Goal: Task Accomplishment & Management: Manage account settings

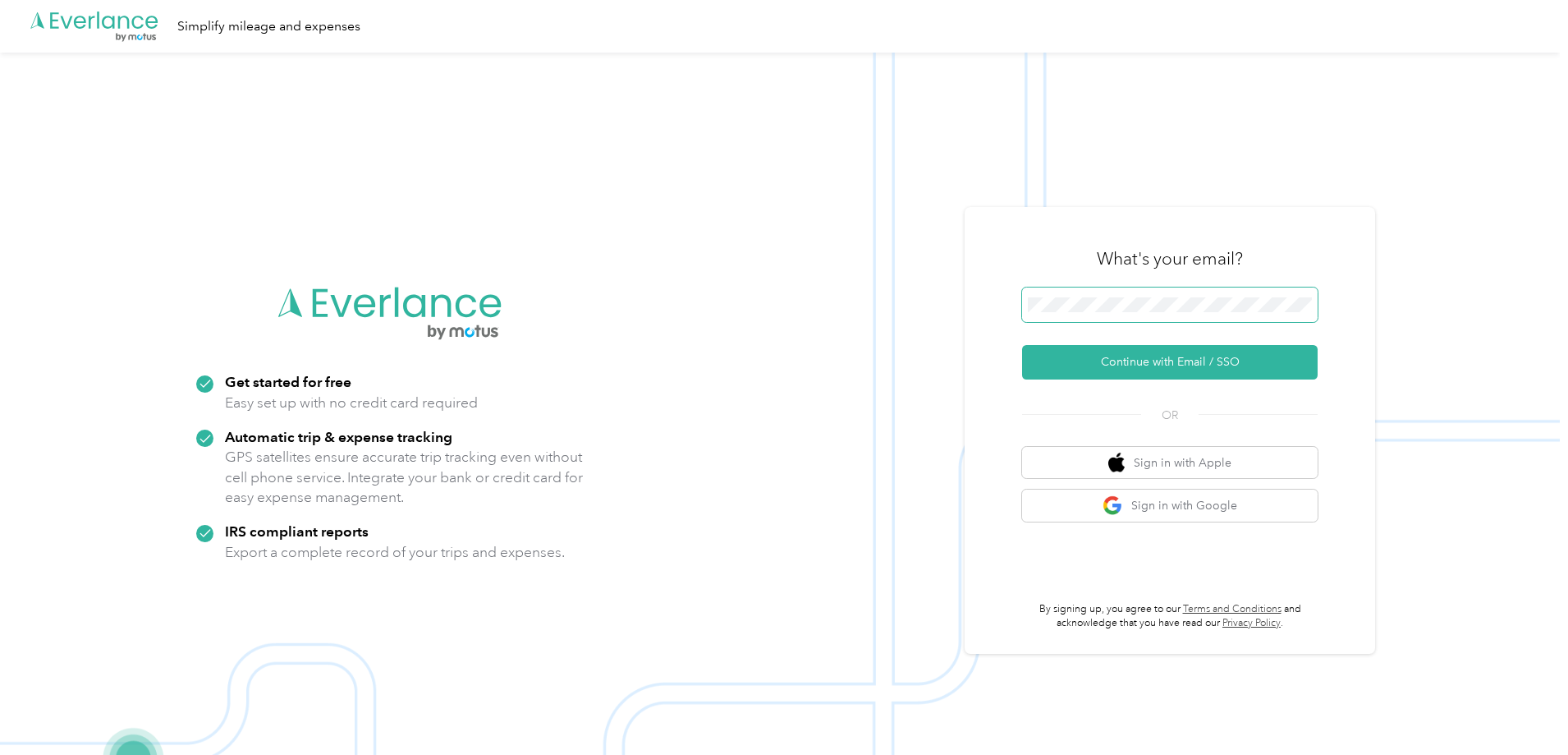
click at [1138, 318] on span at bounding box center [1170, 305] width 296 height 34
click at [1022, 345] on button "Continue with Email / SSO" at bounding box center [1170, 362] width 296 height 34
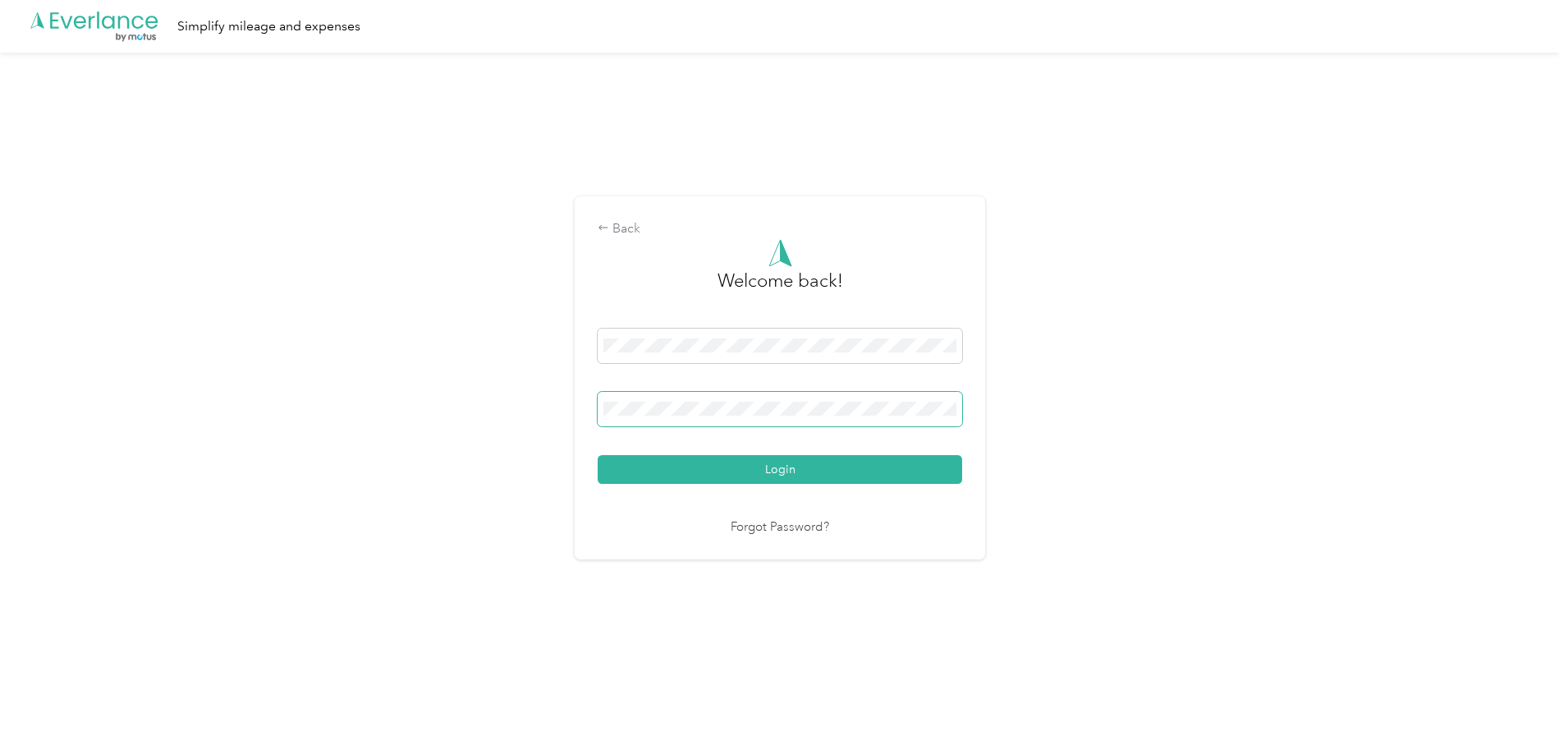
click at [598, 455] on button "Login" at bounding box center [780, 469] width 365 height 29
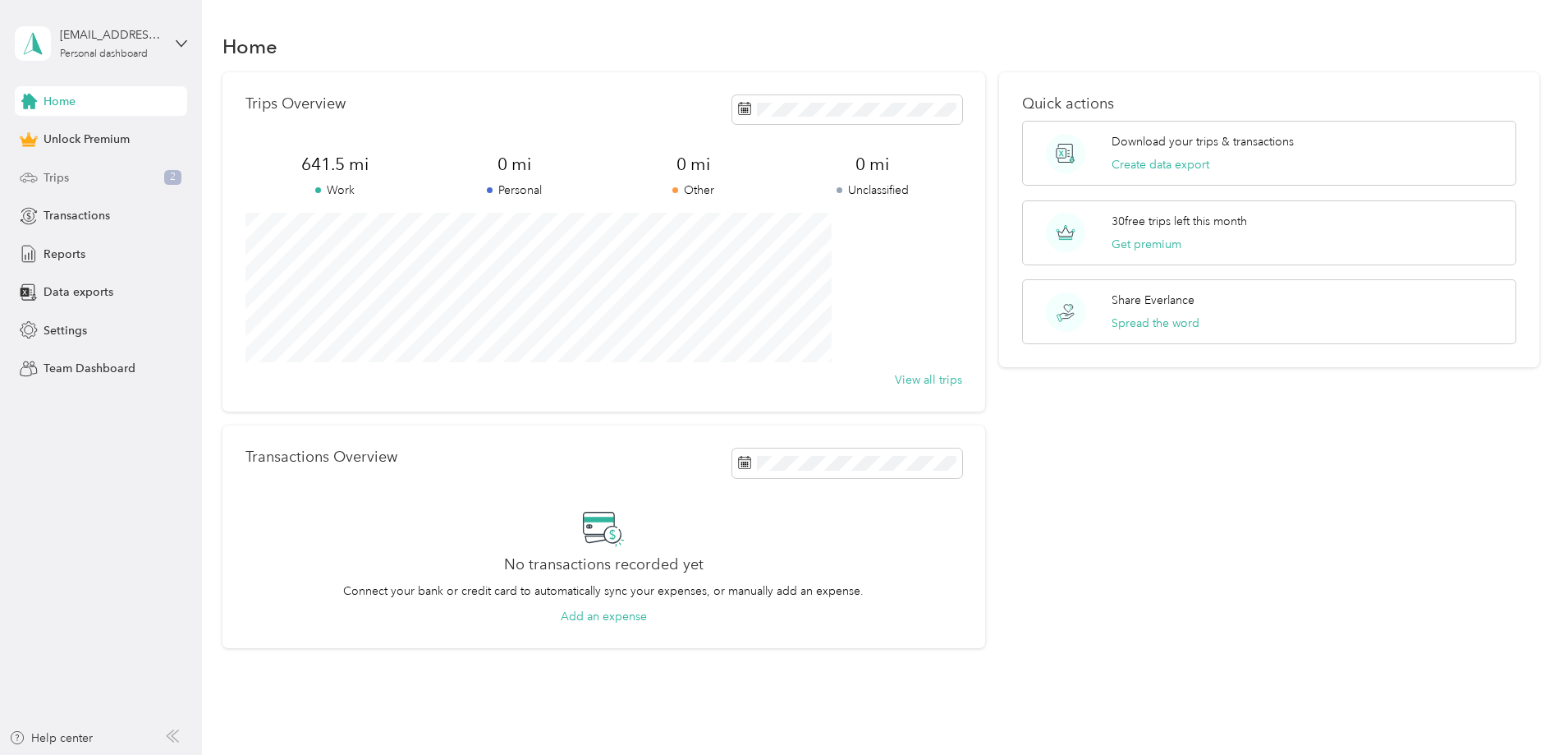
click at [103, 171] on div "Trips 2" at bounding box center [101, 177] width 172 height 30
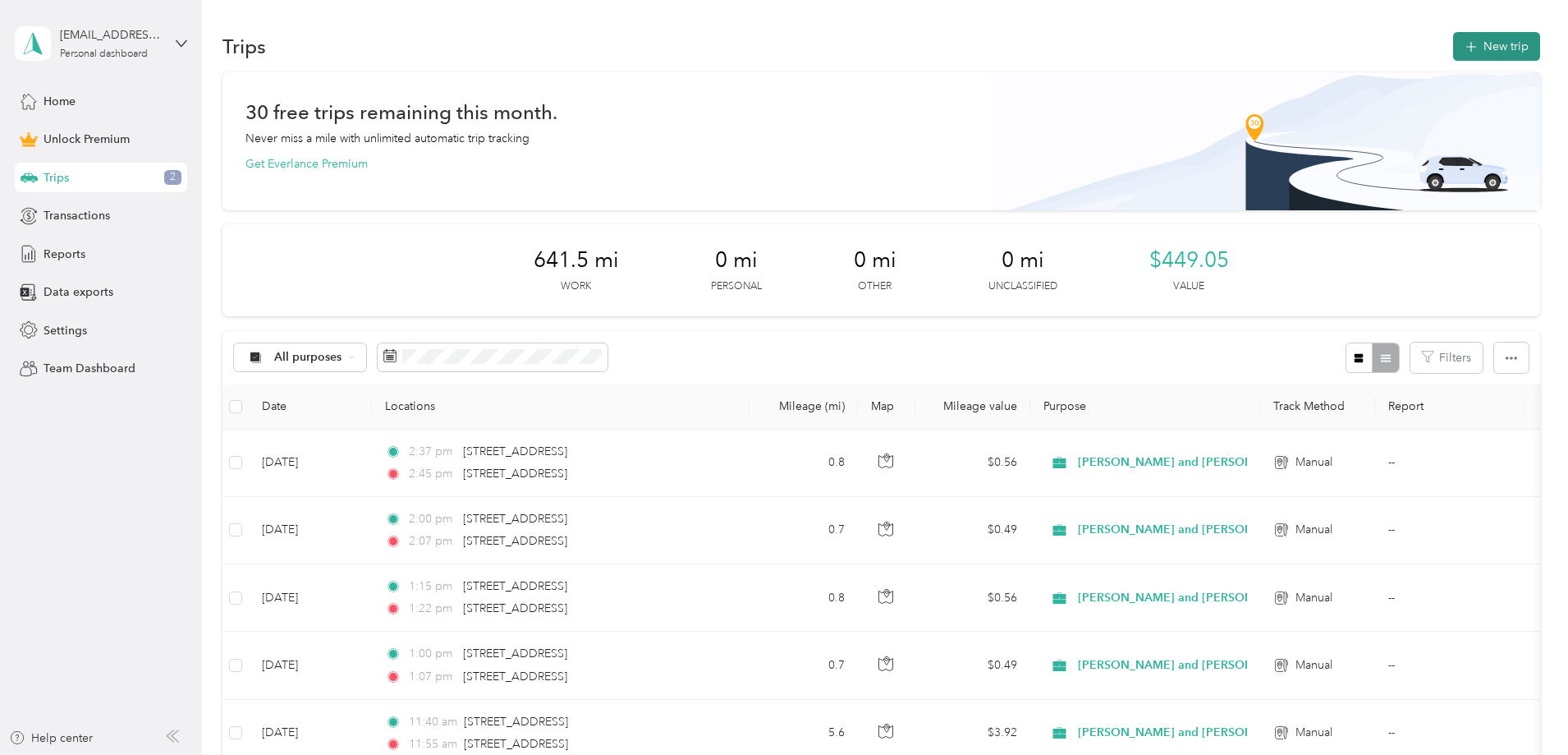
click at [1462, 47] on icon "button" at bounding box center [1471, 47] width 19 height 19
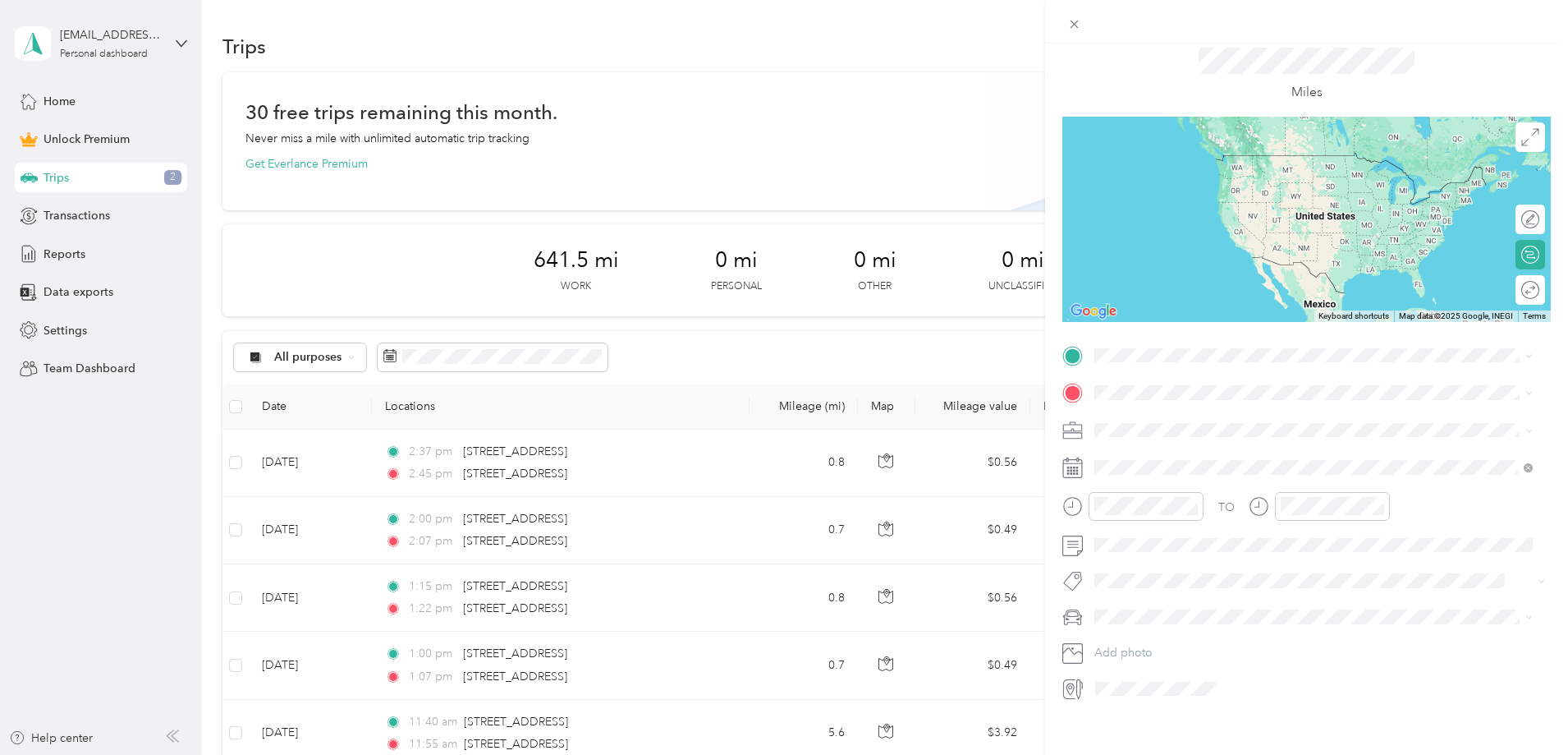
scroll to position [70, 0]
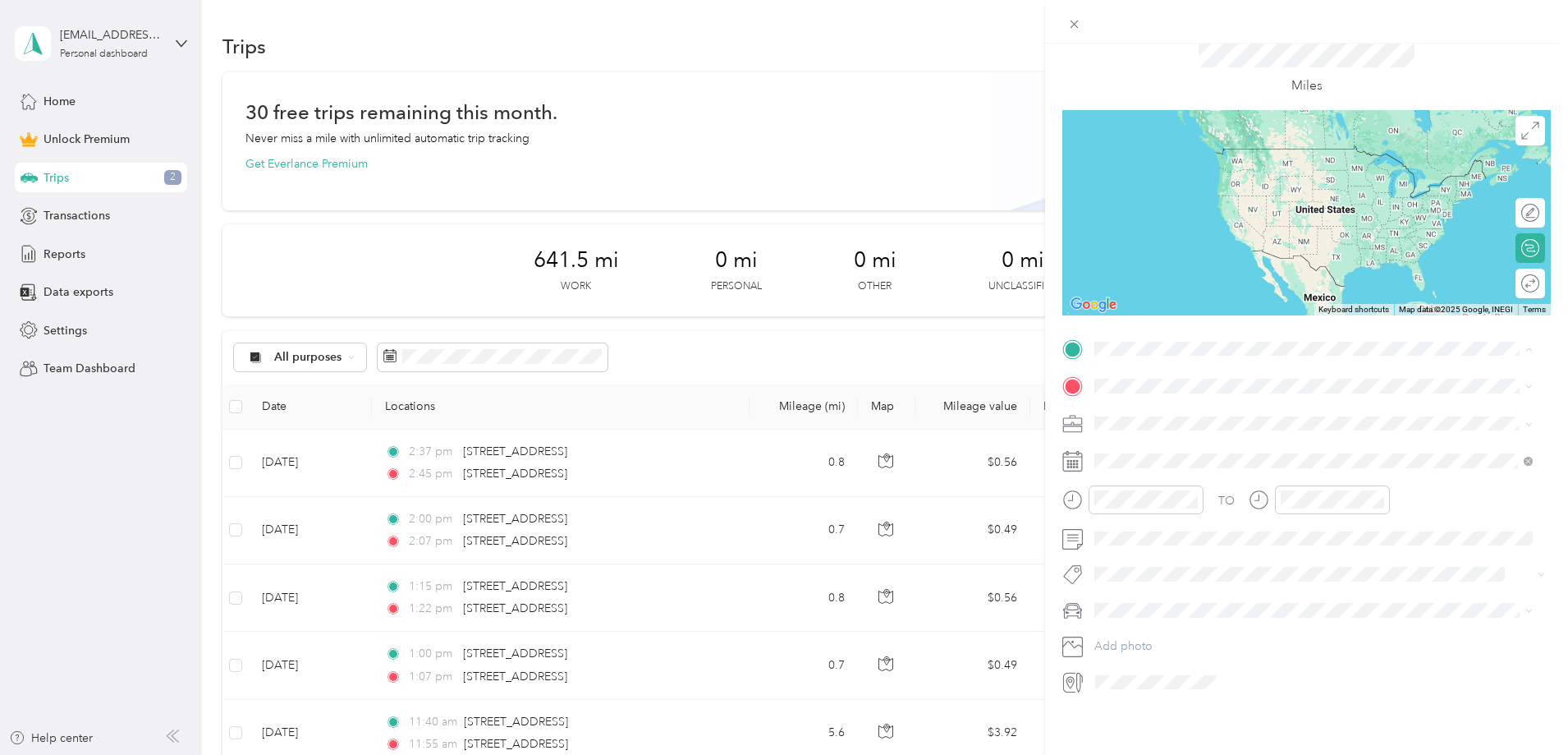
click at [1160, 403] on span "[STREET_ADDRESS][US_STATE]" at bounding box center [1207, 396] width 164 height 15
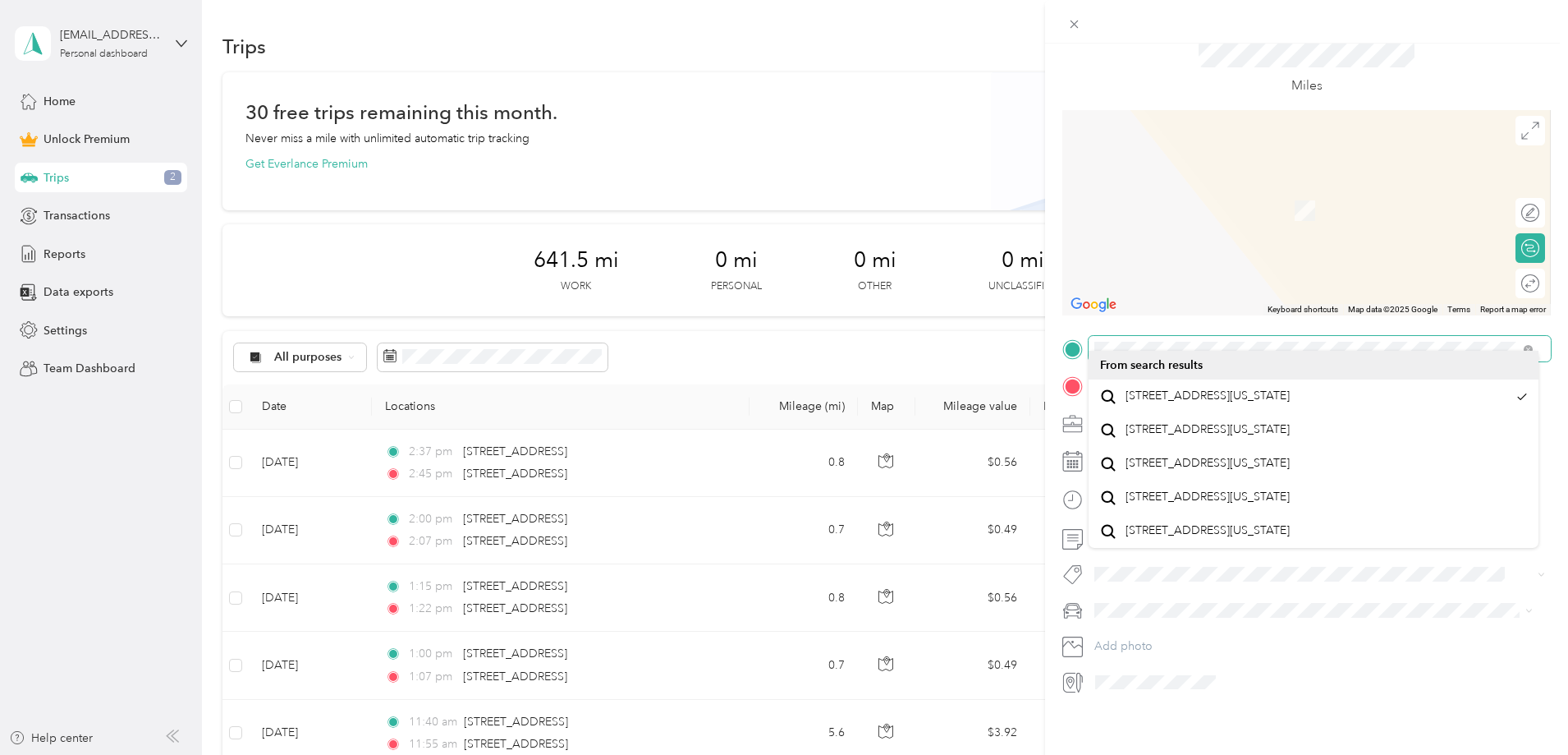
click at [1130, 754] on div "New Trip Save This trip cannot be edited because it is either under review, app…" at bounding box center [779, 755] width 1560 height 0
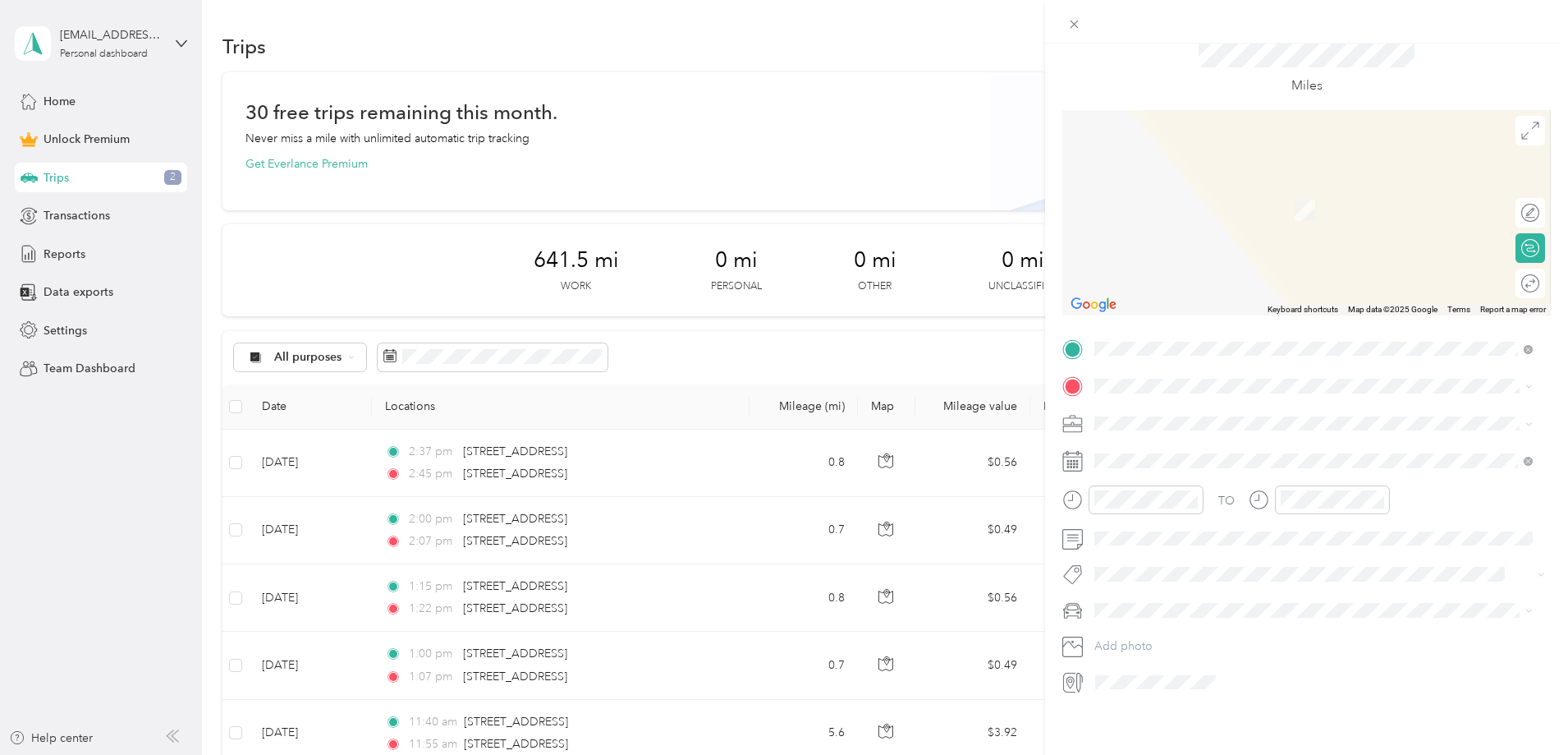
drag, startPoint x: 1073, startPoint y: 335, endPoint x: 1073, endPoint y: 372, distance: 37.0
click at [1073, 372] on div "TO Add photo" at bounding box center [1307, 515] width 488 height 359
click at [1523, 343] on span at bounding box center [1525, 348] width 15 height 12
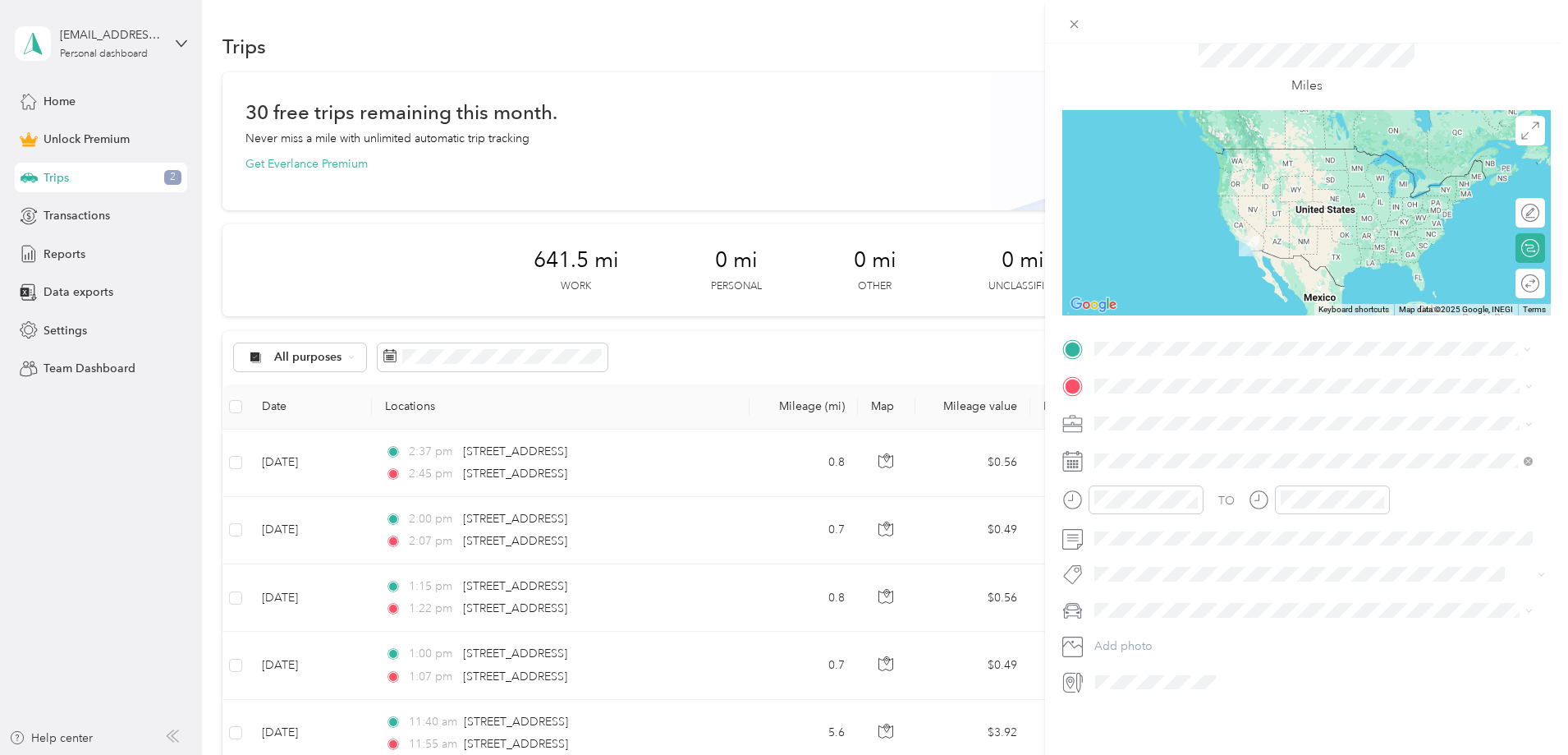
click at [1181, 402] on span "[STREET_ADDRESS][US_STATE]" at bounding box center [1207, 395] width 164 height 15
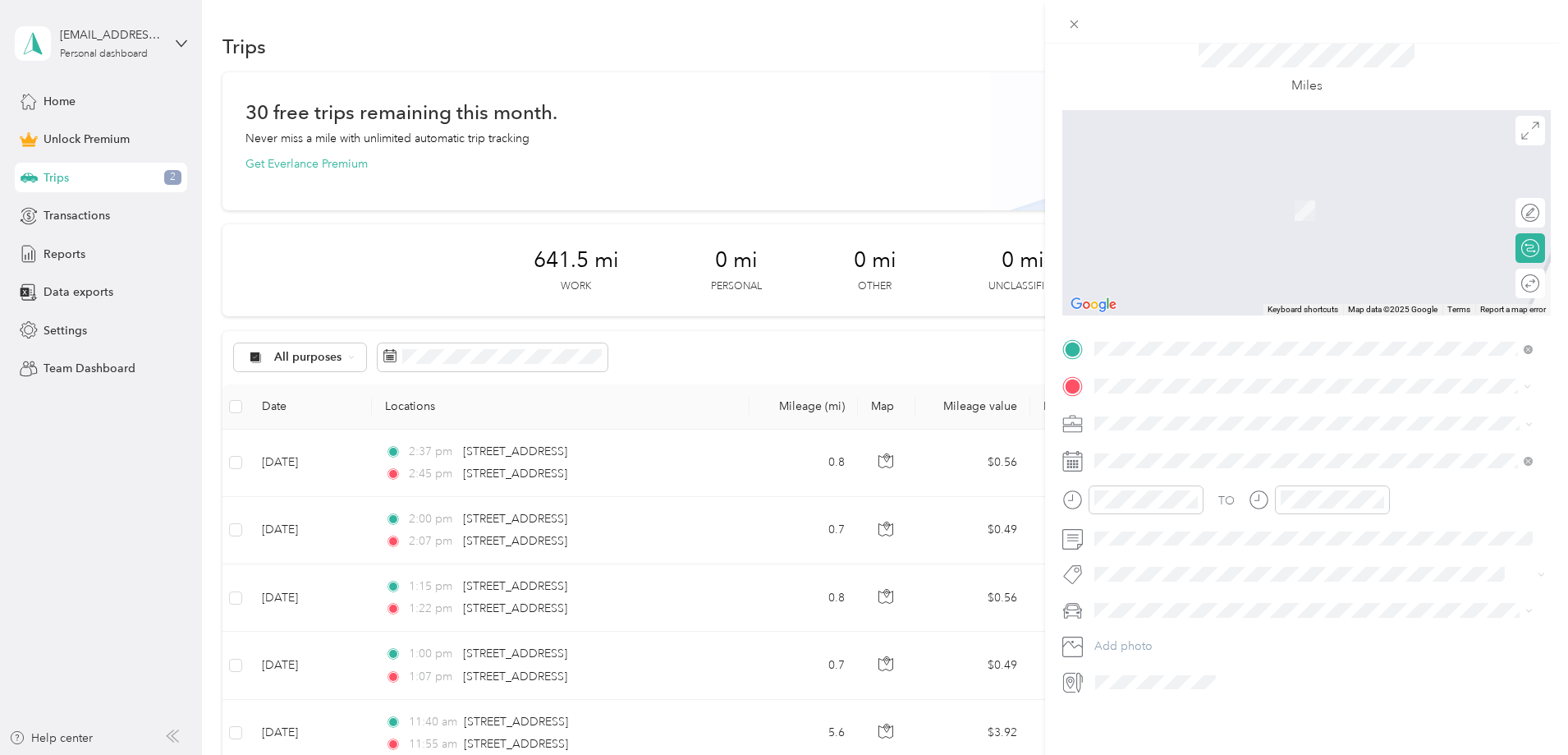
click at [1162, 432] on span "[STREET_ADDRESS][US_STATE]" at bounding box center [1207, 433] width 164 height 15
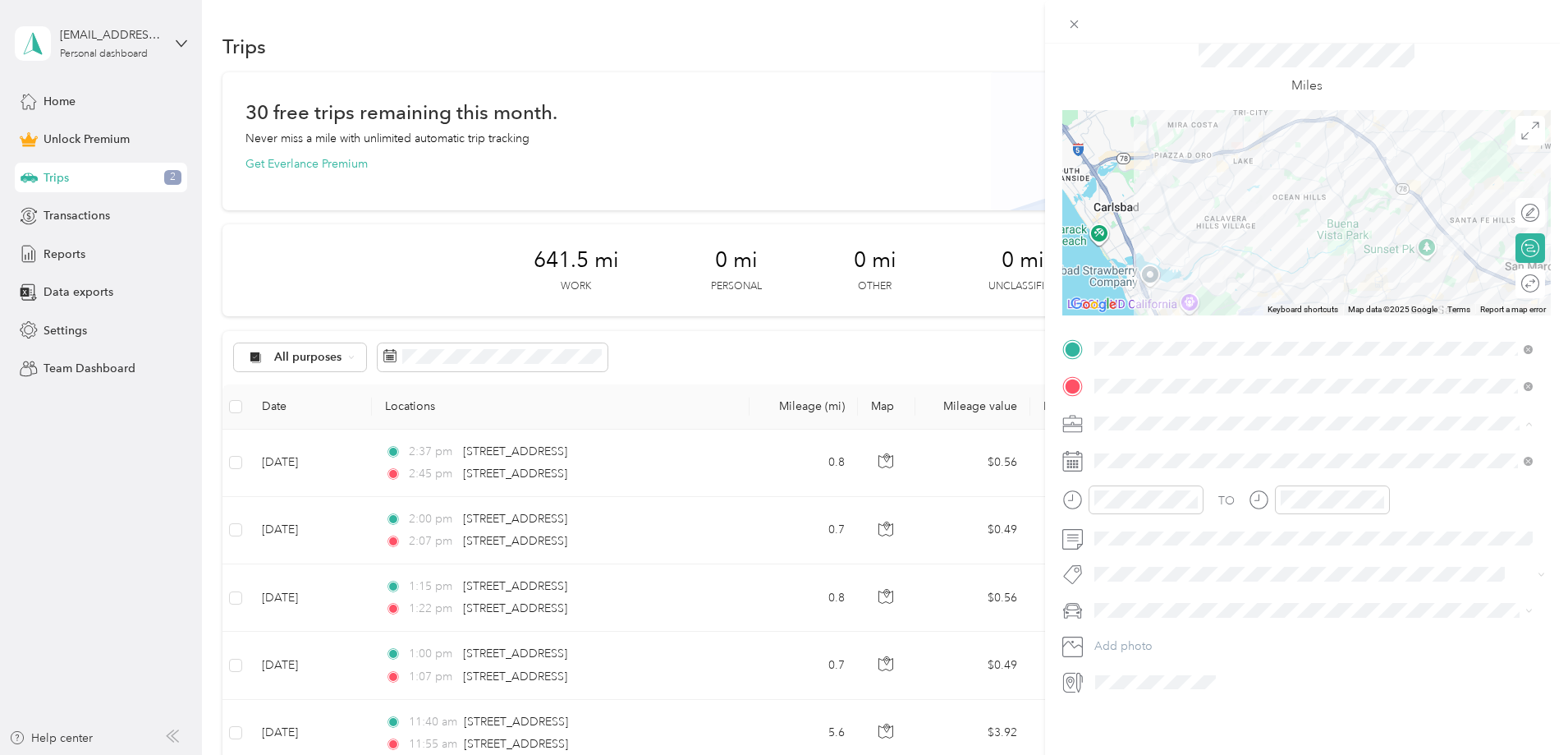
click at [1135, 496] on span "[PERSON_NAME] and [PERSON_NAME] [PERSON_NAME]" at bounding box center [1251, 496] width 303 height 14
click at [1133, 539] on icon at bounding box center [1135, 541] width 16 height 16
click at [1218, 601] on div "4" at bounding box center [1214, 598] width 22 height 21
click at [936, 474] on div "New Trip Save This trip cannot be edited because it is either under review, app…" at bounding box center [784, 378] width 1568 height 755
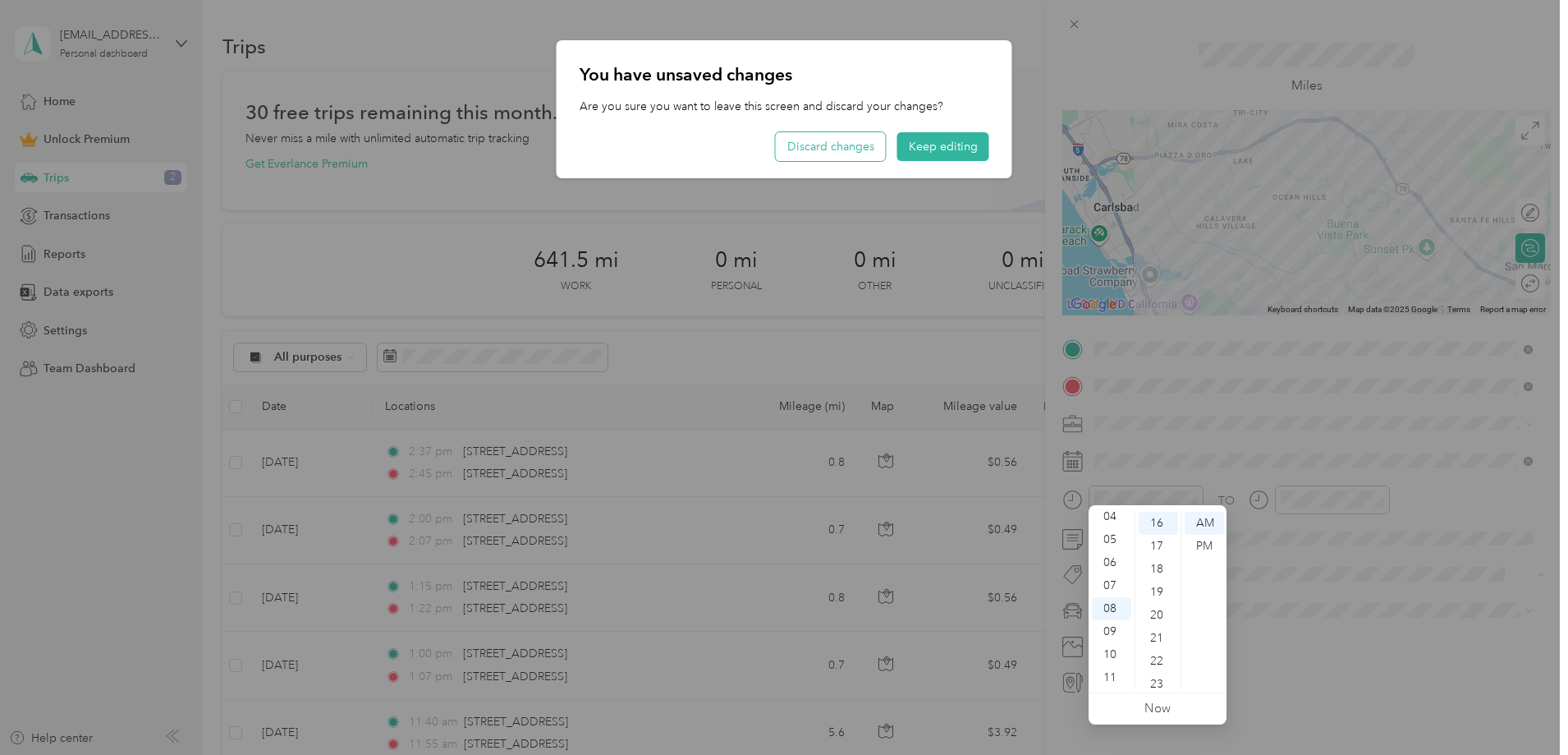
click at [874, 150] on button "Discard changes" at bounding box center [830, 147] width 110 height 29
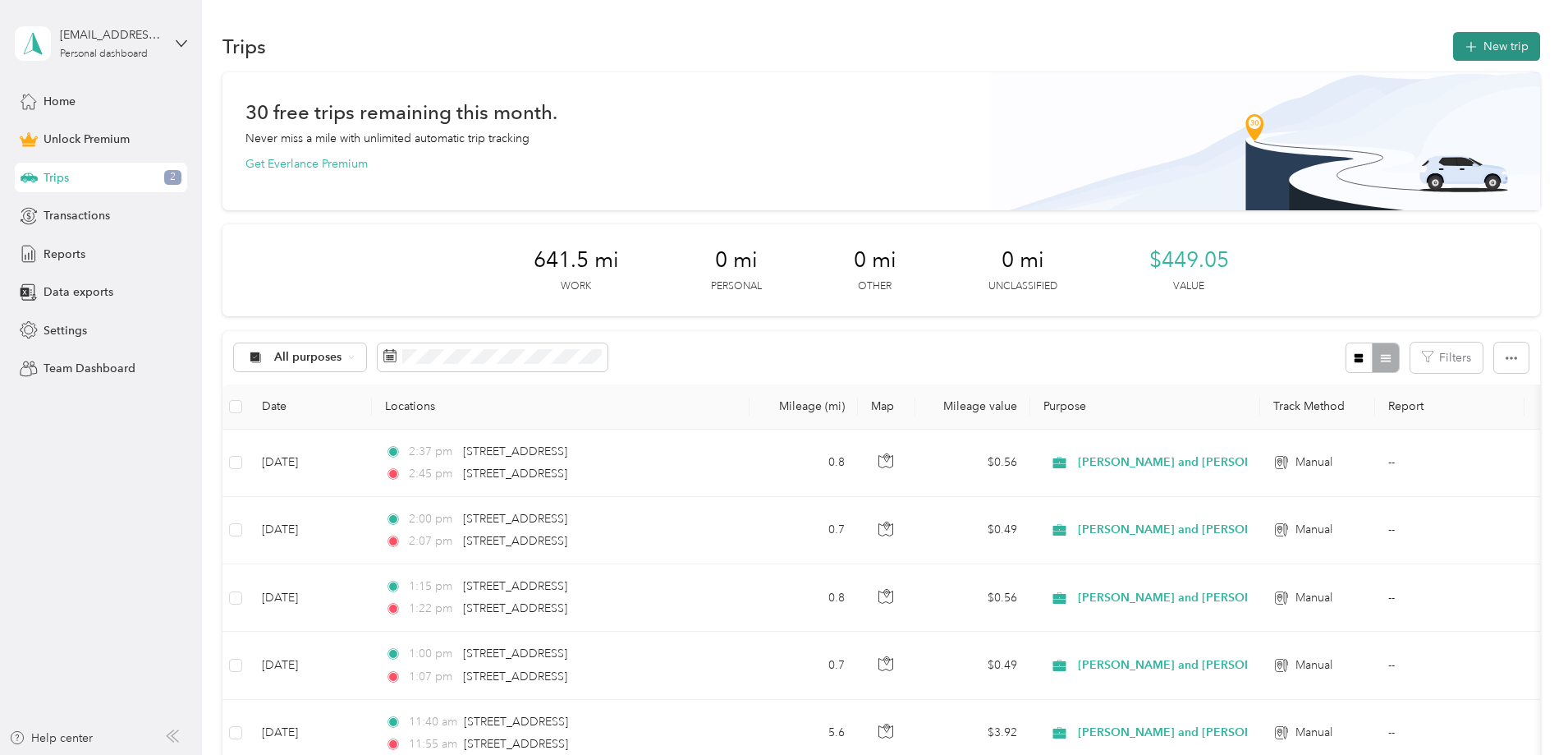
click at [1454, 39] on button "New trip" at bounding box center [1497, 46] width 87 height 29
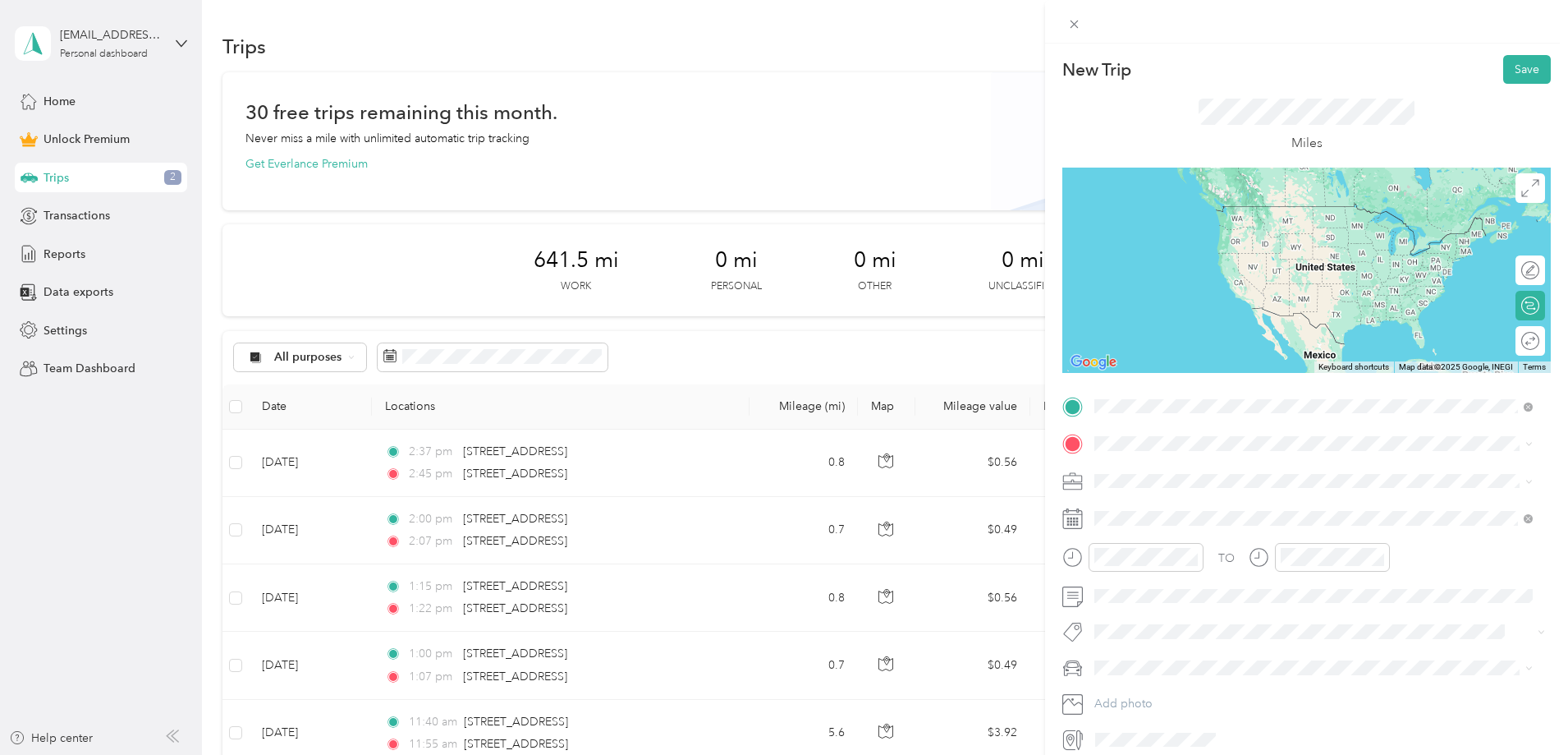
click at [1229, 465] on span "[STREET_ADDRESS][US_STATE]" at bounding box center [1207, 466] width 164 height 15
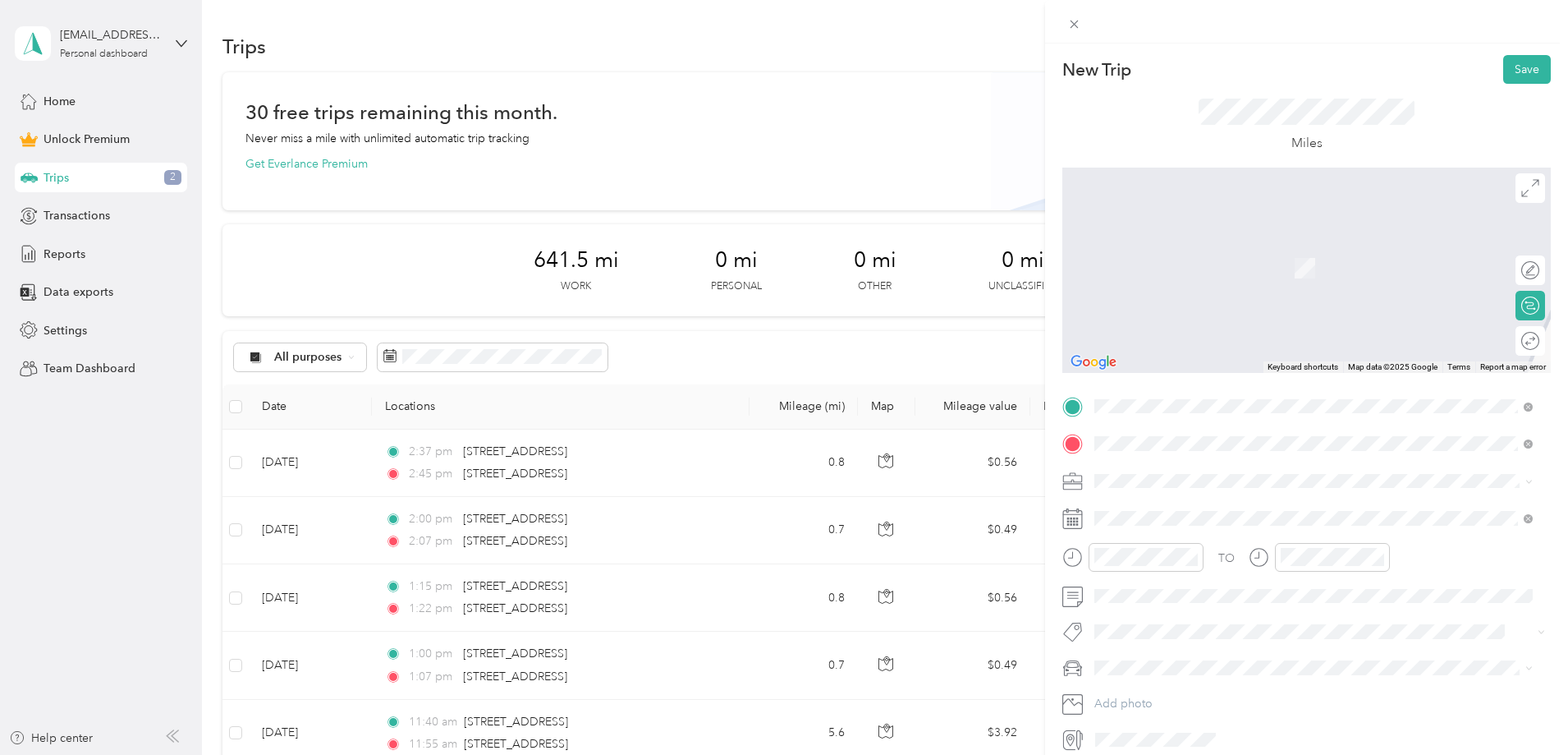
click at [1194, 505] on span "[STREET_ADDRESS][US_STATE]" at bounding box center [1207, 503] width 164 height 15
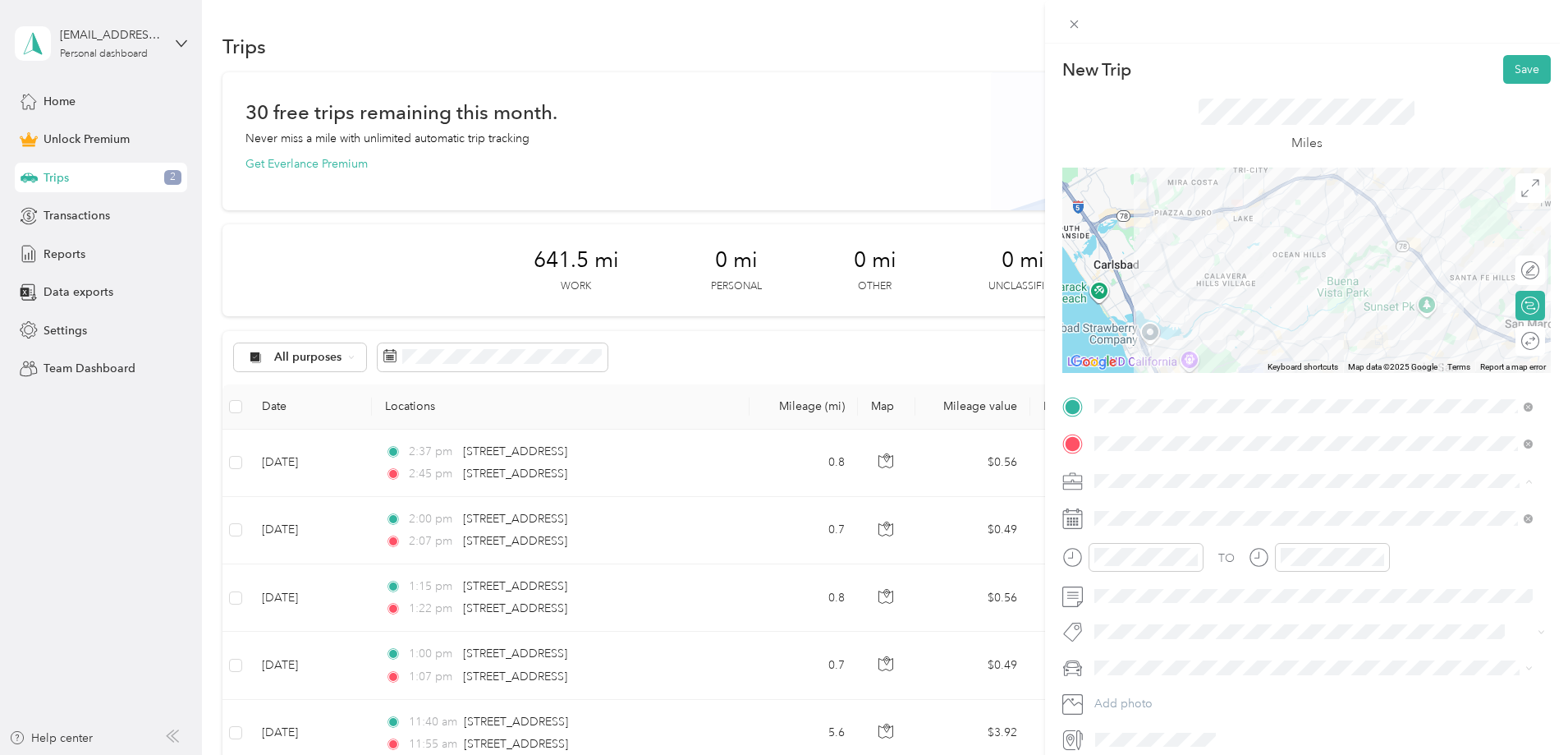
click at [1155, 561] on span "[PERSON_NAME] and [PERSON_NAME] [PERSON_NAME]" at bounding box center [1251, 566] width 303 height 14
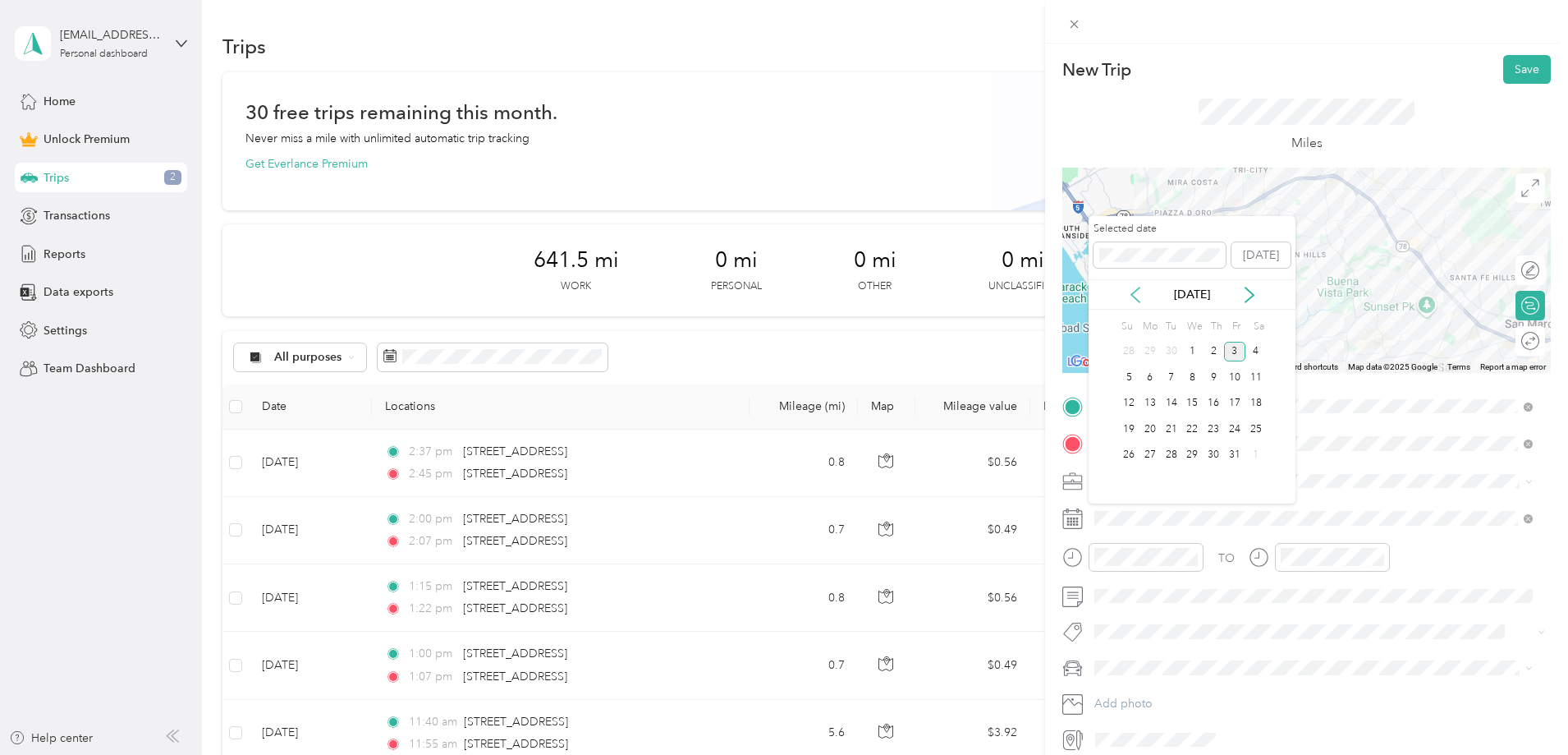
click at [1134, 291] on icon at bounding box center [1135, 295] width 16 height 16
click at [1216, 353] on div "4" at bounding box center [1214, 351] width 22 height 21
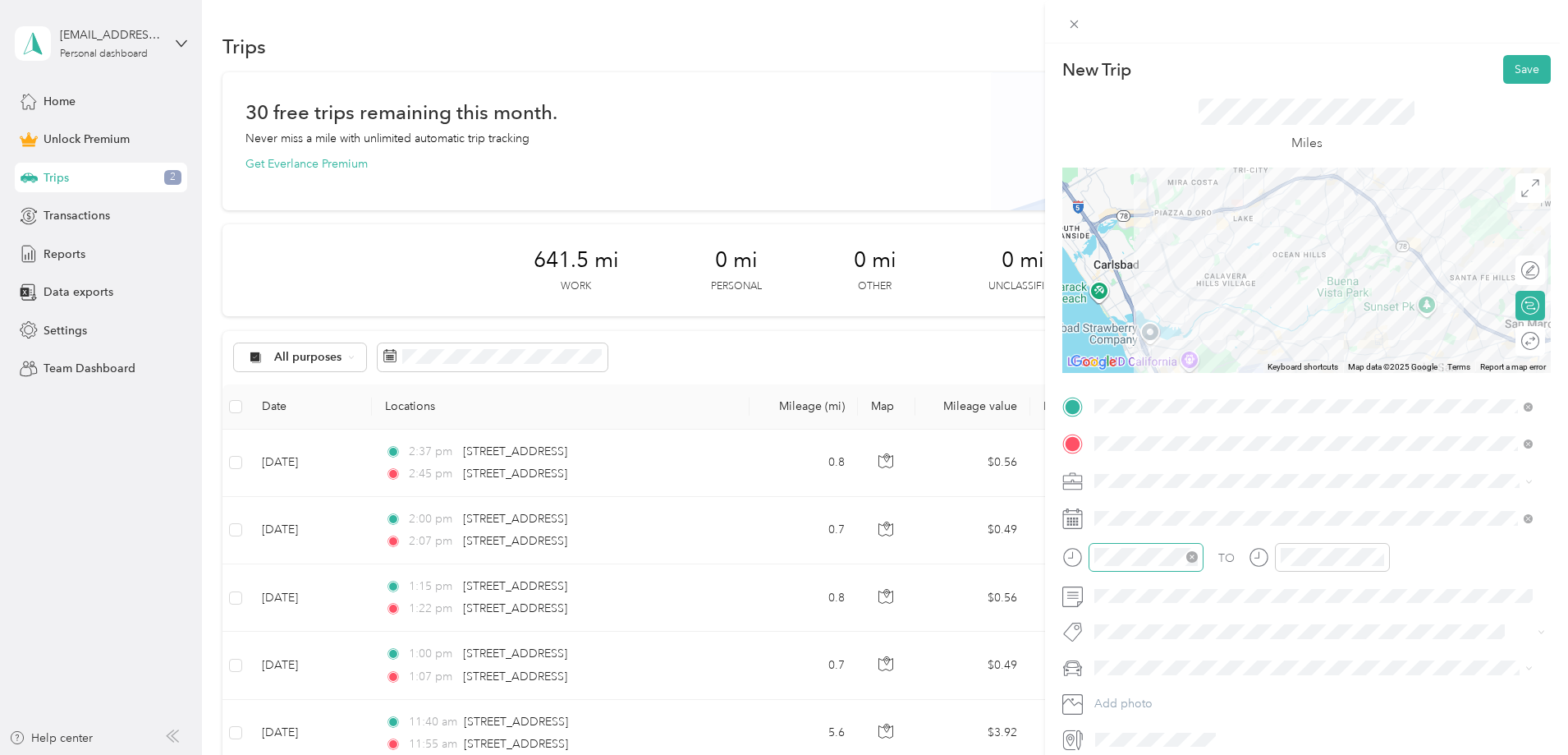
click at [1191, 558] on icon "close-circle" at bounding box center [1191, 556] width 12 height 12
click at [1113, 360] on div "01" at bounding box center [1111, 360] width 39 height 23
click at [1157, 450] on div "30" at bounding box center [1158, 448] width 39 height 23
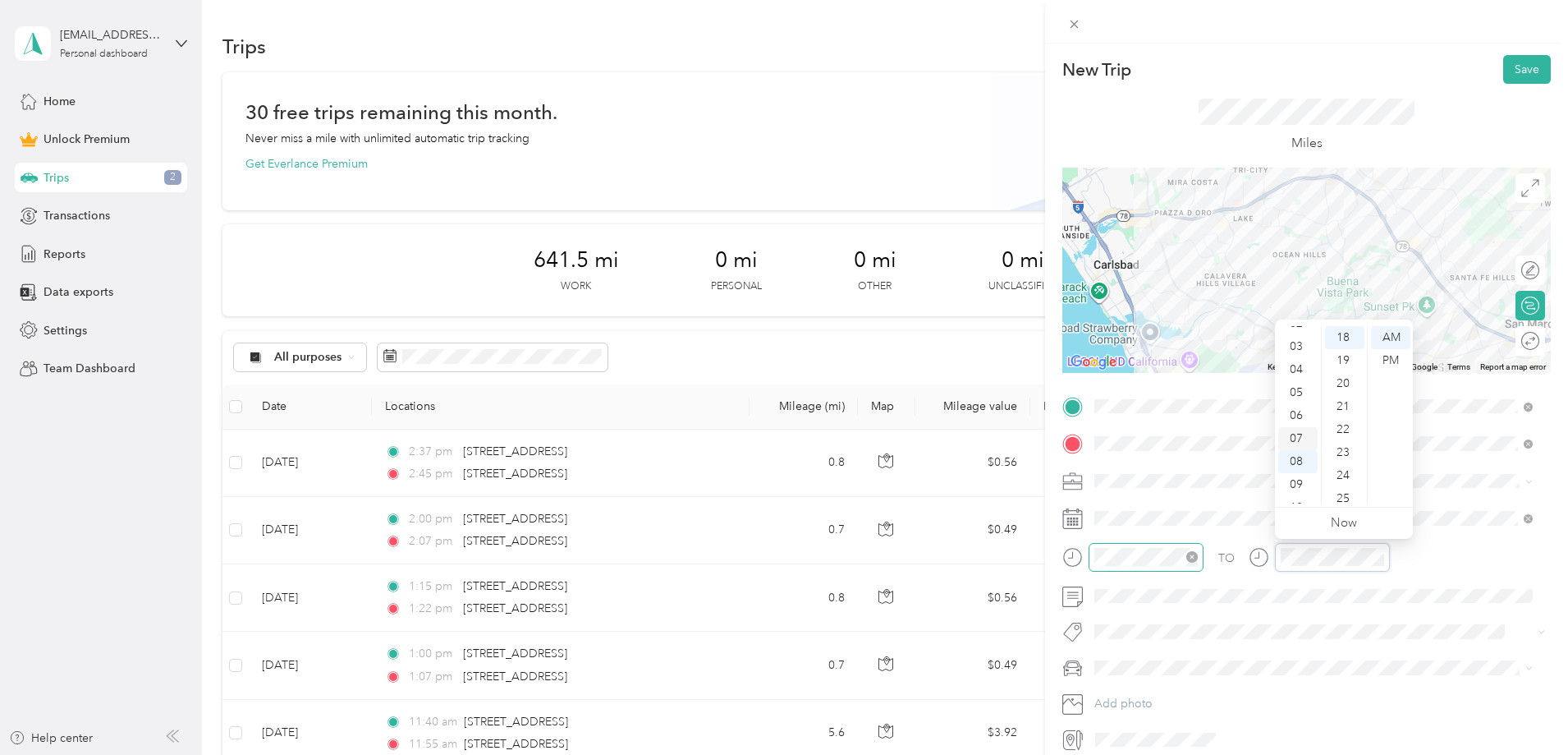
scroll to position [0, 0]
click at [1298, 386] on div "02" at bounding box center [1298, 383] width 39 height 23
click at [1343, 336] on div "00" at bounding box center [1344, 337] width 39 height 23
click at [1392, 358] on div "PM" at bounding box center [1390, 360] width 39 height 23
click at [1392, 359] on div "PM" at bounding box center [1390, 360] width 39 height 23
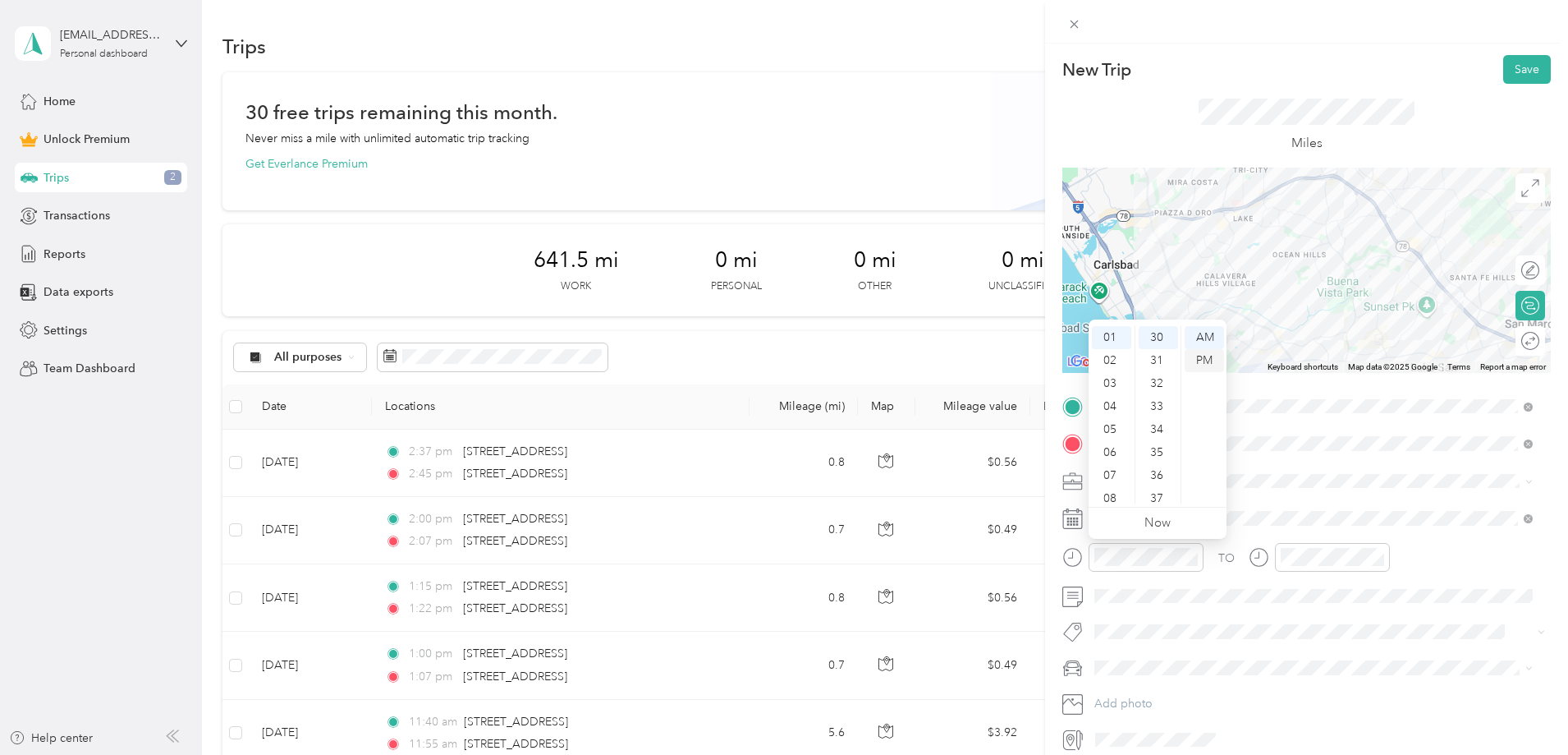
click at [1208, 349] on div "PM" at bounding box center [1204, 360] width 39 height 23
click at [1524, 77] on button "Save" at bounding box center [1527, 70] width 47 height 29
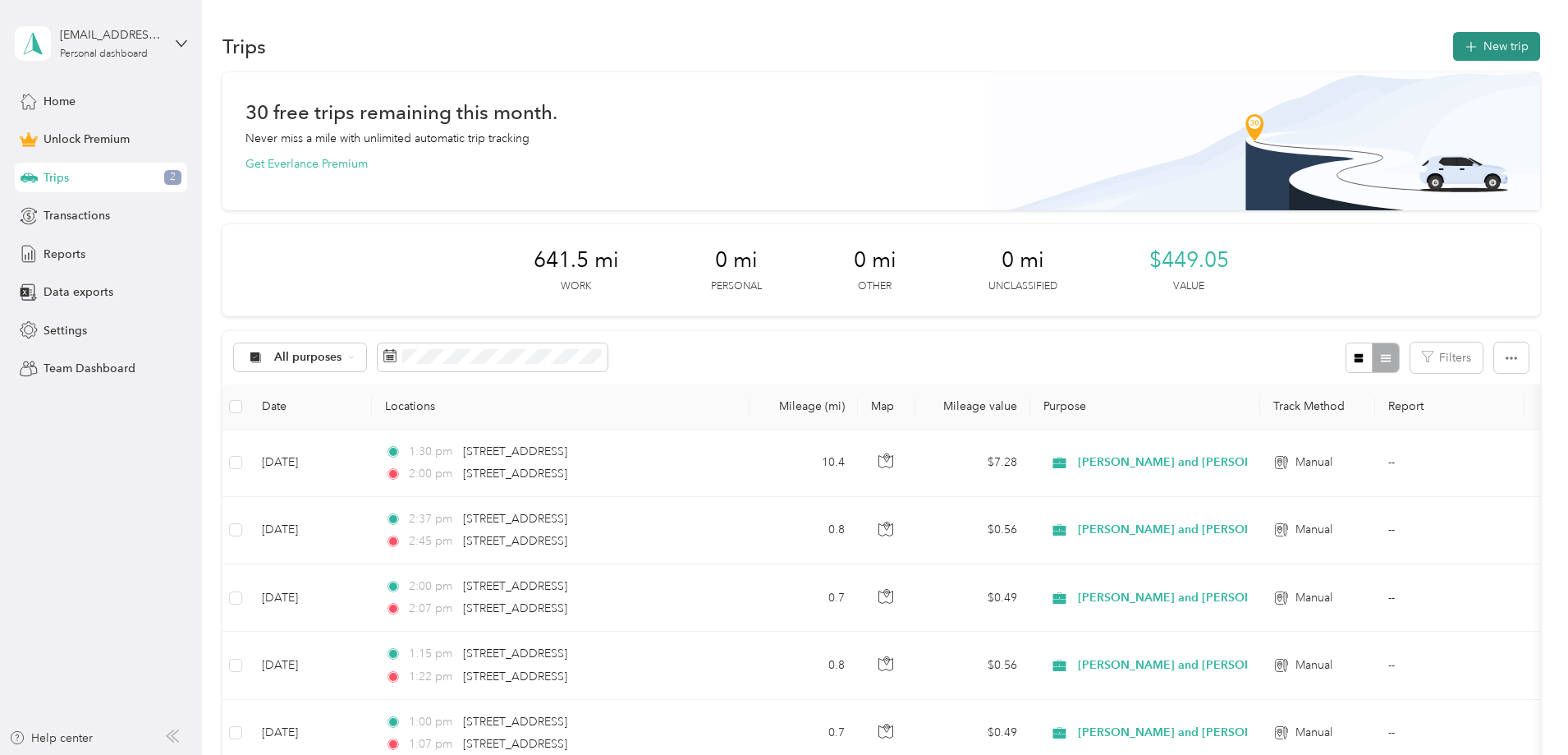
click at [1454, 54] on button "New trip" at bounding box center [1497, 46] width 87 height 29
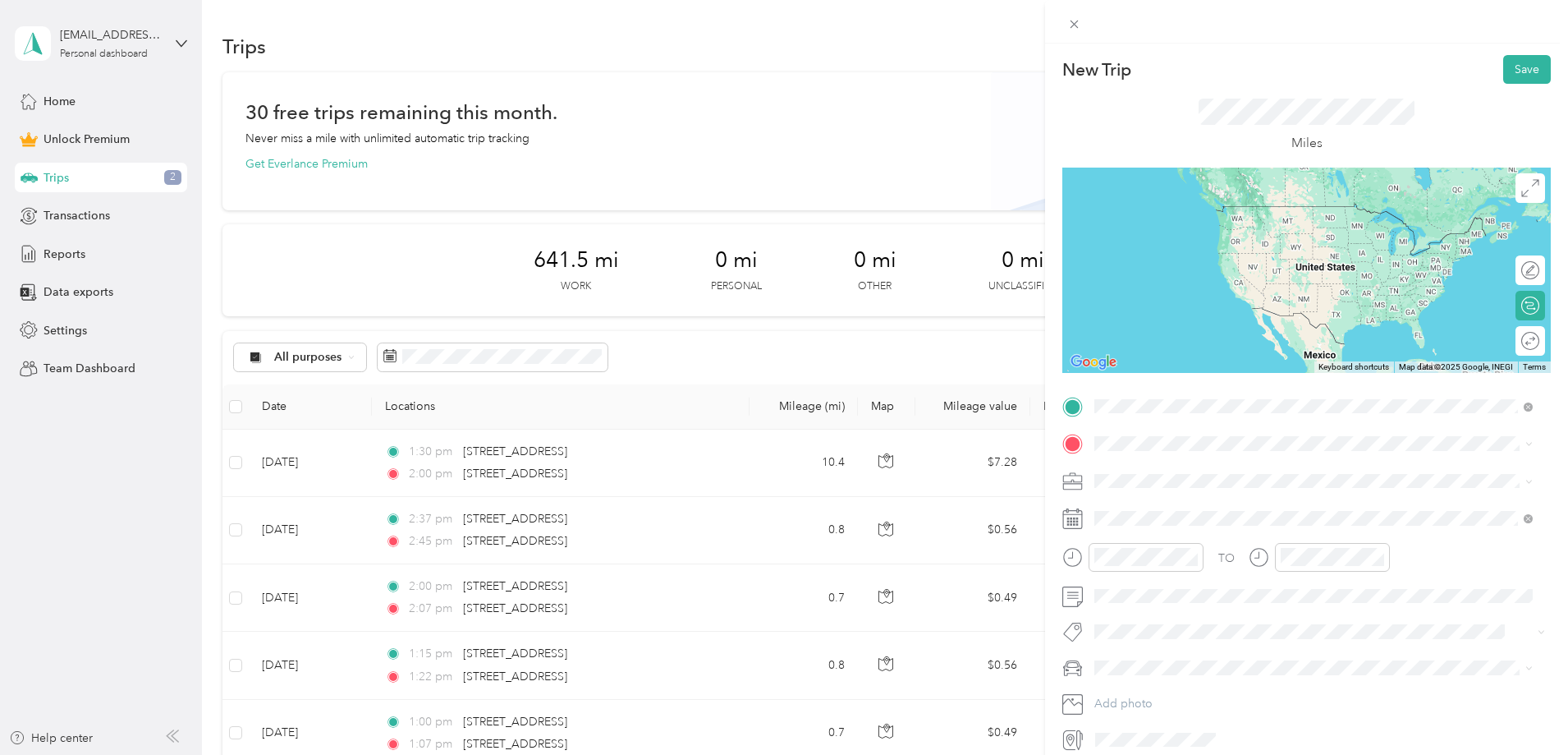
click at [1245, 472] on span "[STREET_ADDRESS][US_STATE]" at bounding box center [1207, 466] width 164 height 15
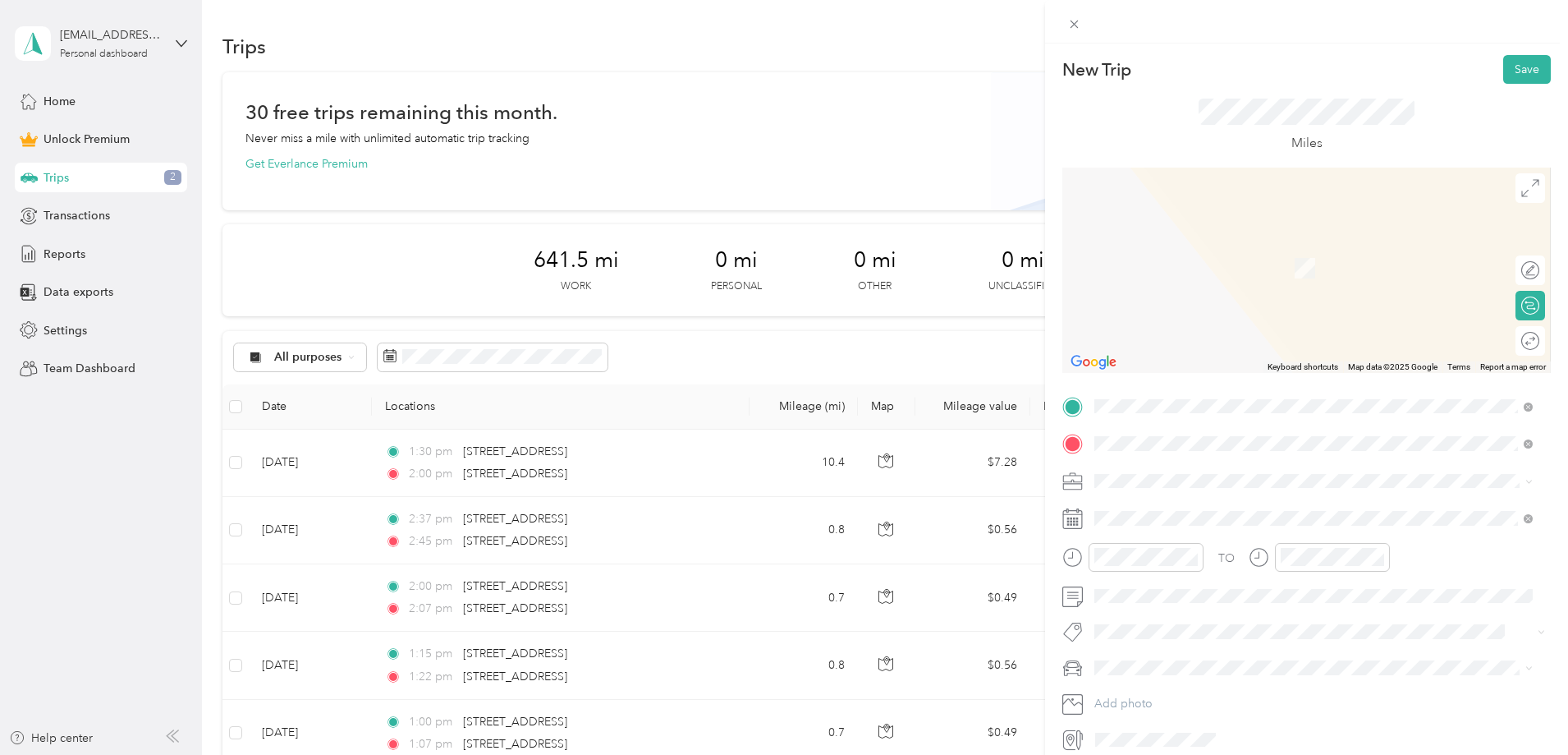
click at [1204, 510] on span "[STREET_ADDRESS][US_STATE]" at bounding box center [1207, 503] width 164 height 15
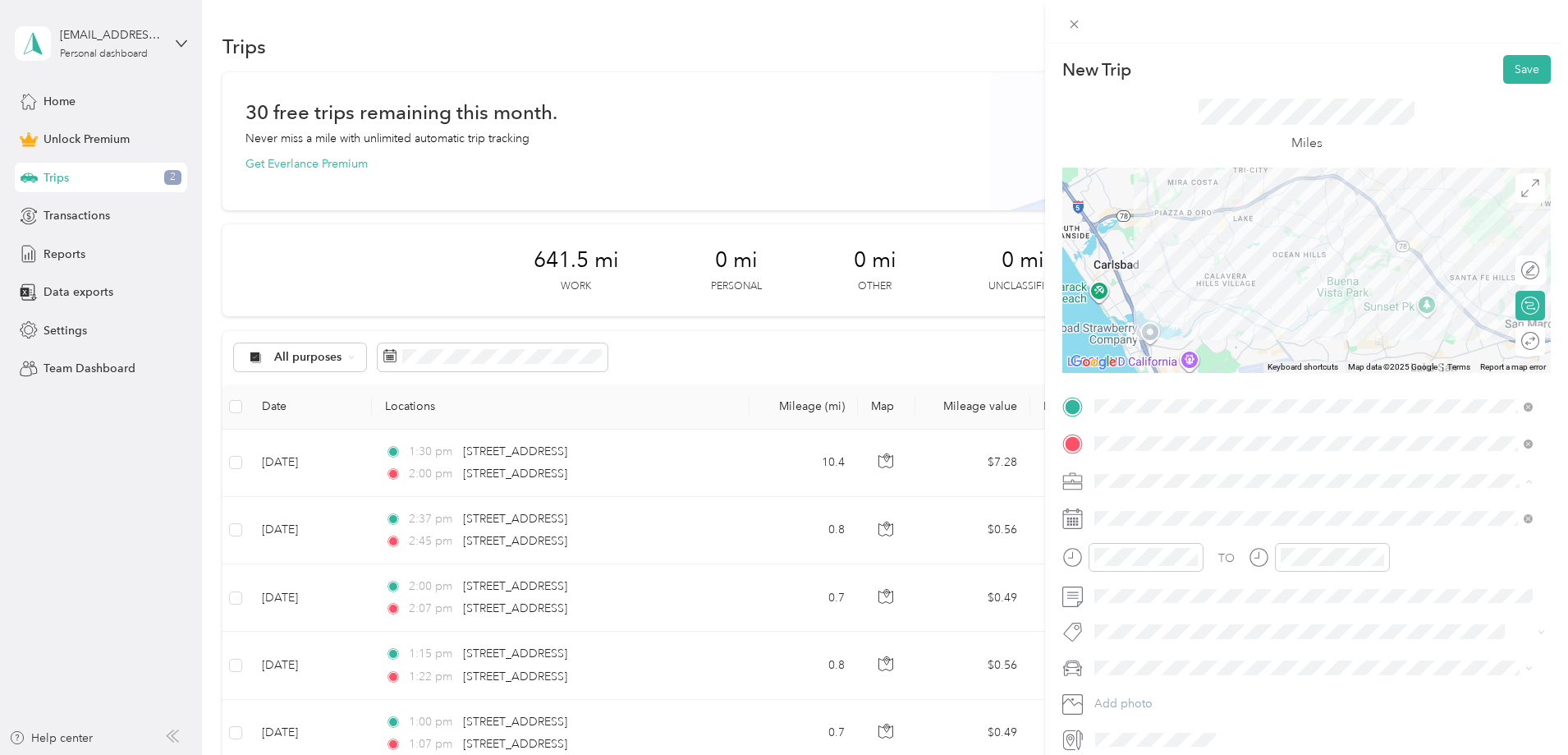
click at [1172, 565] on span "[PERSON_NAME] and [PERSON_NAME] [PERSON_NAME]" at bounding box center [1251, 566] width 303 height 14
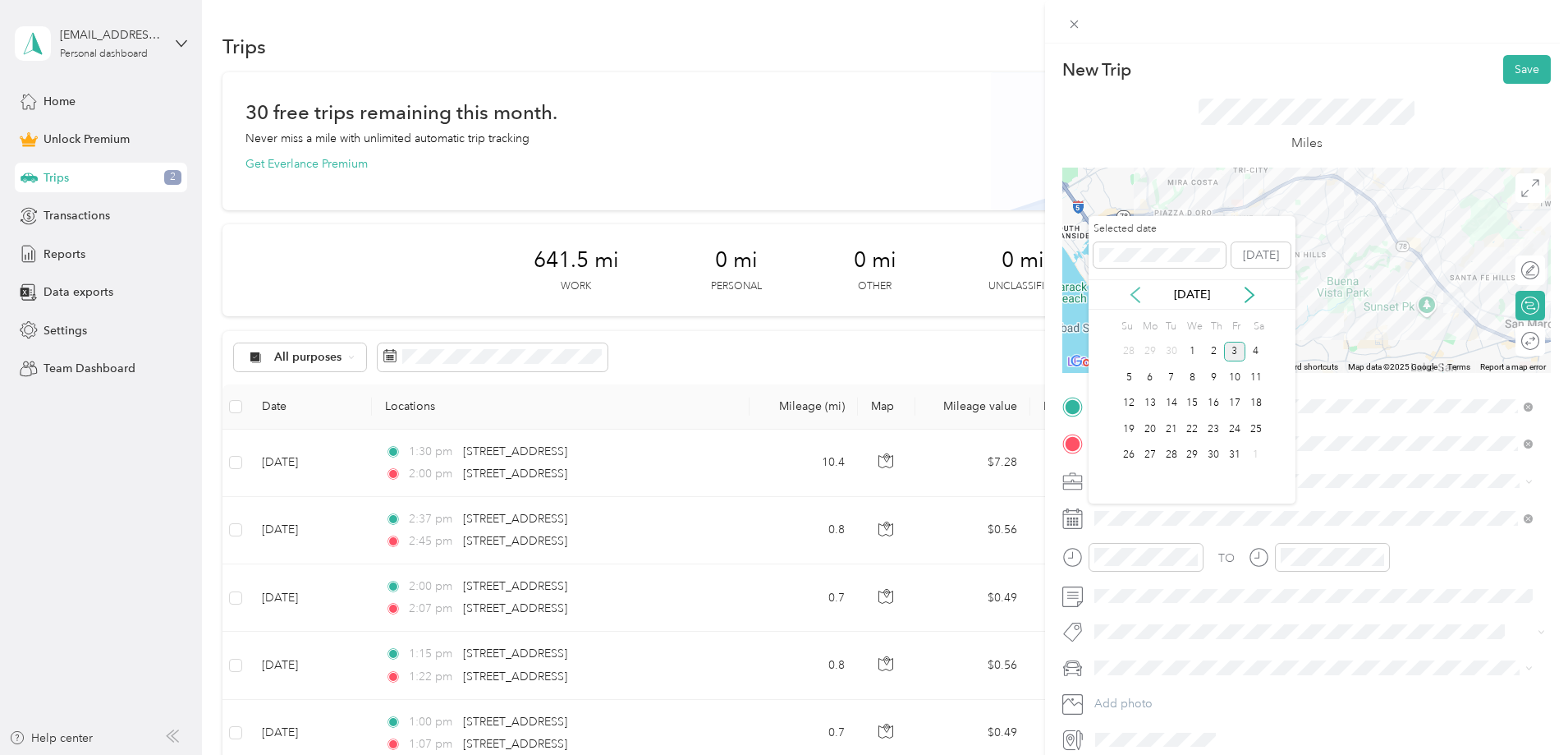
click at [1142, 298] on icon at bounding box center [1135, 295] width 16 height 16
click at [1210, 350] on div "4" at bounding box center [1214, 351] width 22 height 21
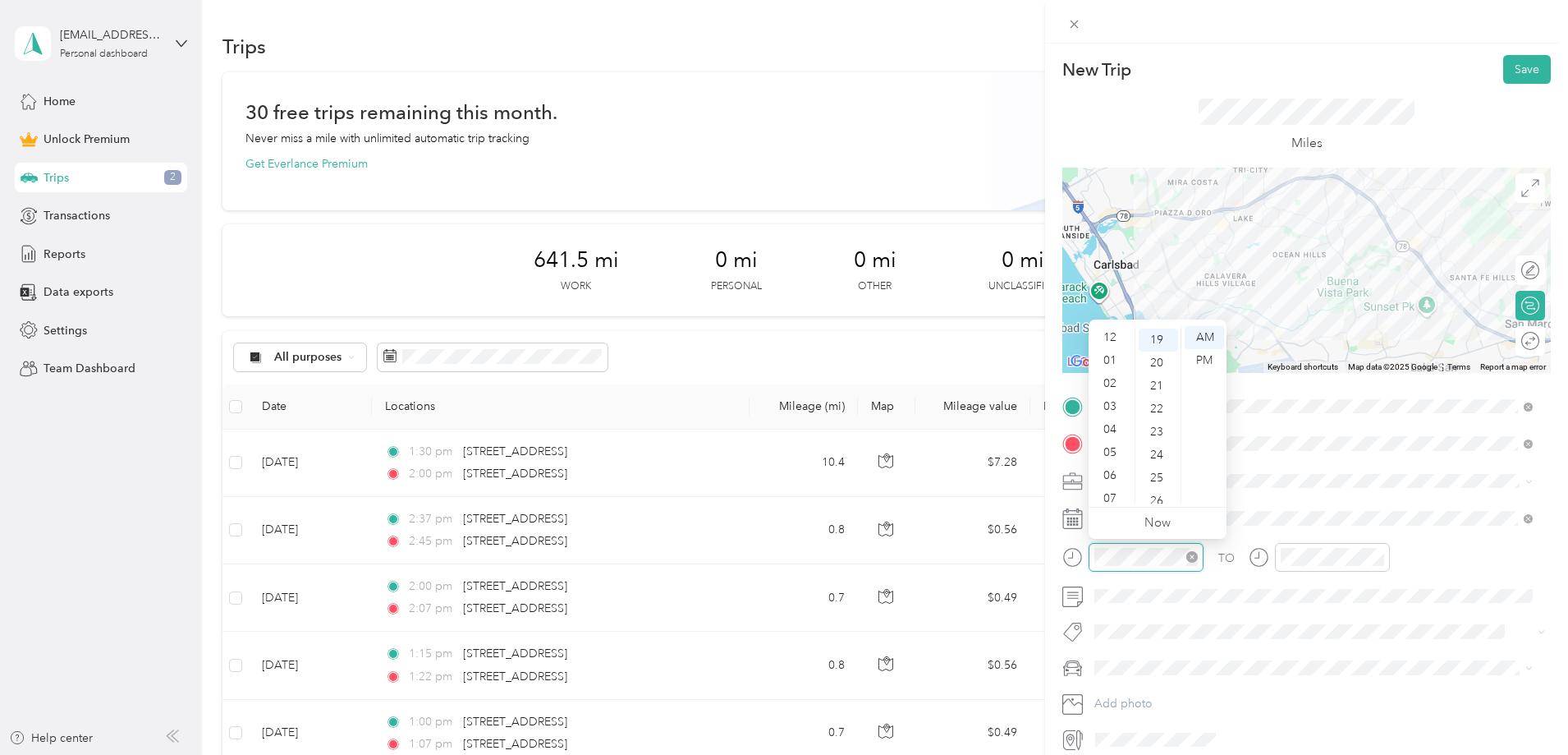
scroll to position [99, 0]
click at [1118, 368] on div "02" at bounding box center [1111, 367] width 39 height 23
click at [1153, 429] on div "30" at bounding box center [1158, 426] width 39 height 23
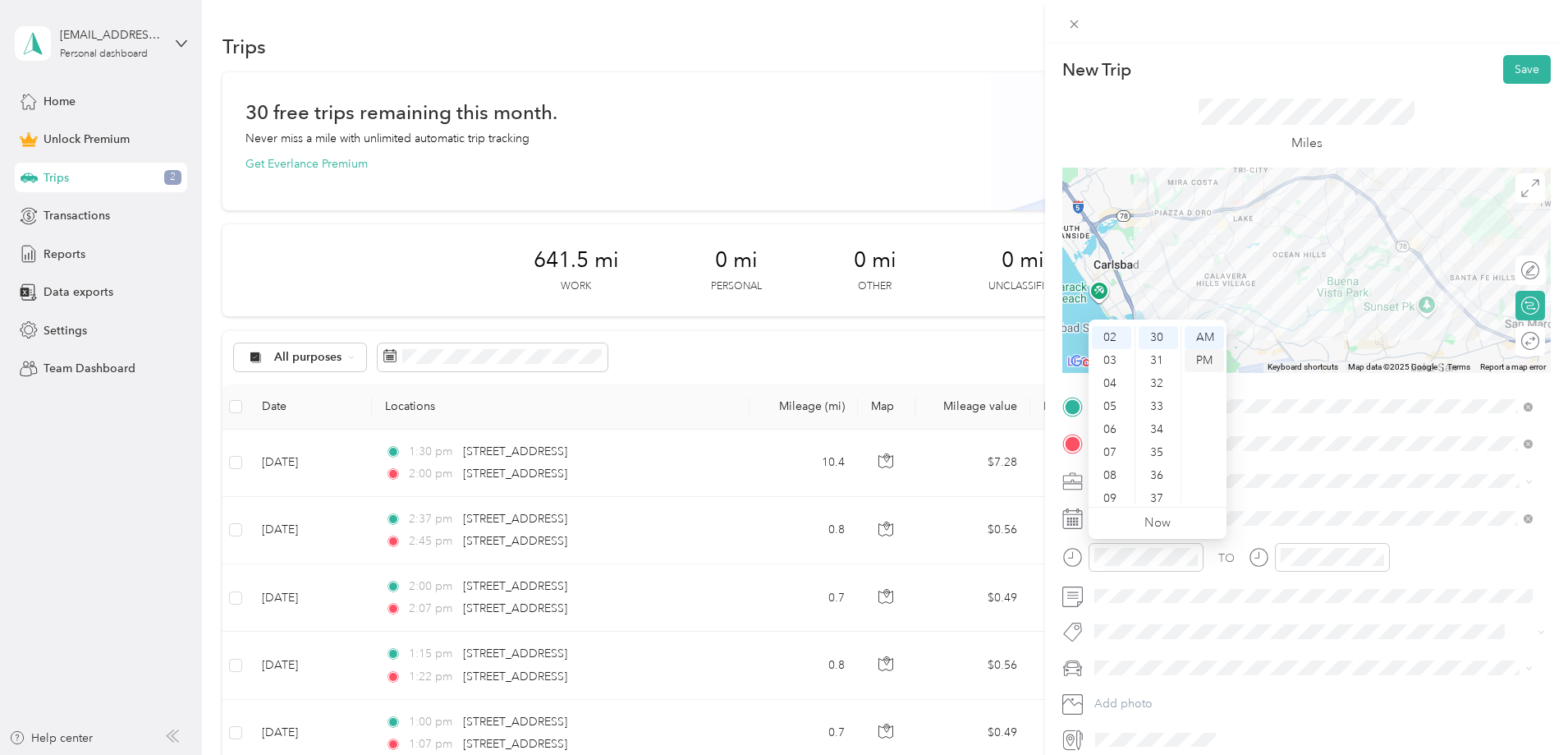
click at [1213, 360] on div "PM" at bounding box center [1204, 360] width 39 height 23
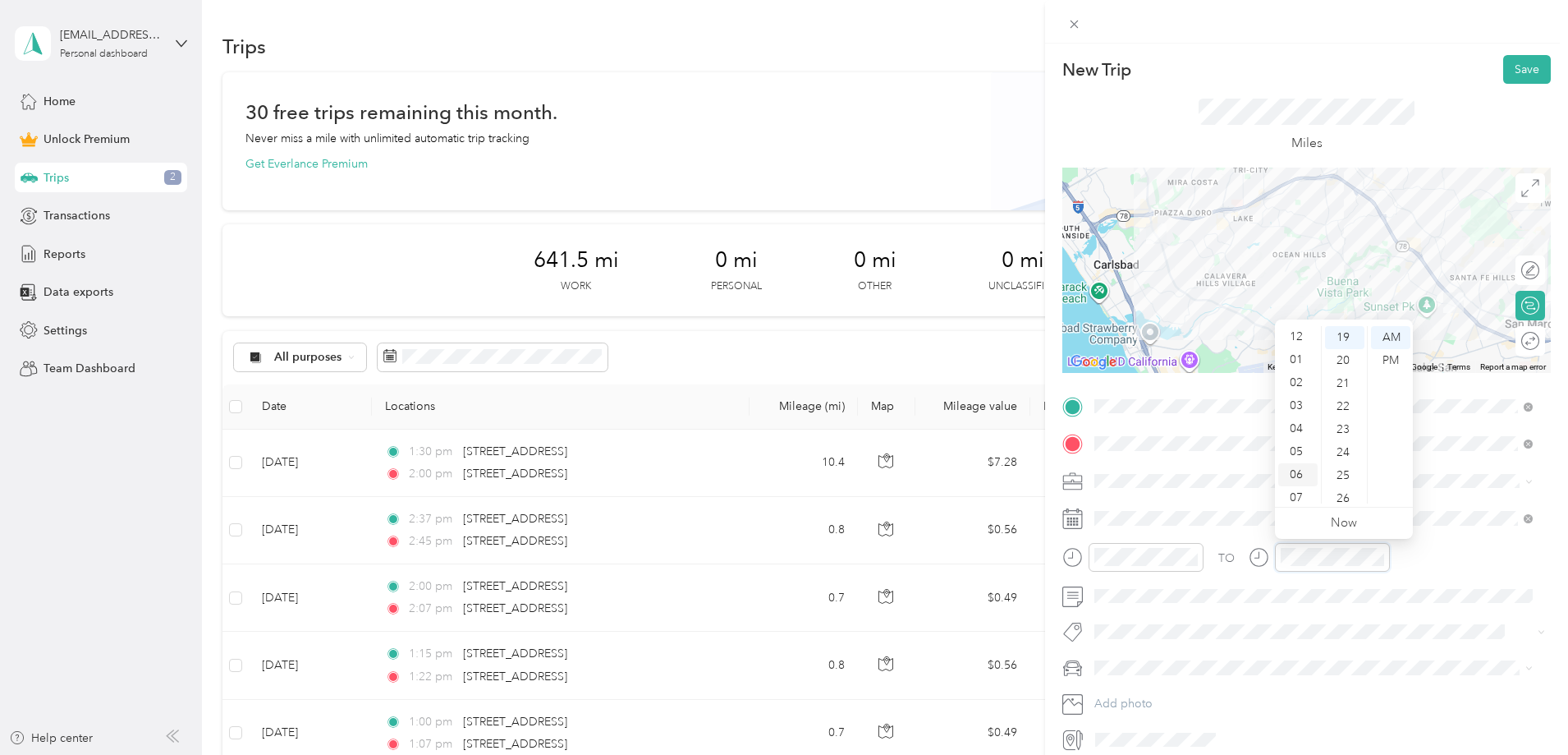
scroll to position [0, 0]
click at [1292, 403] on div "03" at bounding box center [1298, 406] width 39 height 23
click at [1346, 340] on div "00" at bounding box center [1344, 337] width 39 height 23
click at [1401, 363] on div "PM" at bounding box center [1390, 360] width 39 height 23
click at [1384, 569] on div at bounding box center [1332, 557] width 115 height 29
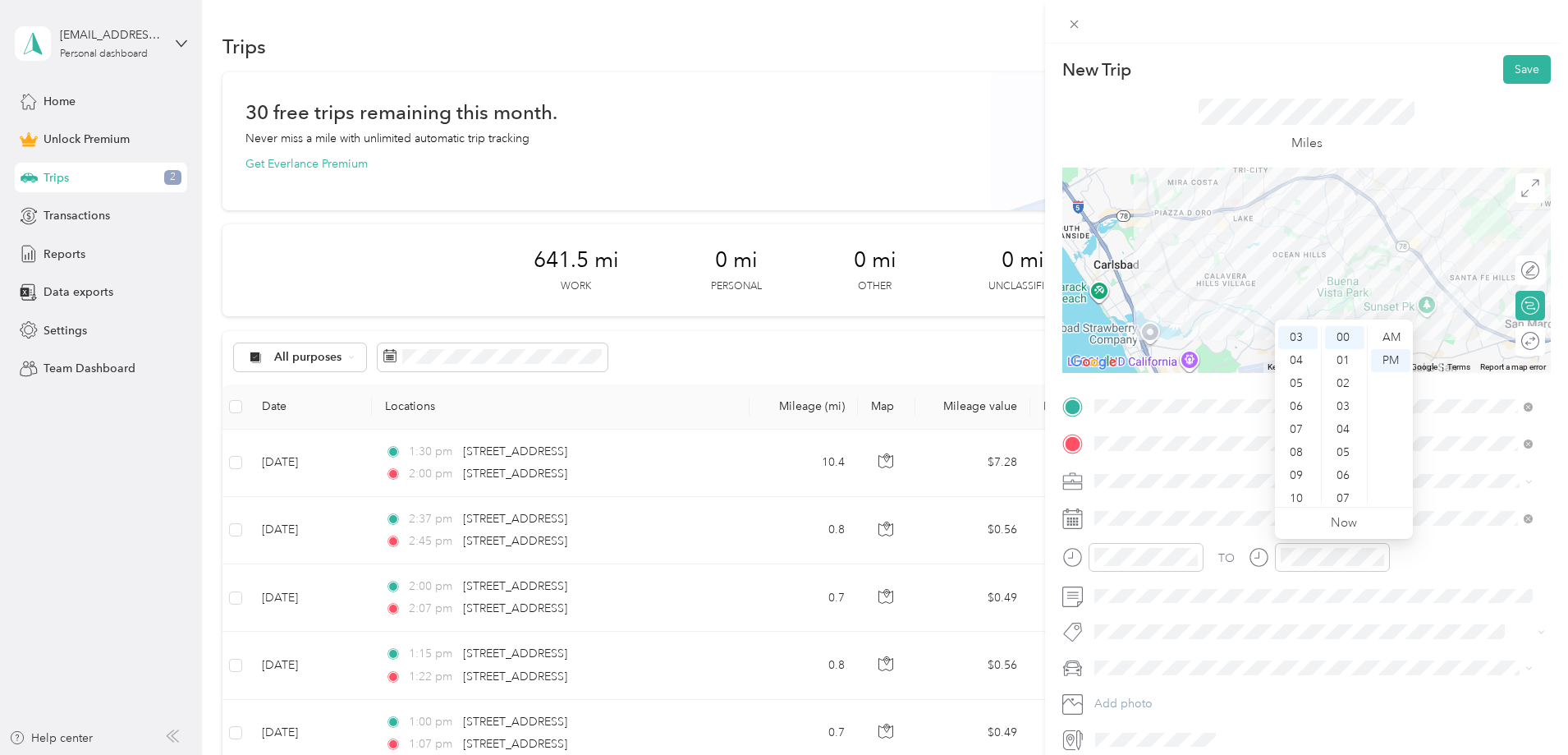
click at [1410, 576] on div "TO" at bounding box center [1307, 563] width 488 height 40
click at [1507, 63] on button "Save" at bounding box center [1527, 70] width 47 height 29
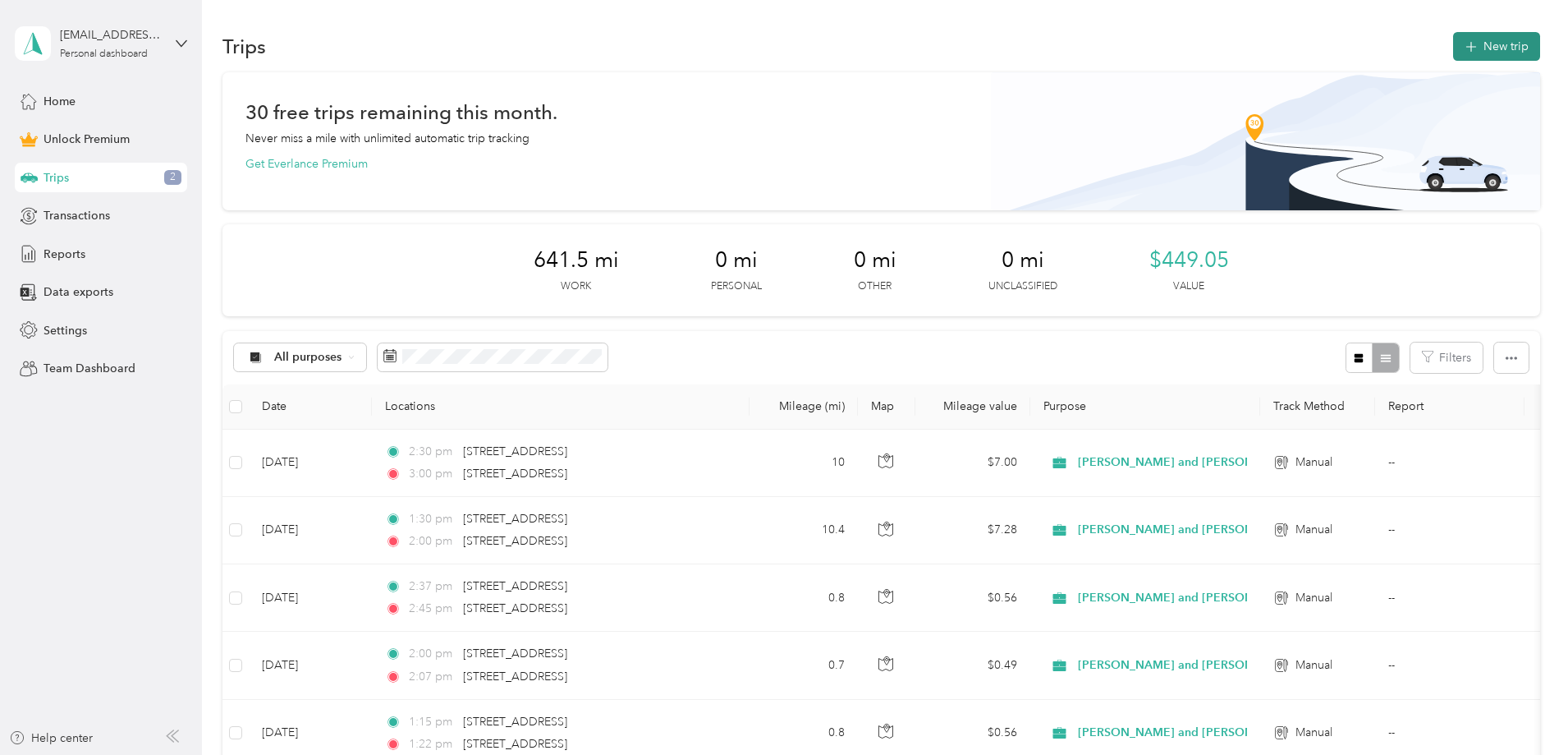
click at [1454, 39] on button "New trip" at bounding box center [1497, 46] width 87 height 29
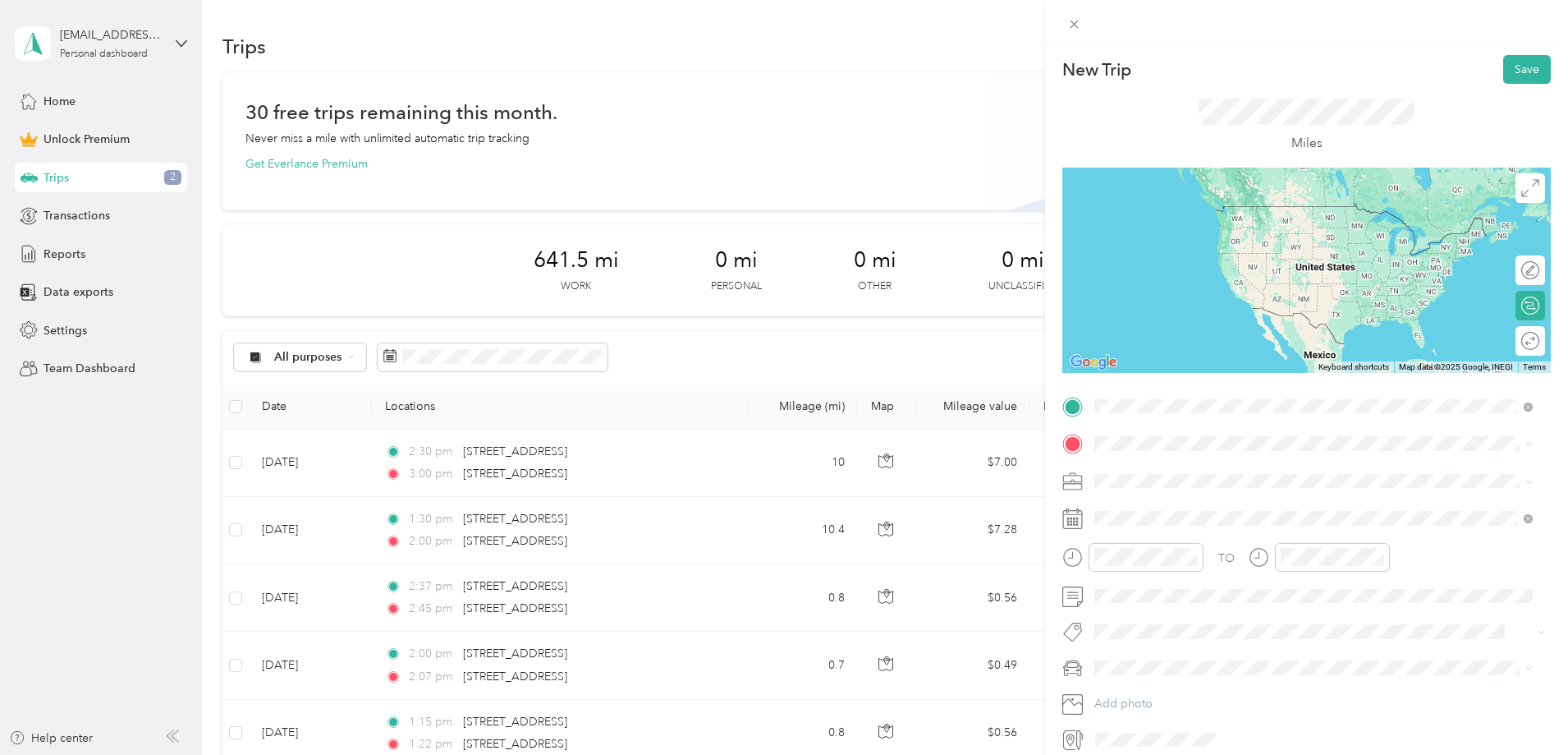
click at [1231, 468] on span "[STREET_ADDRESS][US_STATE]" at bounding box center [1207, 466] width 164 height 15
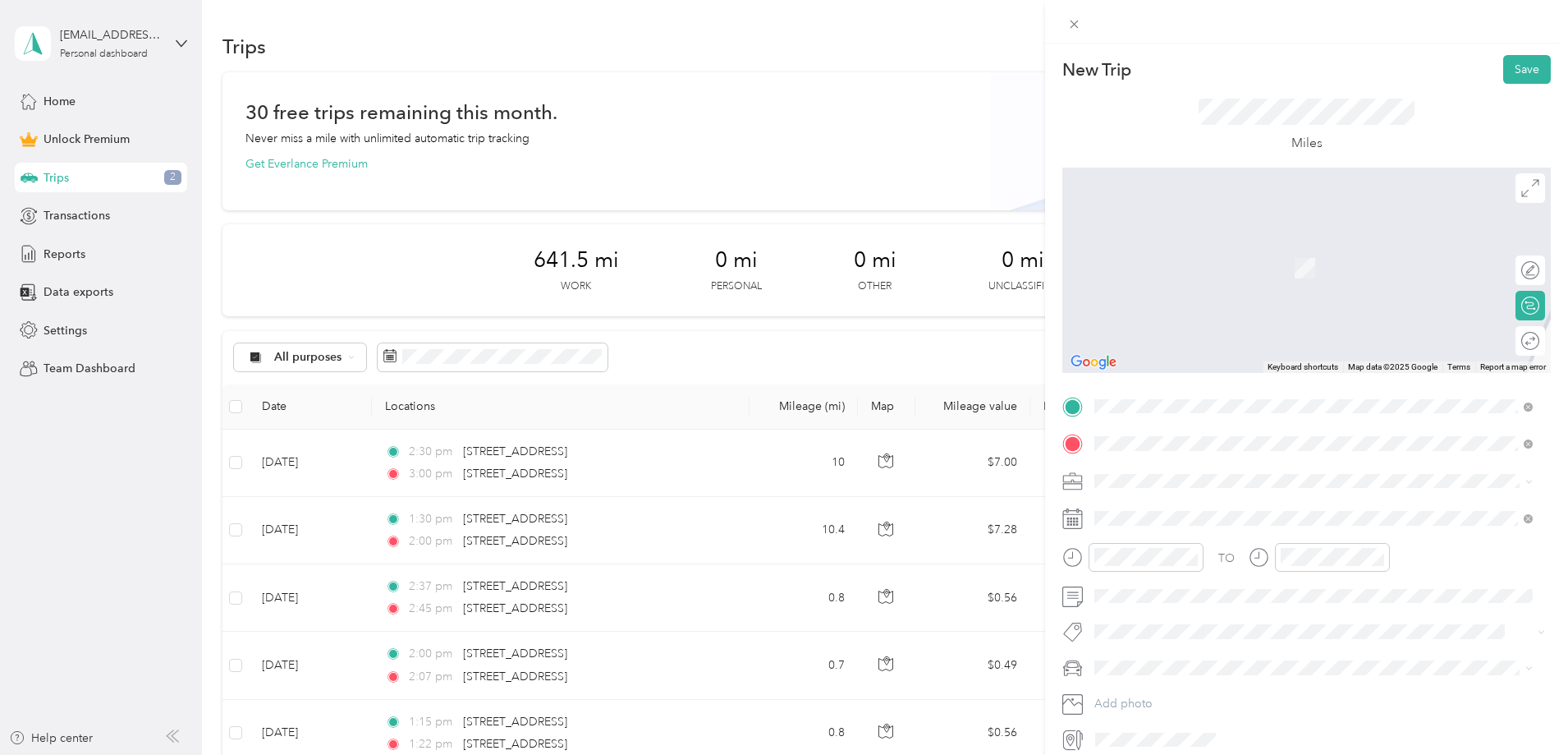
click at [1186, 510] on span "[STREET_ADDRESS][US_STATE]" at bounding box center [1207, 503] width 164 height 15
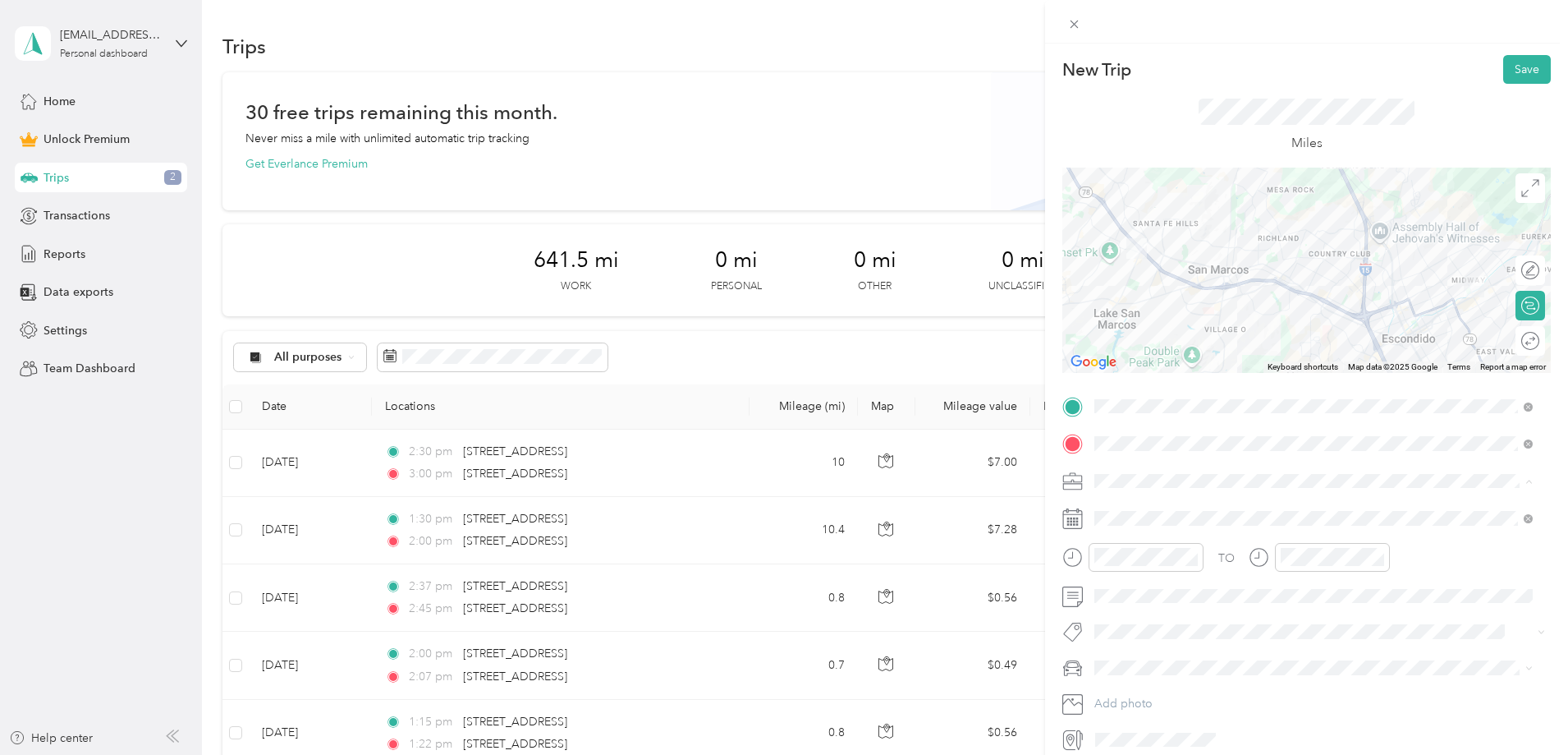
click at [1156, 571] on li "[PERSON_NAME] and [PERSON_NAME] [PERSON_NAME]" at bounding box center [1314, 567] width 450 height 29
click at [1134, 294] on icon at bounding box center [1135, 295] width 16 height 16
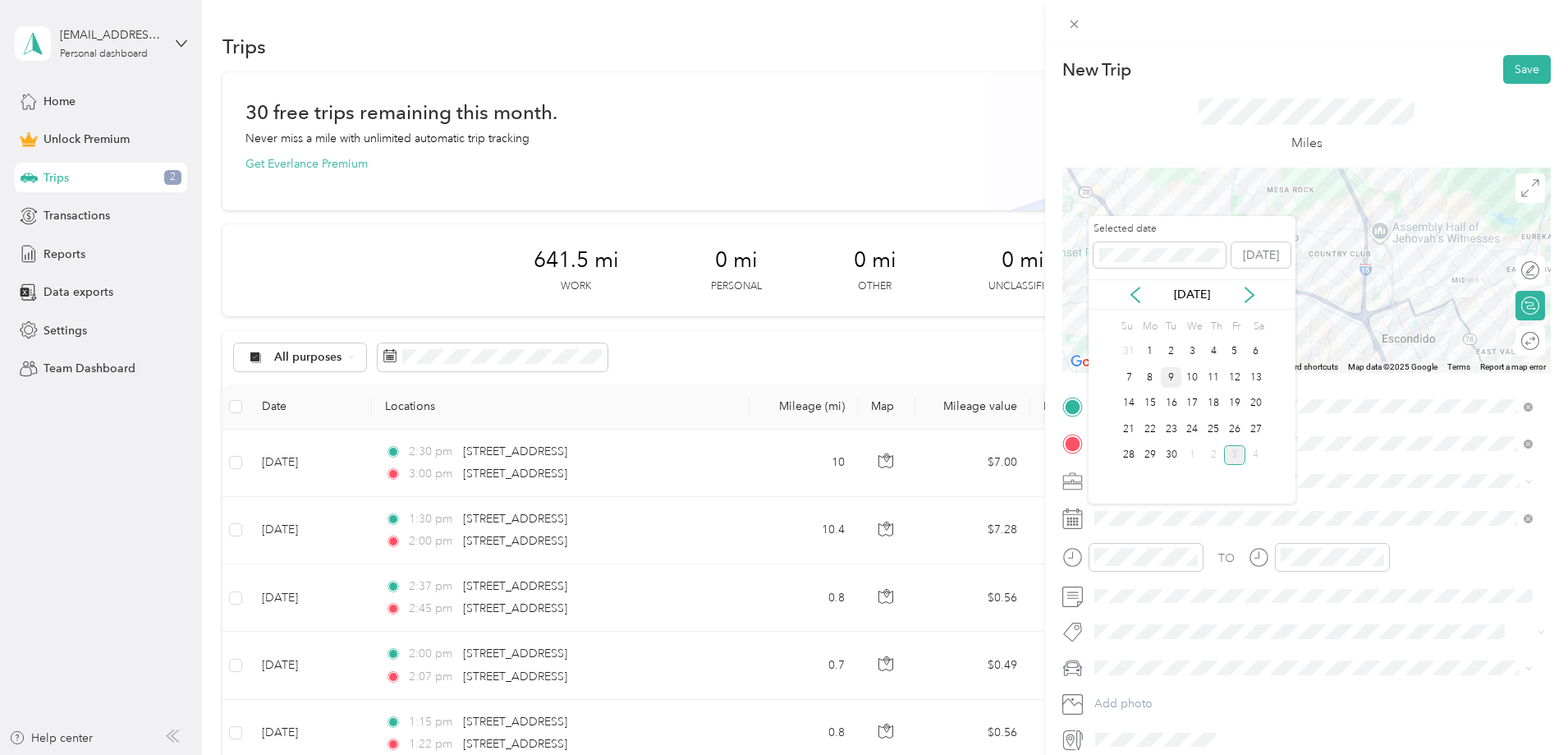
click at [1171, 378] on div "9" at bounding box center [1171, 377] width 22 height 21
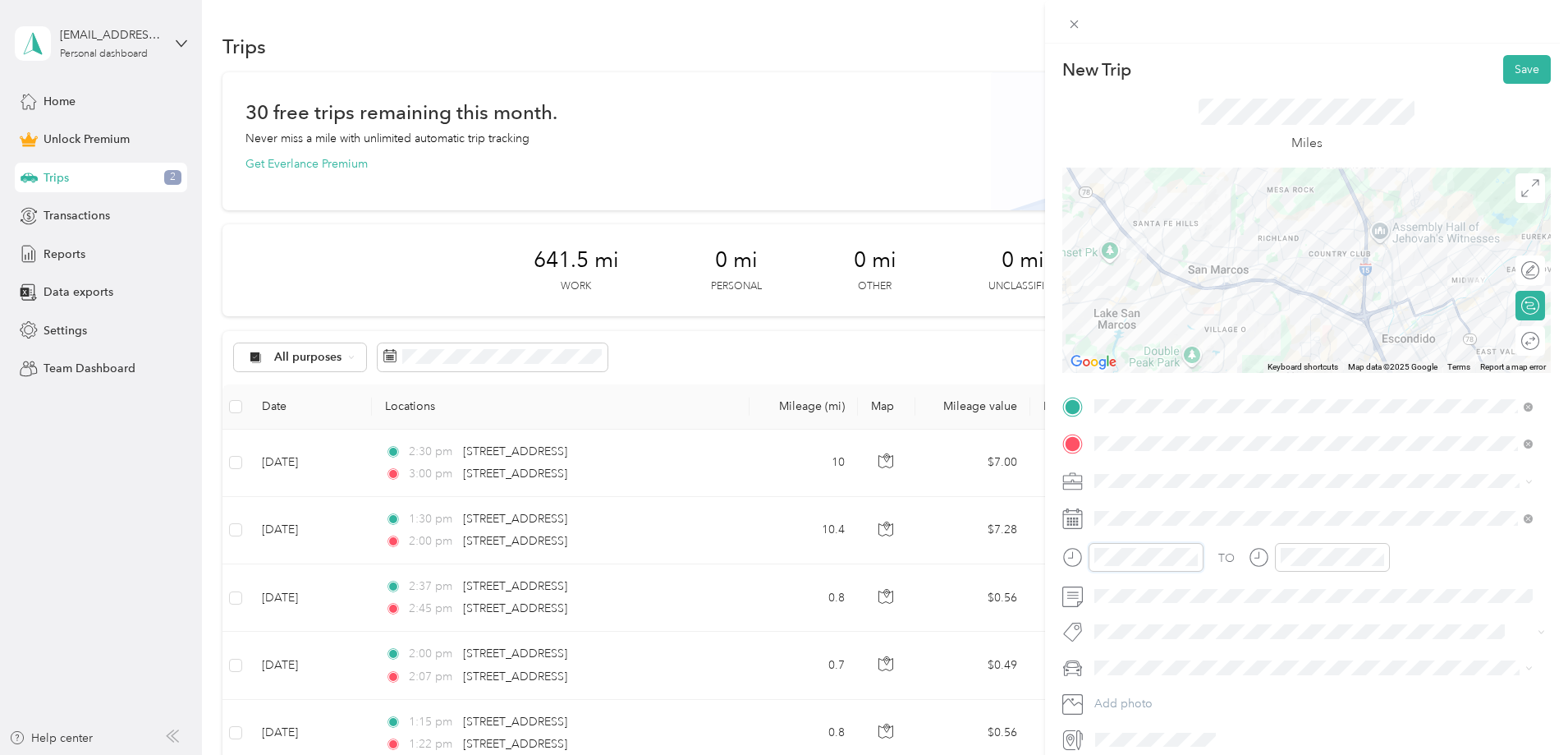
click at [1083, 554] on div at bounding box center [1133, 557] width 142 height 29
click at [1160, 380] on div "30" at bounding box center [1158, 379] width 39 height 23
click at [1106, 384] on div "02" at bounding box center [1111, 383] width 39 height 23
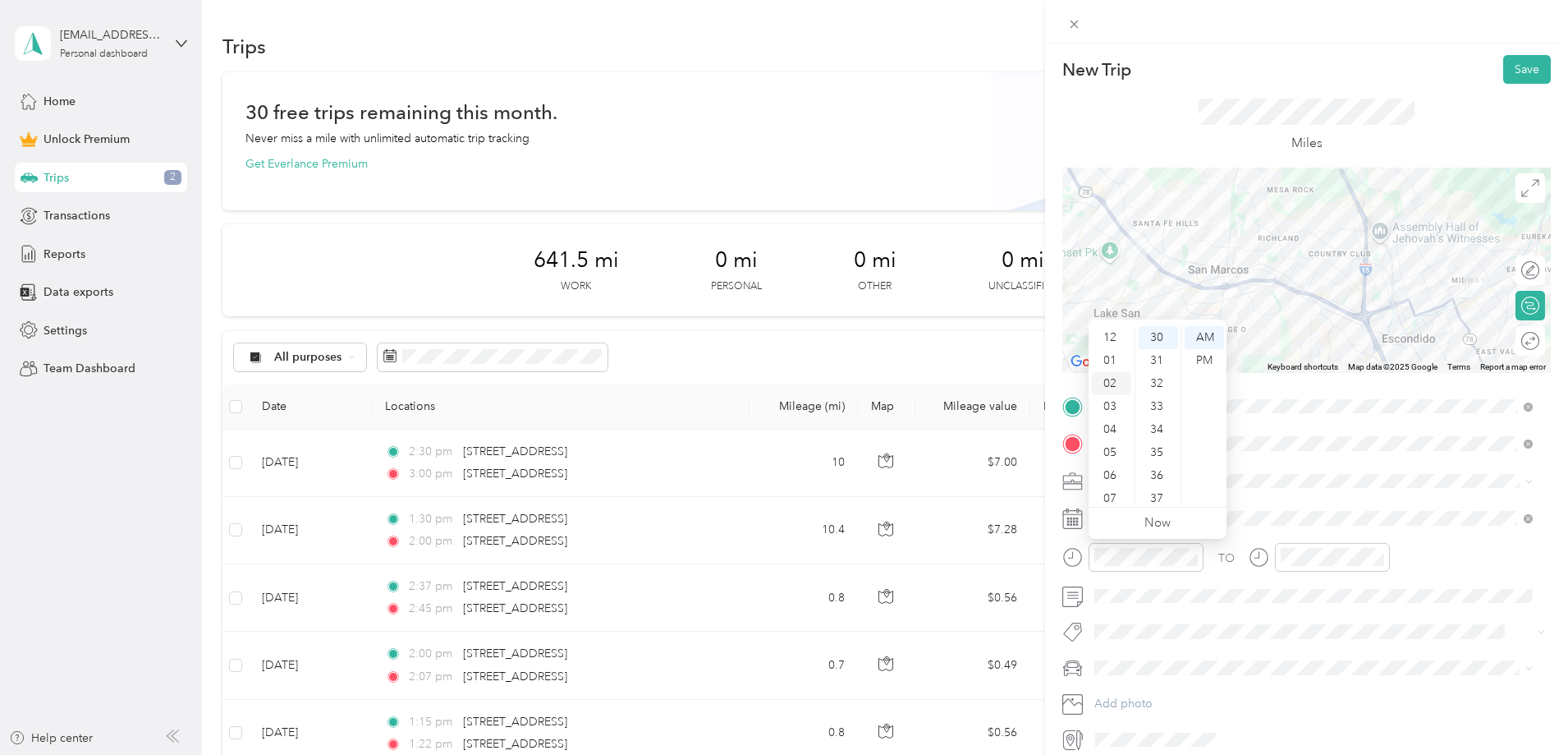
scroll to position [46, 0]
click at [1200, 353] on div "PM" at bounding box center [1204, 360] width 39 height 23
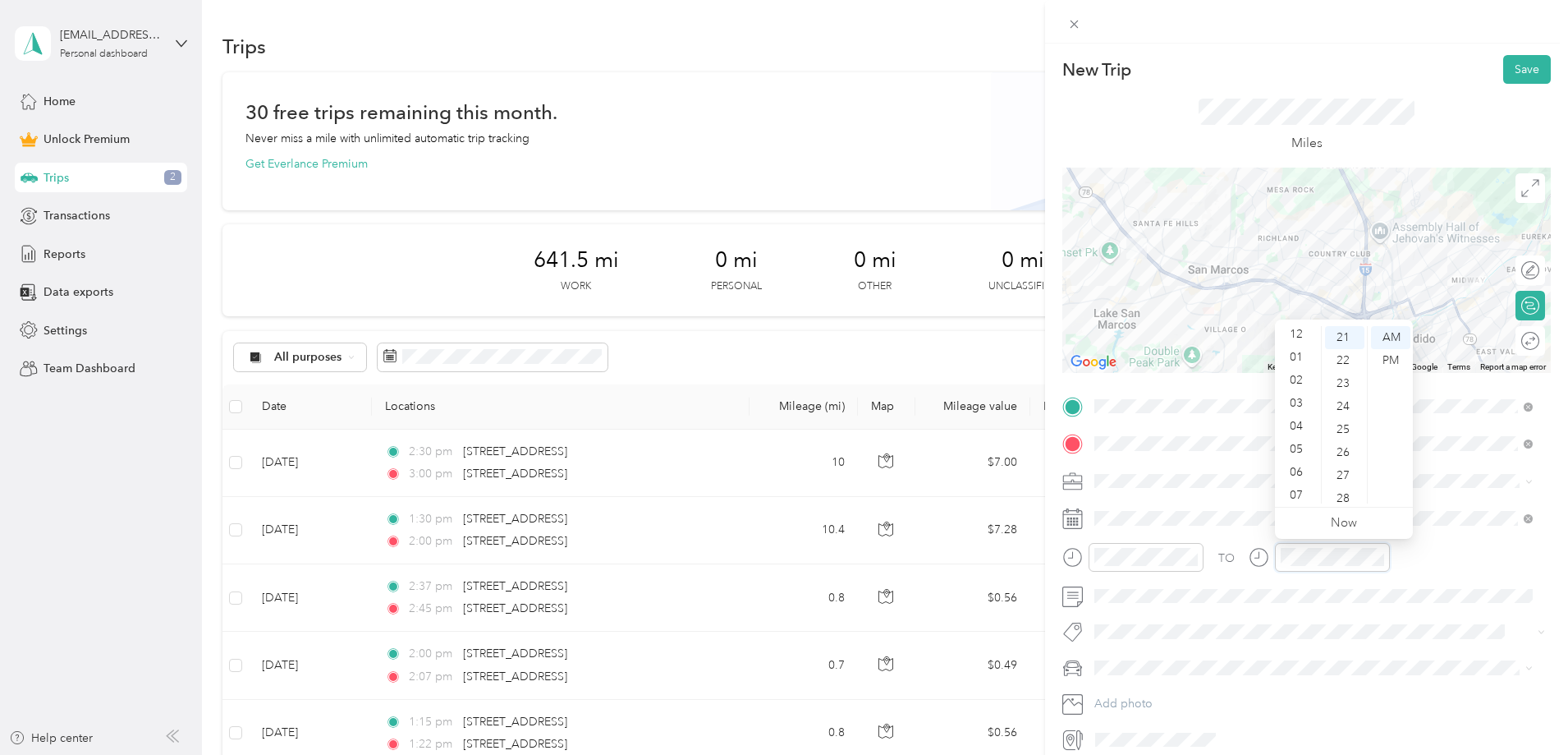
scroll to position [0, 0]
click at [1296, 407] on div "03" at bounding box center [1298, 406] width 39 height 23
click at [1342, 336] on div "00" at bounding box center [1344, 337] width 39 height 23
click at [1382, 357] on div "PM" at bounding box center [1390, 360] width 39 height 23
click at [1454, 555] on div "TO" at bounding box center [1307, 563] width 488 height 40
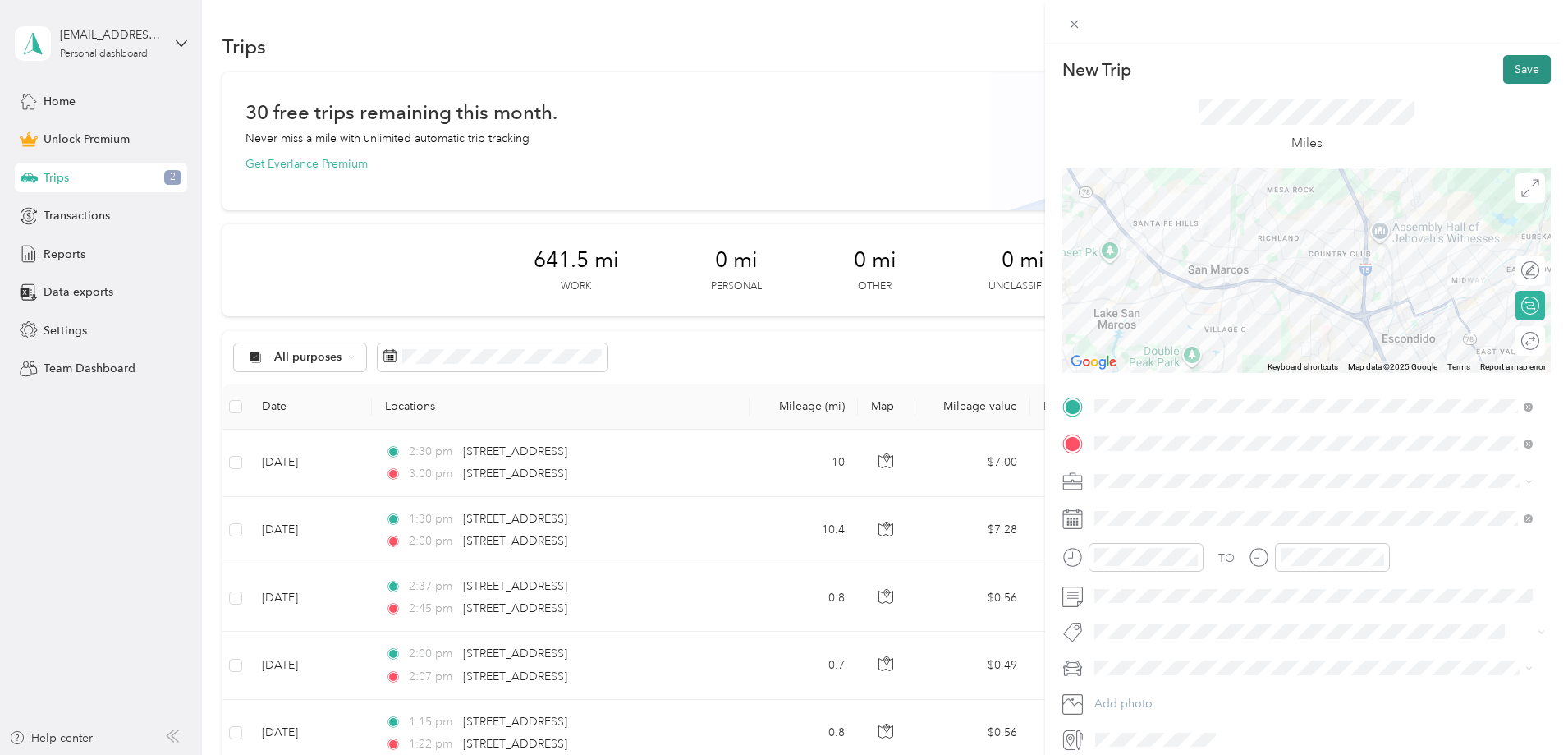
click at [1504, 74] on button "Save" at bounding box center [1527, 70] width 47 height 29
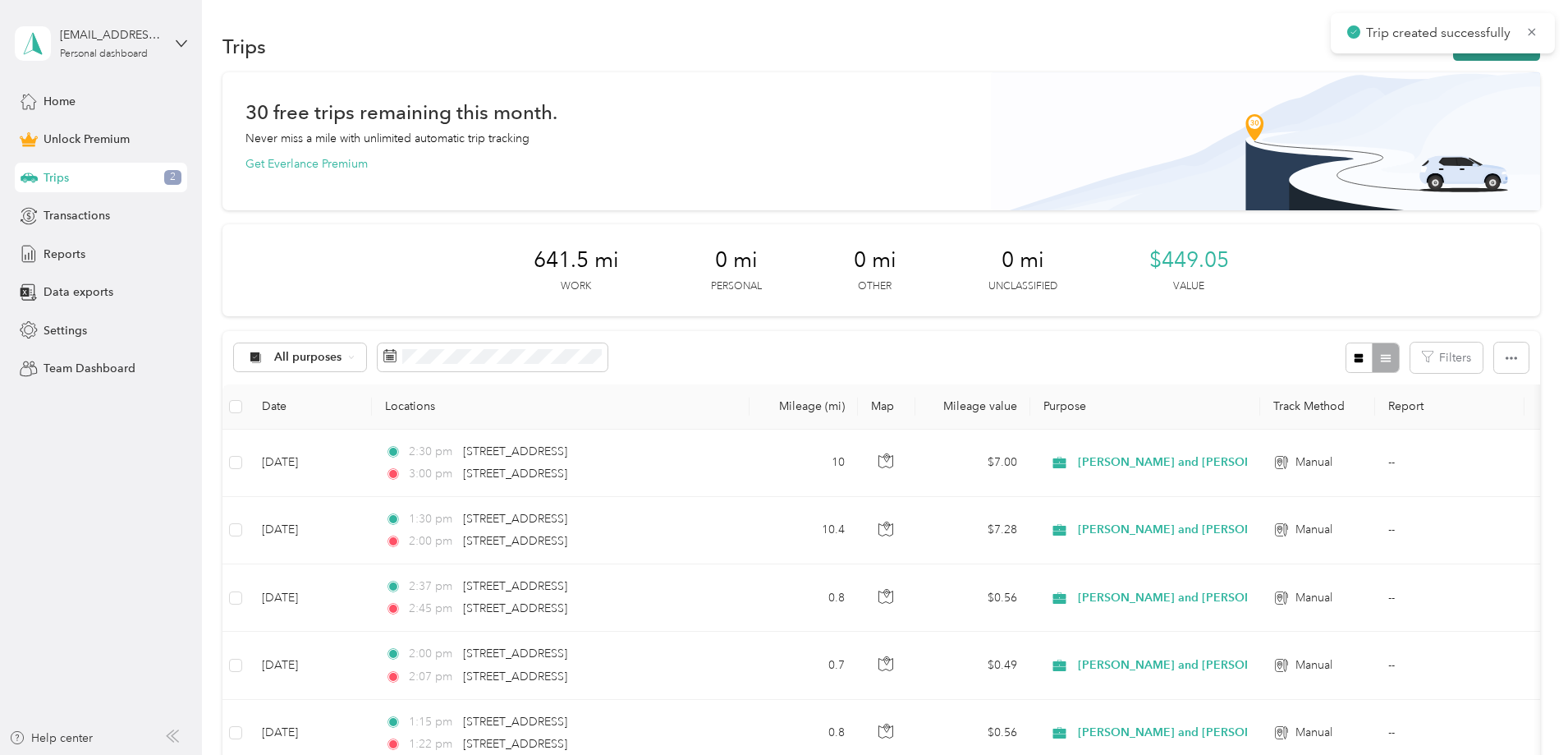
click at [1454, 55] on button "New trip" at bounding box center [1497, 46] width 87 height 29
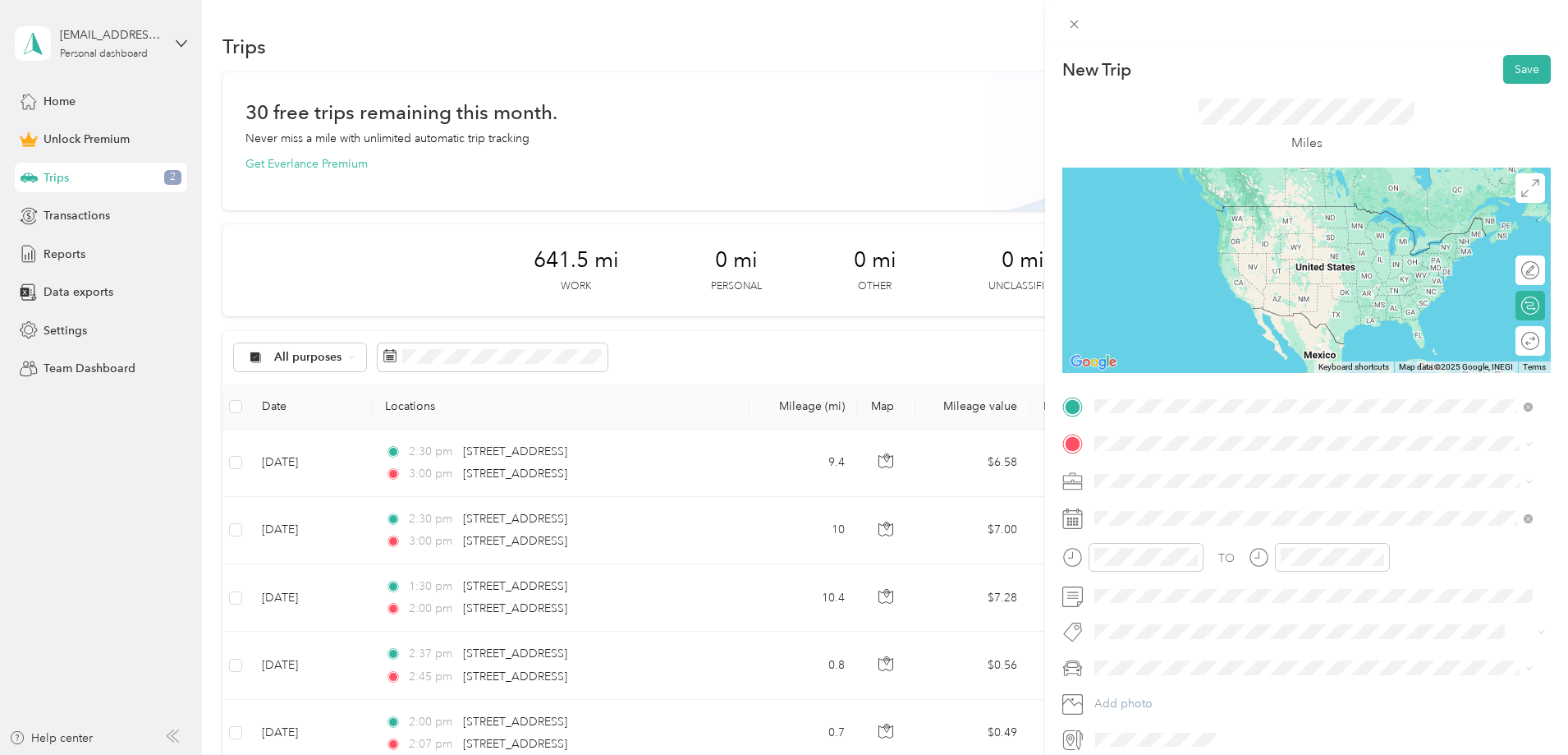
click at [1189, 473] on span "[STREET_ADDRESS][US_STATE]" at bounding box center [1207, 466] width 164 height 15
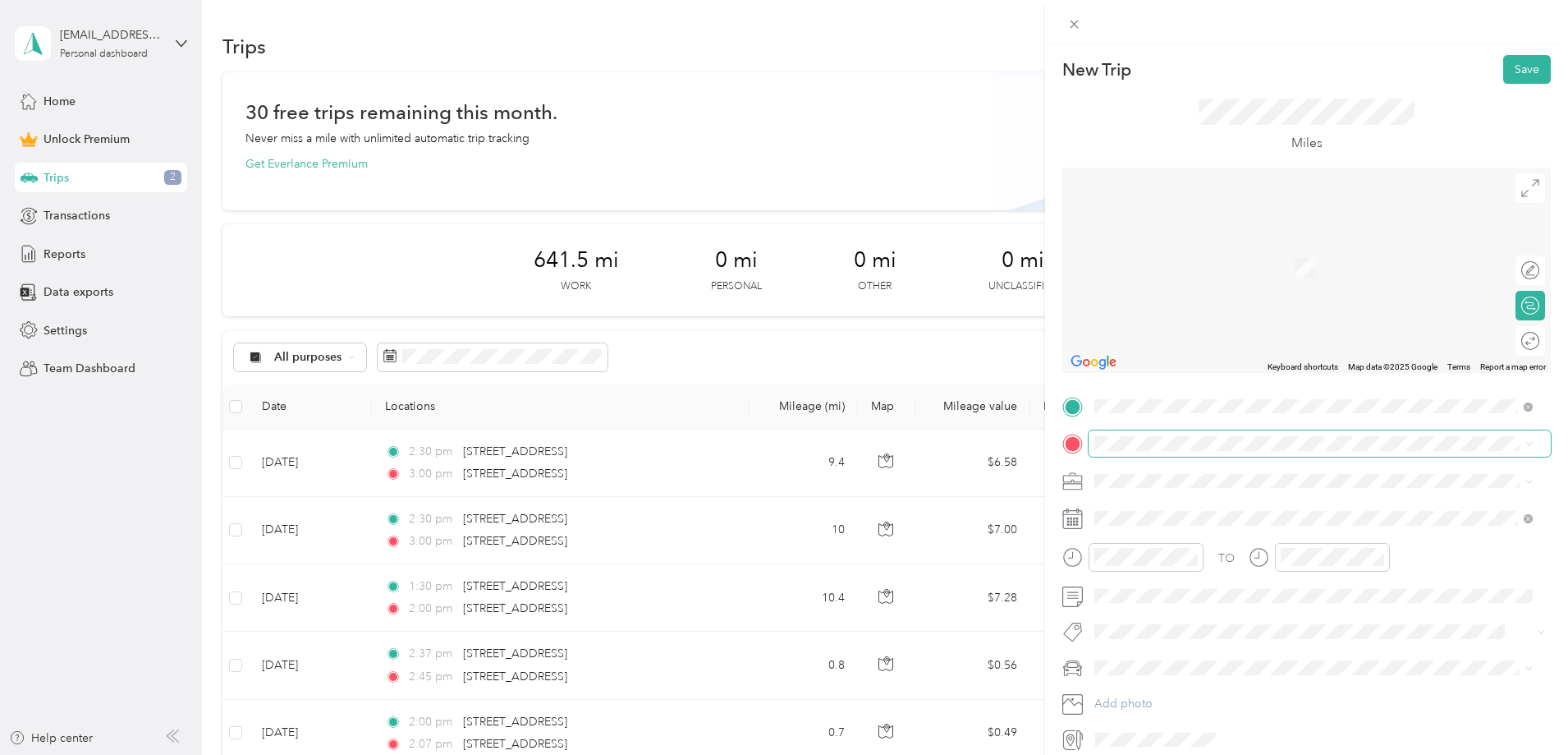
click at [1168, 452] on span at bounding box center [1319, 443] width 462 height 26
click at [1181, 502] on span "[STREET_ADDRESS][US_STATE]" at bounding box center [1207, 503] width 164 height 15
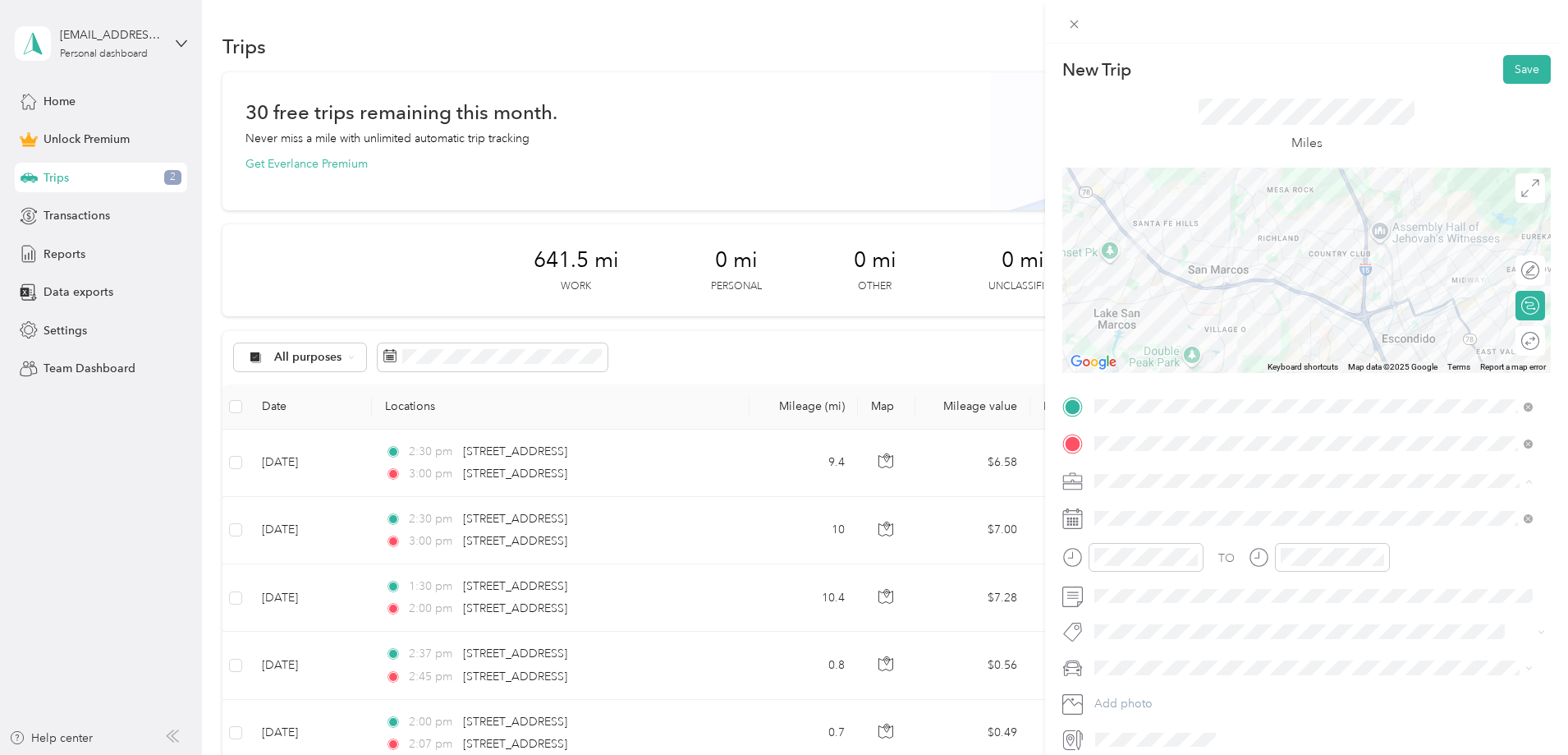
click at [1152, 572] on li "[PERSON_NAME] and [PERSON_NAME] [PERSON_NAME]" at bounding box center [1314, 567] width 450 height 29
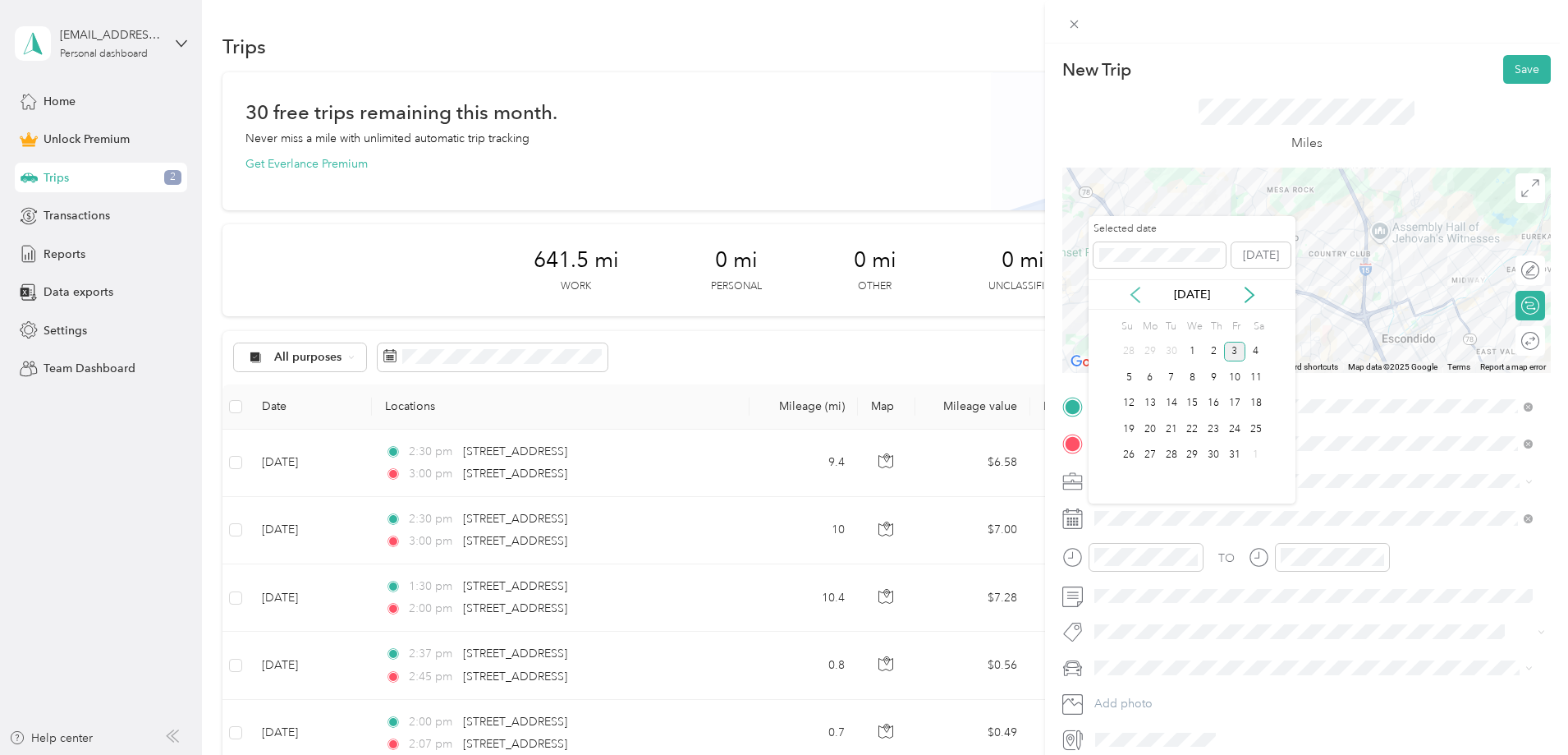
click at [1142, 301] on icon at bounding box center [1135, 295] width 16 height 16
click at [1175, 377] on div "9" at bounding box center [1171, 377] width 22 height 21
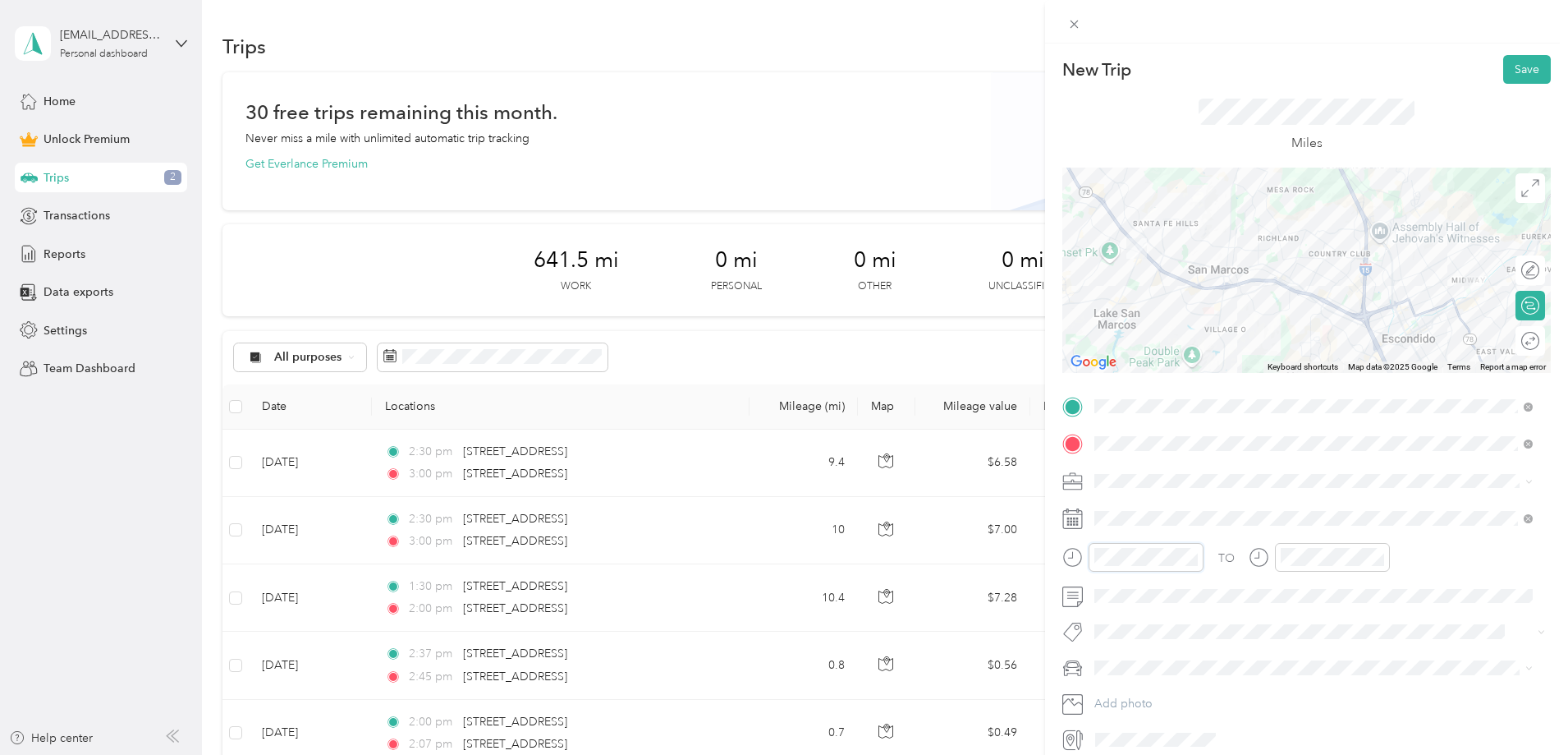
click at [1087, 557] on div at bounding box center [1133, 557] width 142 height 29
click at [1206, 359] on div "PM" at bounding box center [1204, 360] width 39 height 23
click at [1108, 408] on div "03" at bounding box center [1111, 406] width 39 height 23
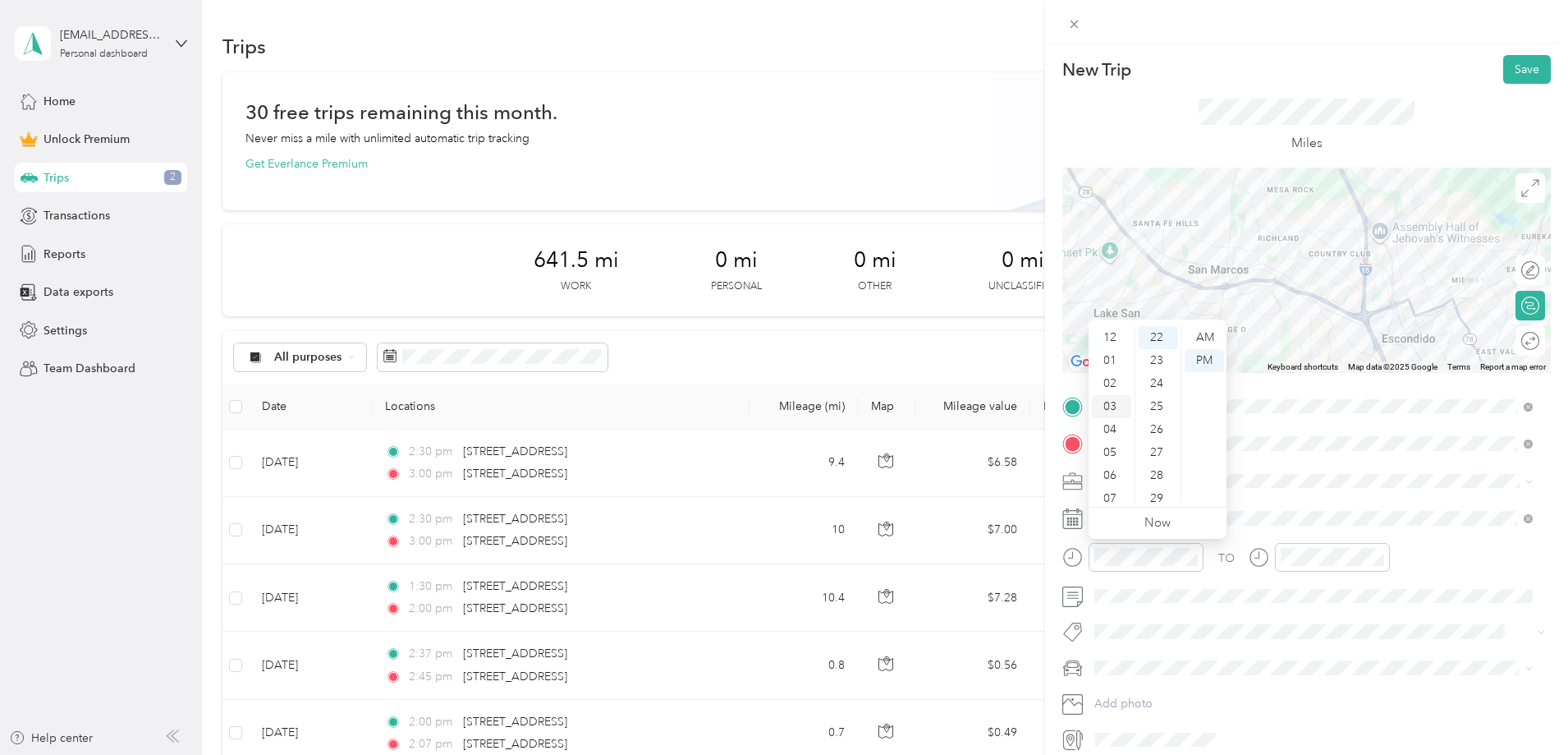
scroll to position [69, 0]
click at [1163, 442] on div "30" at bounding box center [1158, 438] width 39 height 23
click at [1191, 353] on div "PM" at bounding box center [1204, 360] width 39 height 23
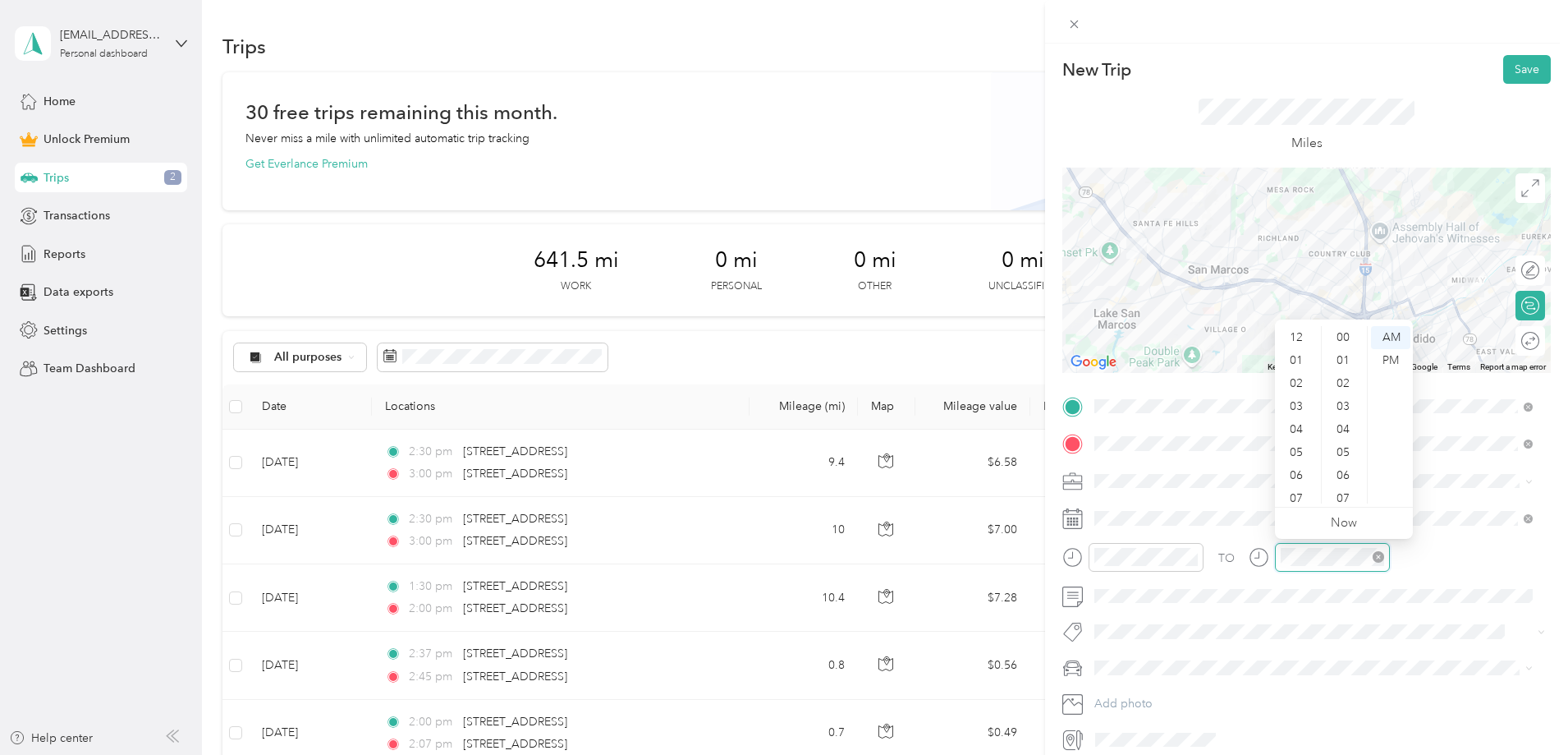
scroll to position [99, 0]
click at [1299, 332] on div "04" at bounding box center [1298, 330] width 39 height 23
click at [1343, 336] on div "00" at bounding box center [1344, 337] width 39 height 23
click at [1385, 365] on div "PM" at bounding box center [1390, 360] width 39 height 23
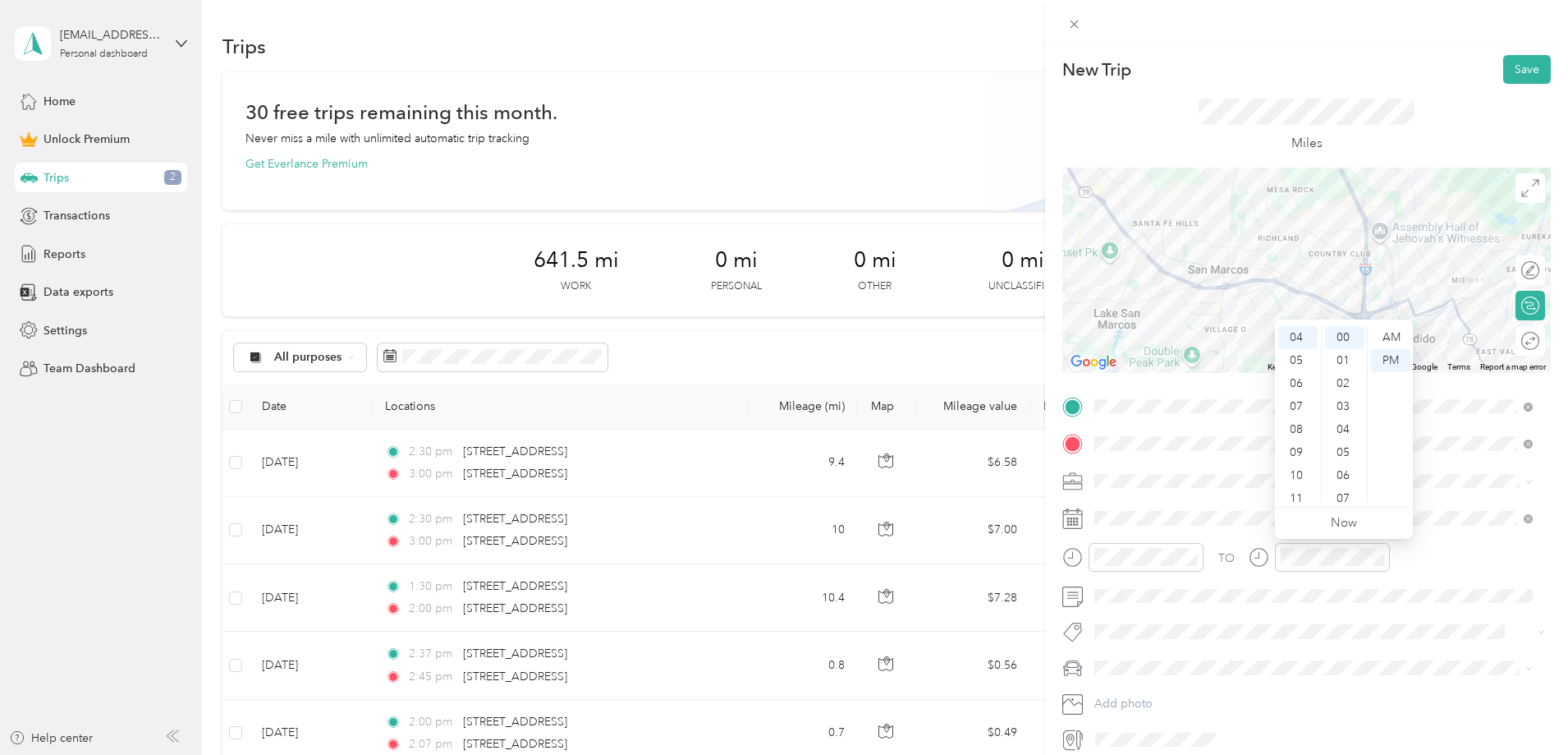
click at [1422, 555] on div "TO" at bounding box center [1307, 563] width 488 height 40
click at [1505, 64] on button "Save" at bounding box center [1527, 70] width 47 height 29
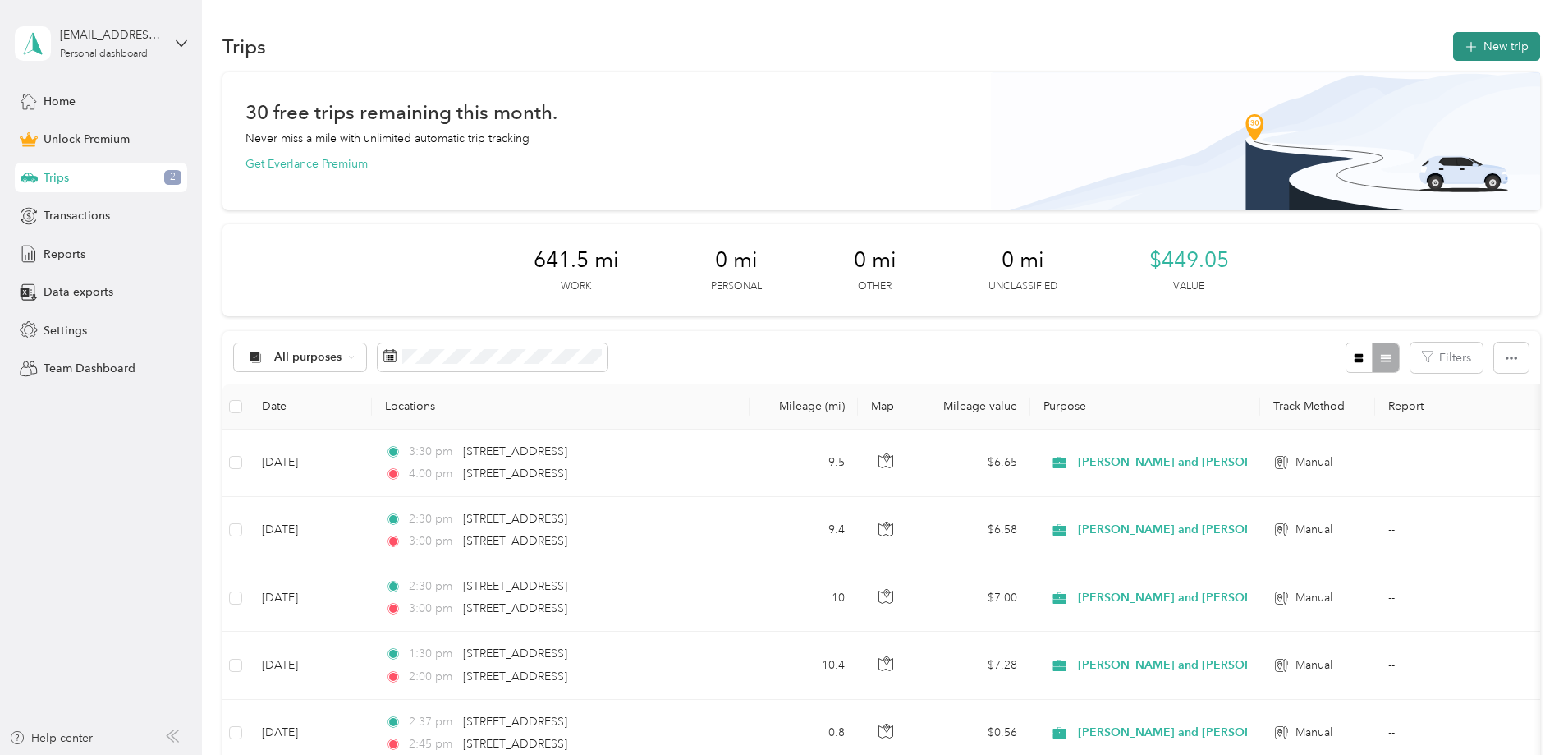
click at [1454, 56] on button "New trip" at bounding box center [1497, 46] width 87 height 29
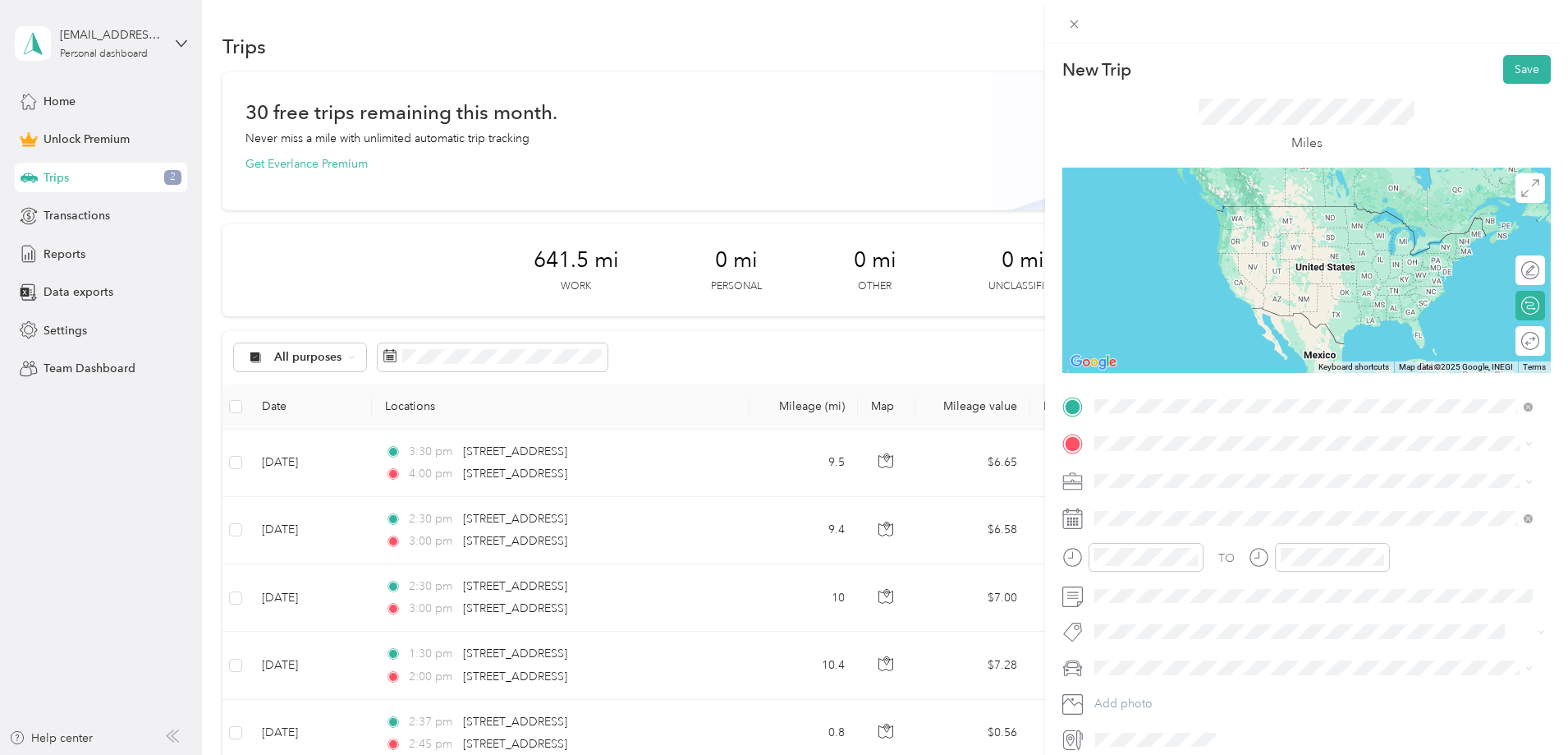
click at [1160, 473] on span "[STREET_ADDRESS][US_STATE]" at bounding box center [1207, 466] width 164 height 15
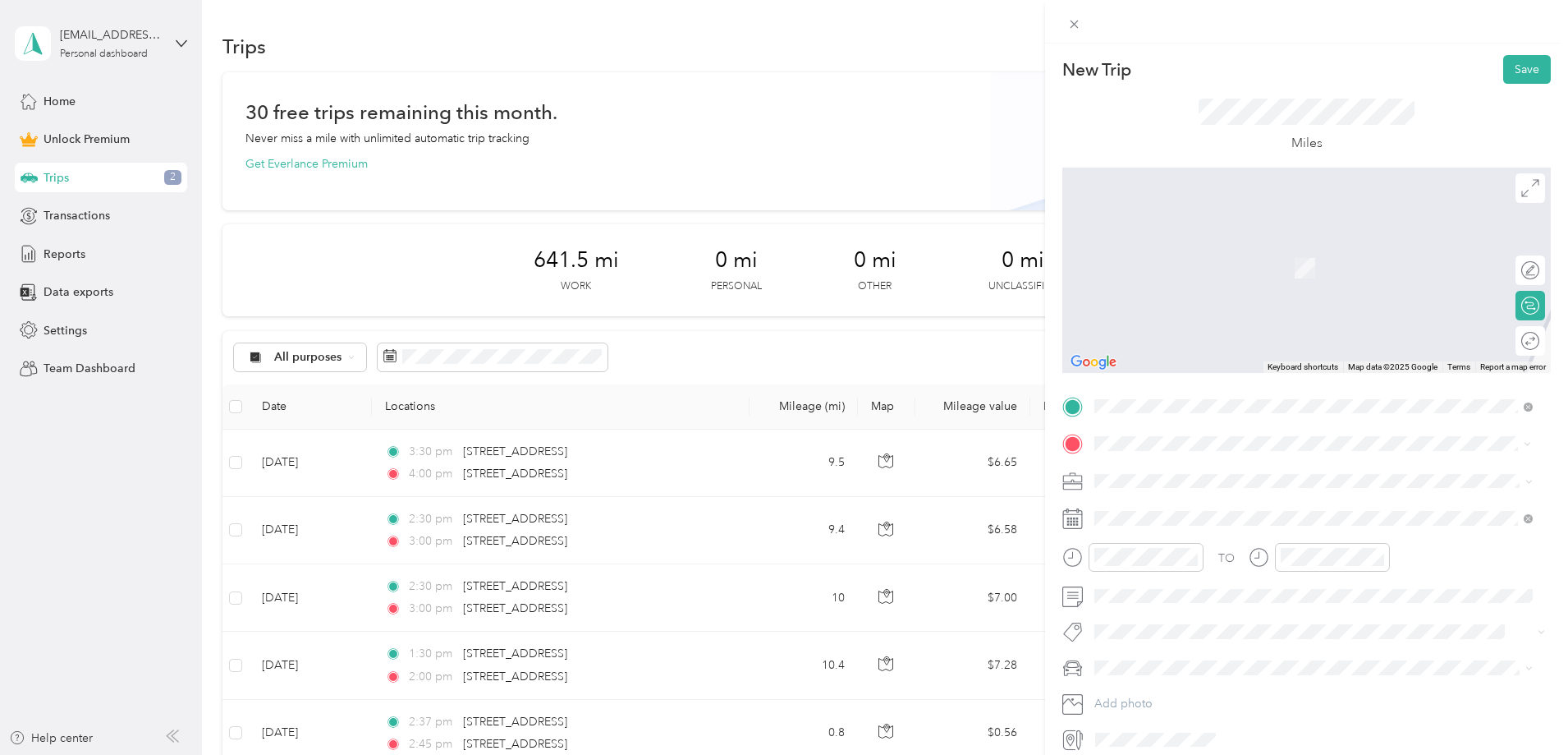
click at [1171, 496] on span "[STREET_ADDRESS][US_STATE]" at bounding box center [1207, 503] width 164 height 15
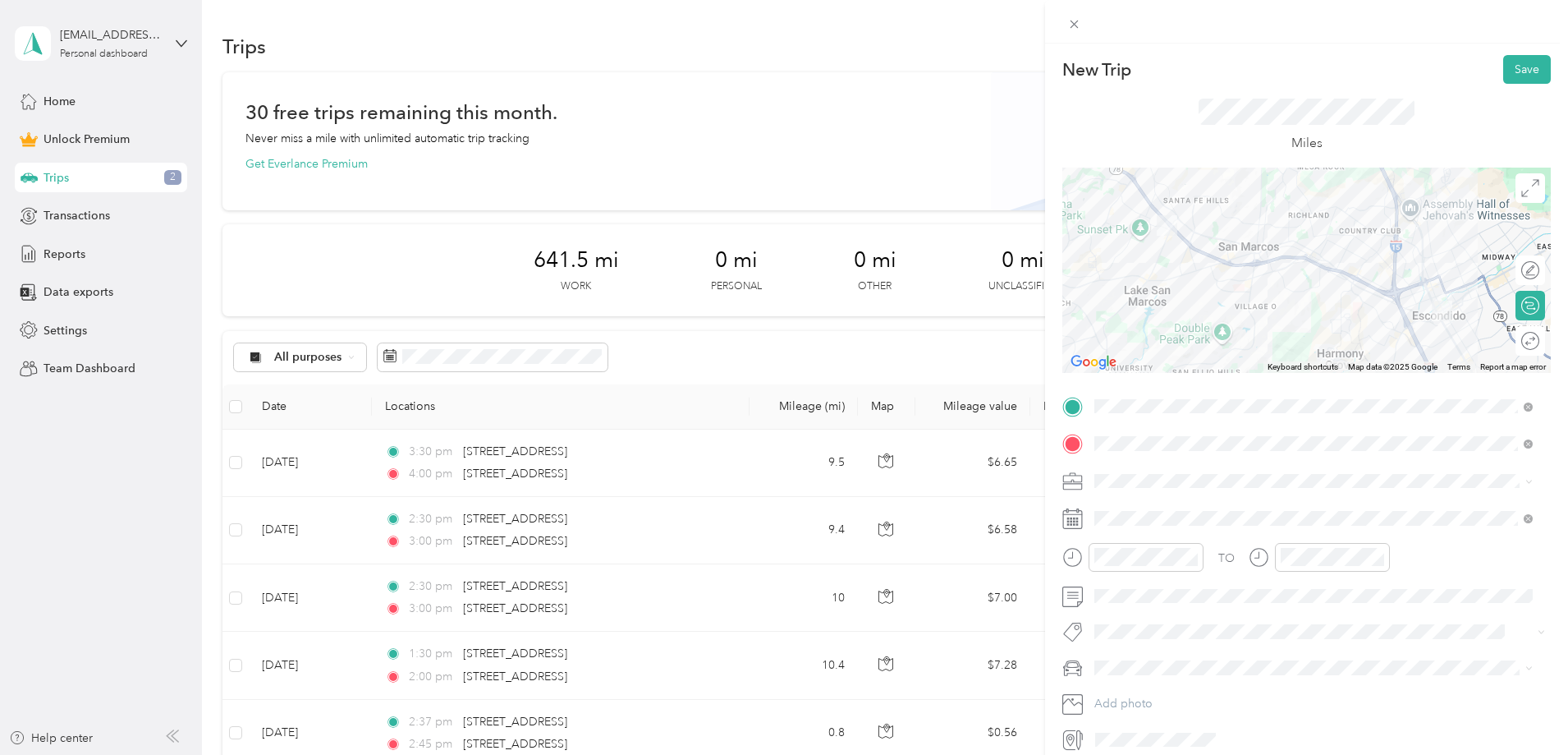
click at [1163, 487] on span at bounding box center [1319, 481] width 462 height 26
click at [1159, 574] on li "[PERSON_NAME] and [PERSON_NAME] [PERSON_NAME]" at bounding box center [1314, 567] width 450 height 29
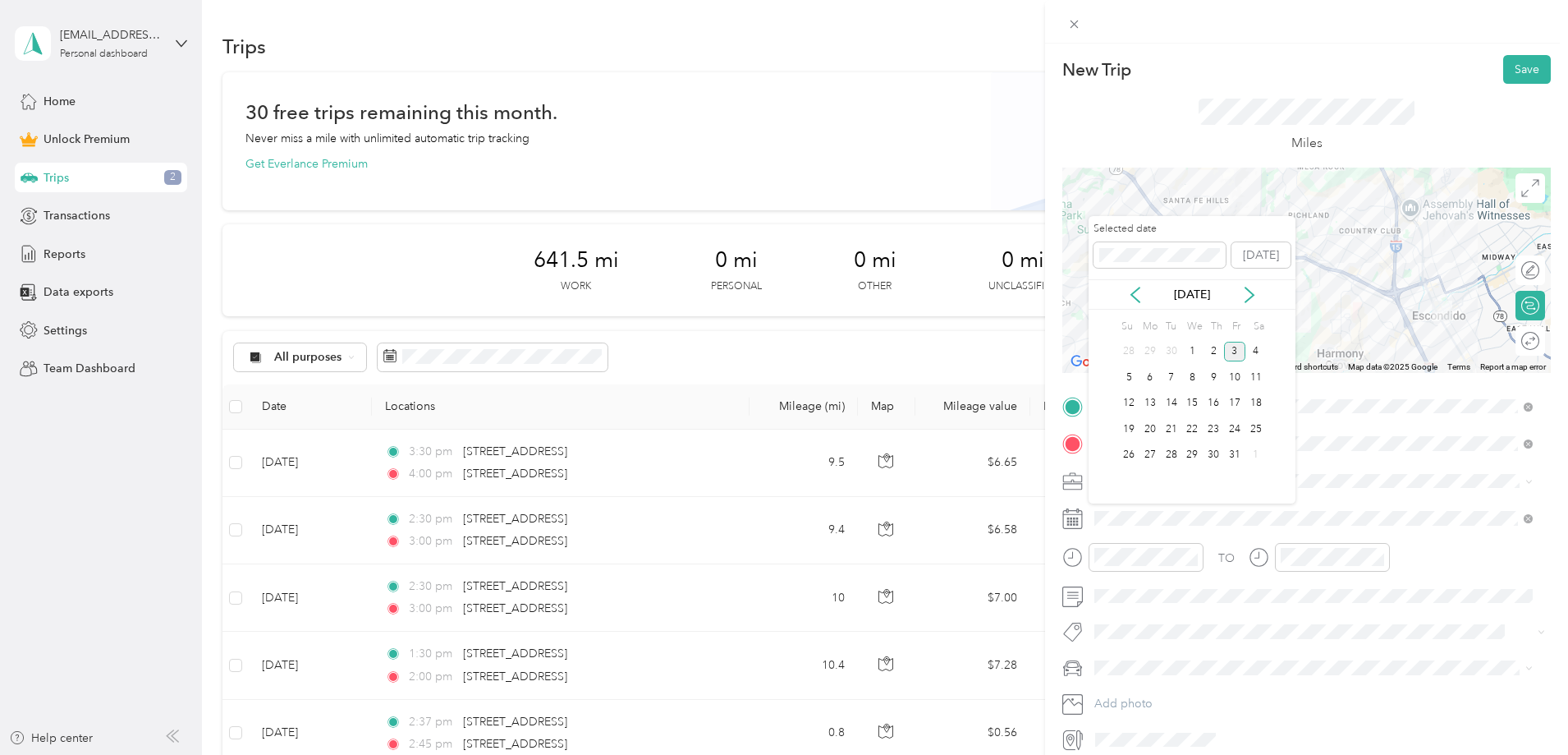
click at [1141, 305] on div "[DATE]" at bounding box center [1192, 294] width 207 height 30
click at [1135, 293] on icon at bounding box center [1135, 295] width 16 height 16
click at [1217, 378] on div "11" at bounding box center [1214, 377] width 22 height 21
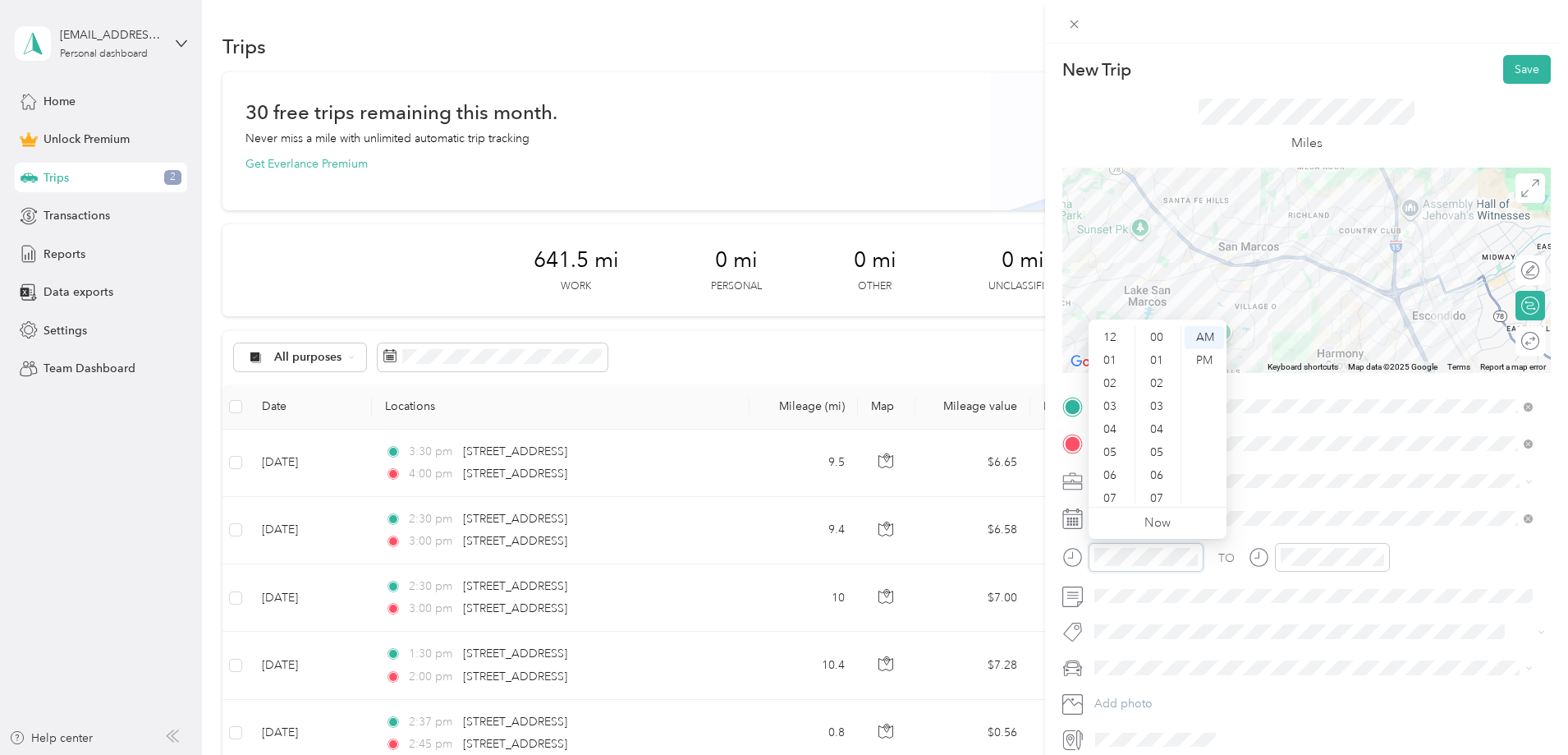
scroll to position [99, 0]
click at [1120, 467] on div "10" at bounding box center [1111, 468] width 39 height 23
click at [1154, 416] on div "30" at bounding box center [1158, 416] width 39 height 23
click at [1534, 442] on span at bounding box center [1319, 443] width 462 height 26
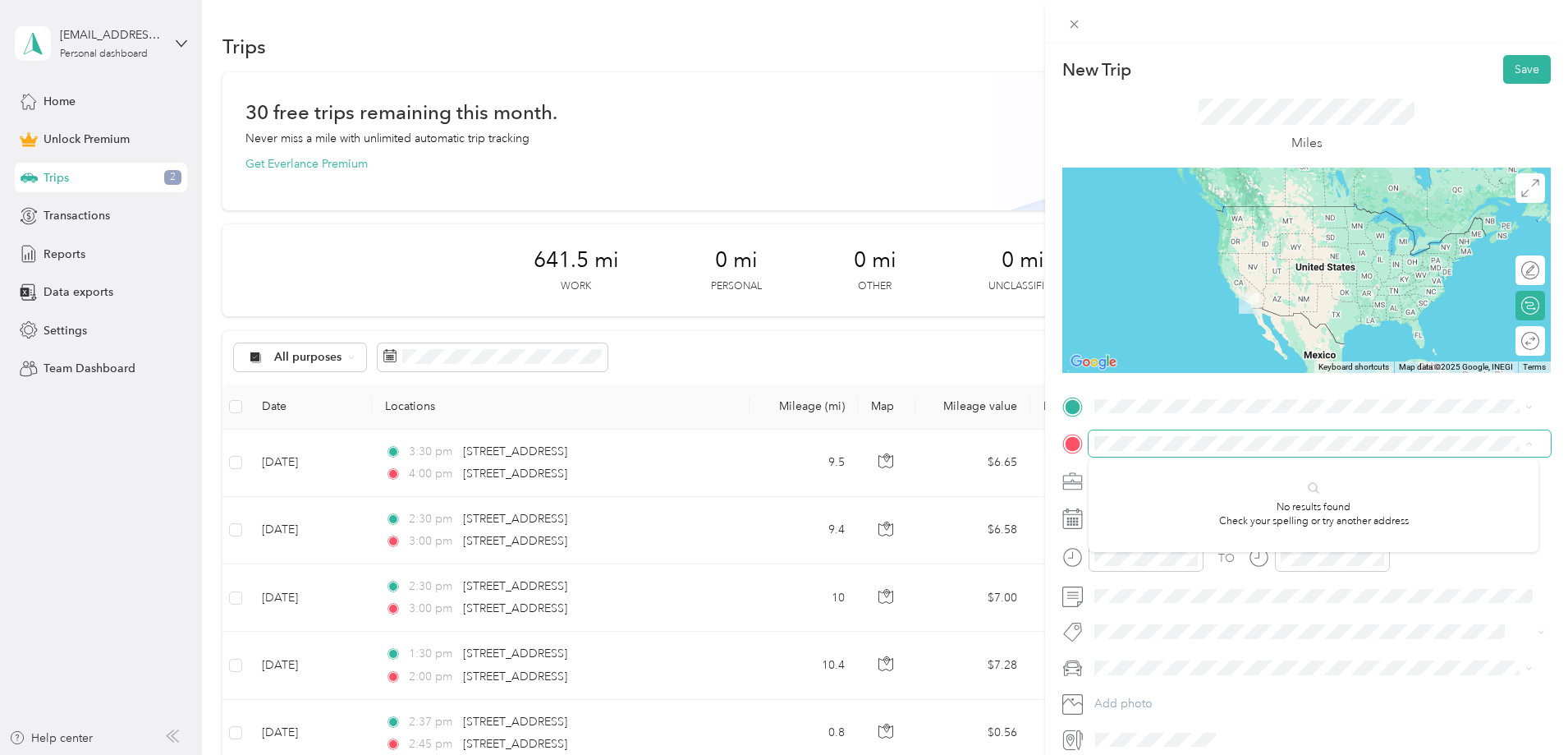
click at [1170, 453] on li "[STREET_ADDRESS][US_STATE]" at bounding box center [1314, 465] width 450 height 34
click at [1300, 453] on li "[STREET_ADDRESS][US_STATE]" at bounding box center [1314, 466] width 450 height 34
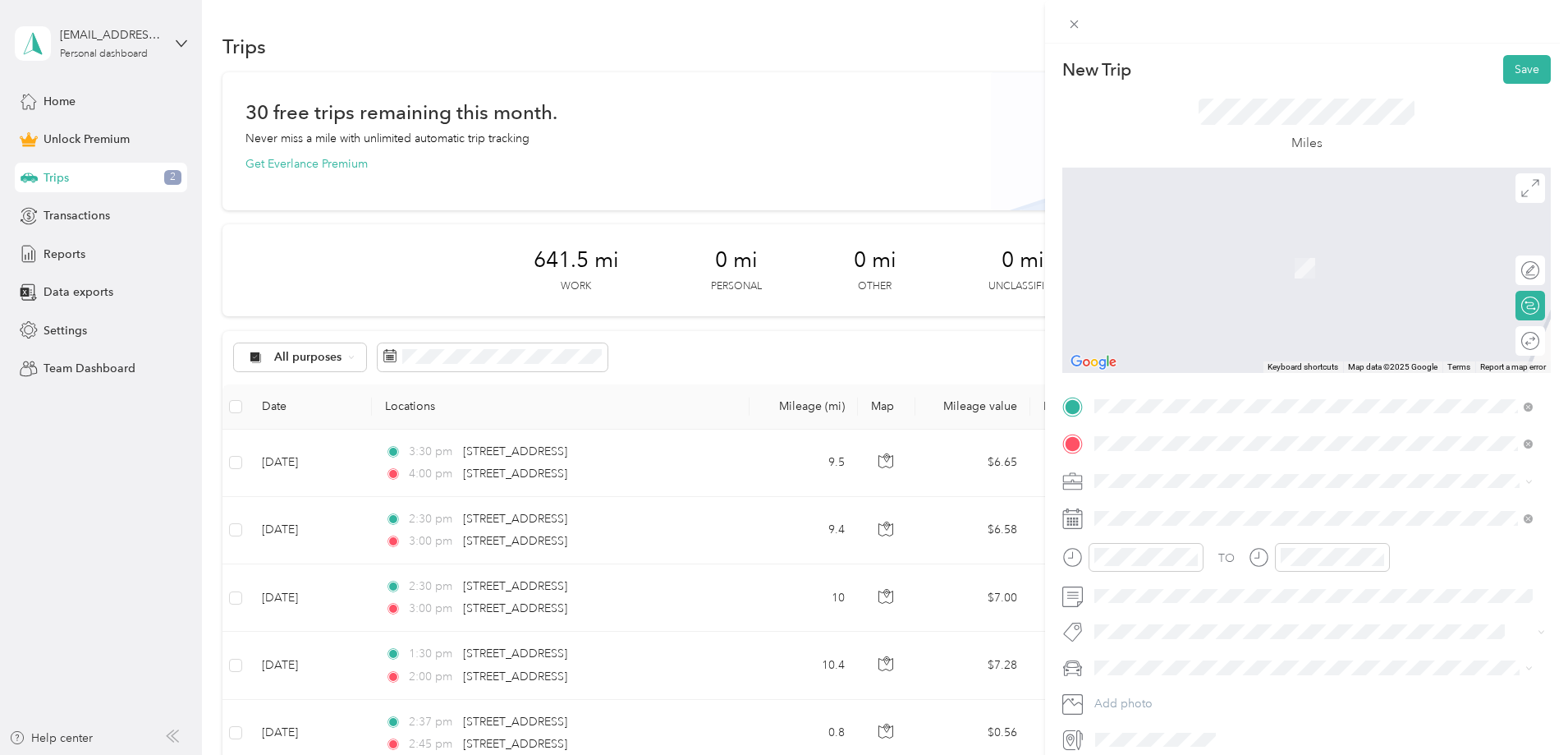
click at [1232, 505] on span "[STREET_ADDRESS][US_STATE]" at bounding box center [1207, 503] width 164 height 15
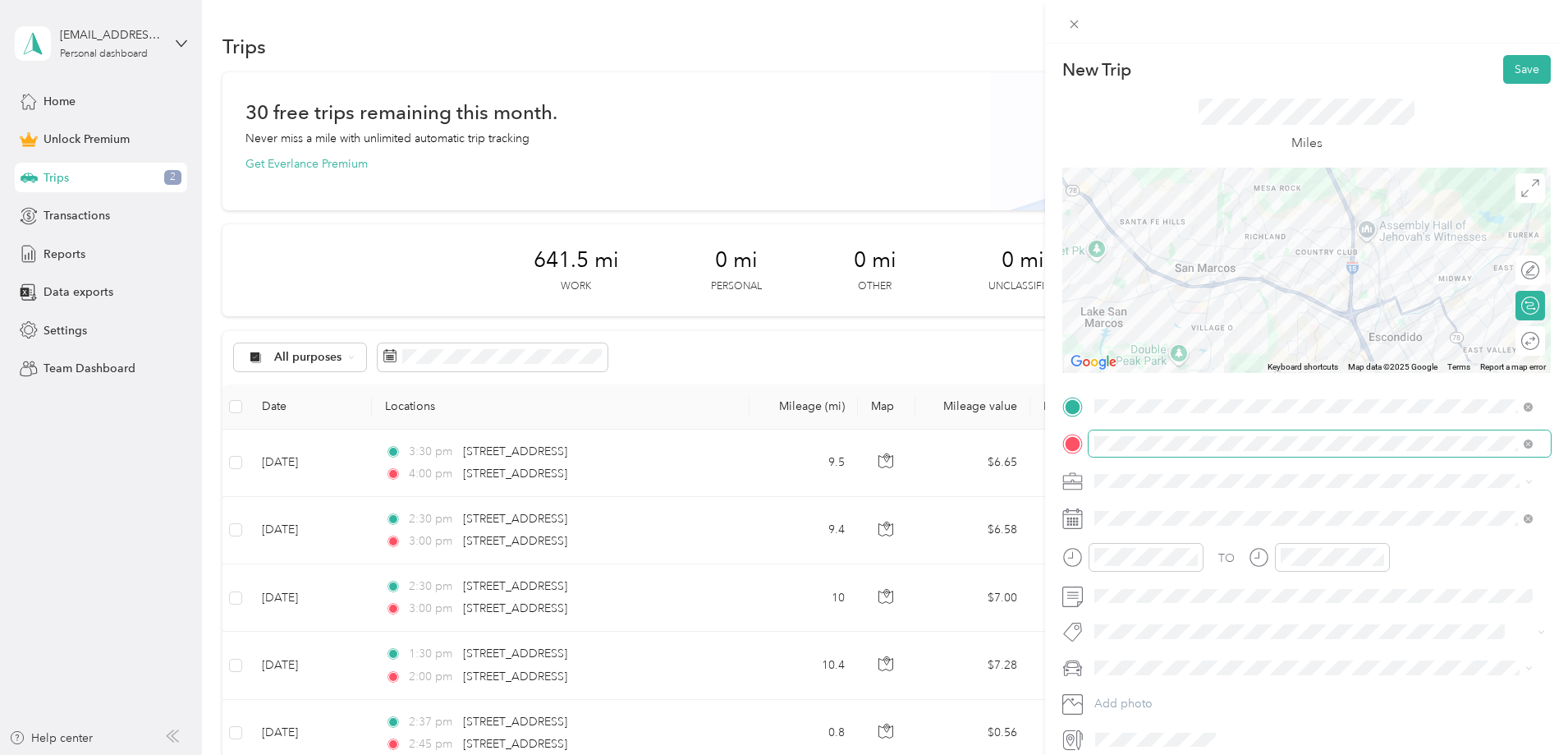
click at [1534, 444] on span at bounding box center [1319, 443] width 462 height 26
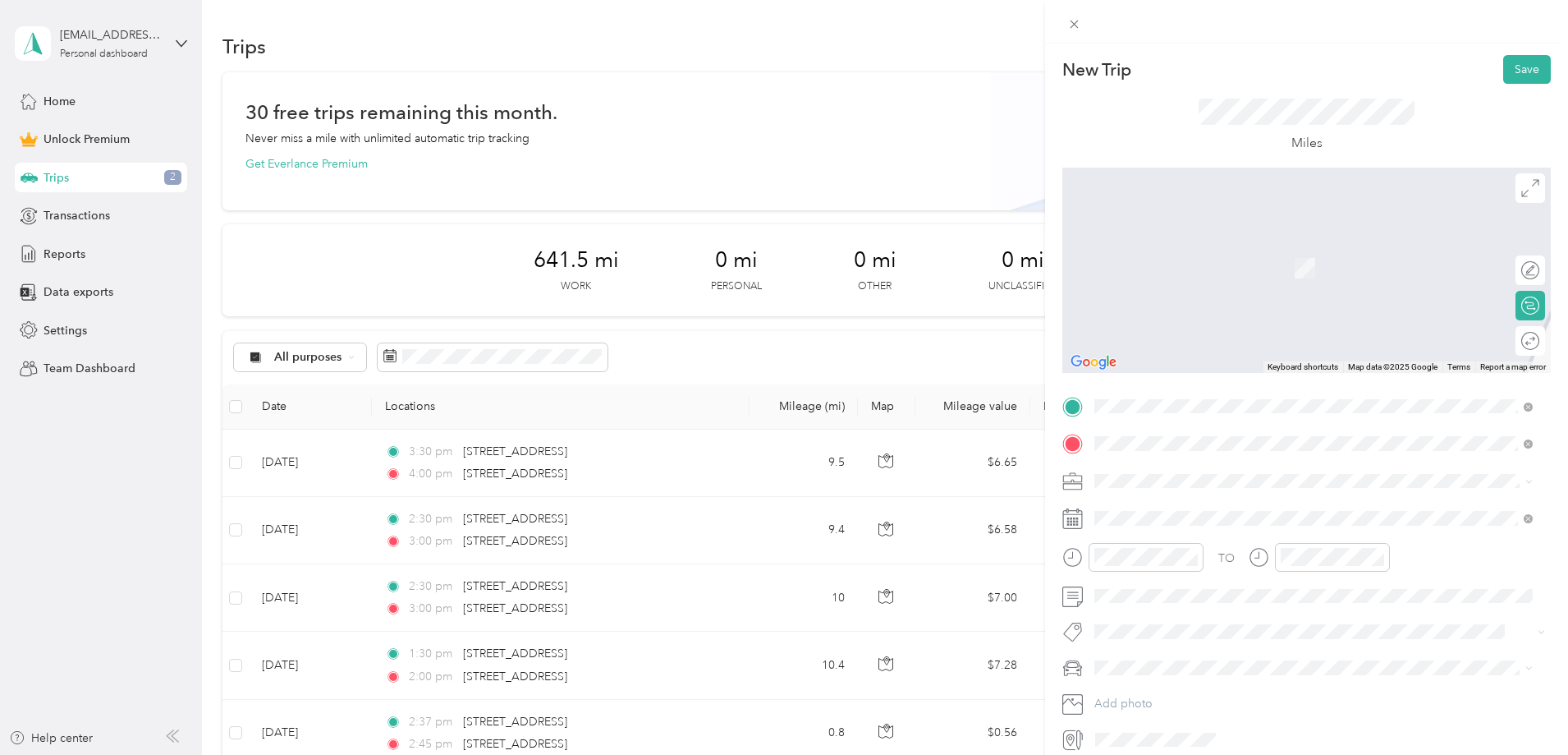
click at [1259, 510] on span "[STREET_ADDRESS][US_STATE]" at bounding box center [1207, 503] width 164 height 15
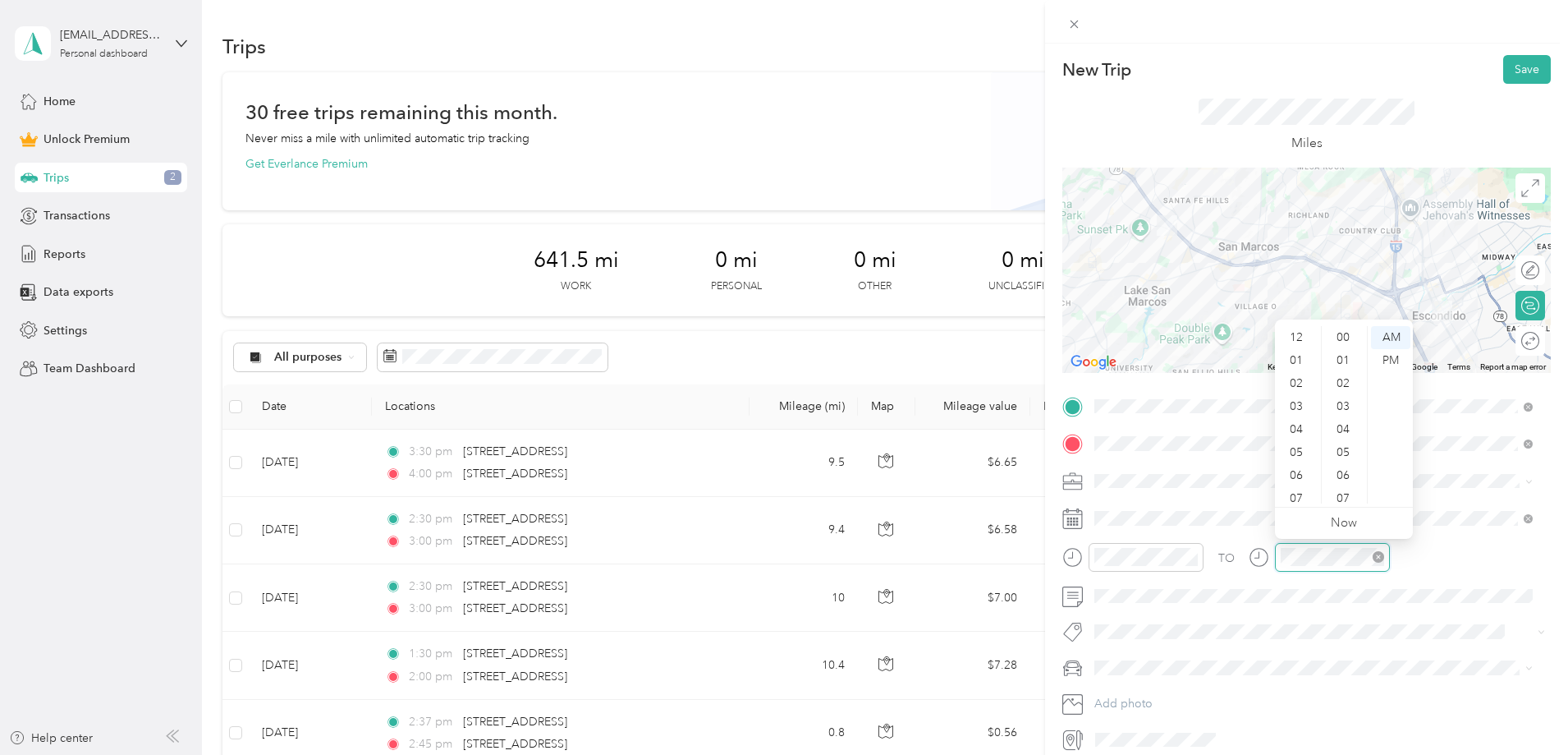
scroll to position [99, 0]
click at [1289, 486] on div "11" at bounding box center [1298, 491] width 39 height 23
click at [1346, 336] on div "00" at bounding box center [1344, 337] width 39 height 23
click at [1388, 334] on div "AM" at bounding box center [1390, 337] width 39 height 23
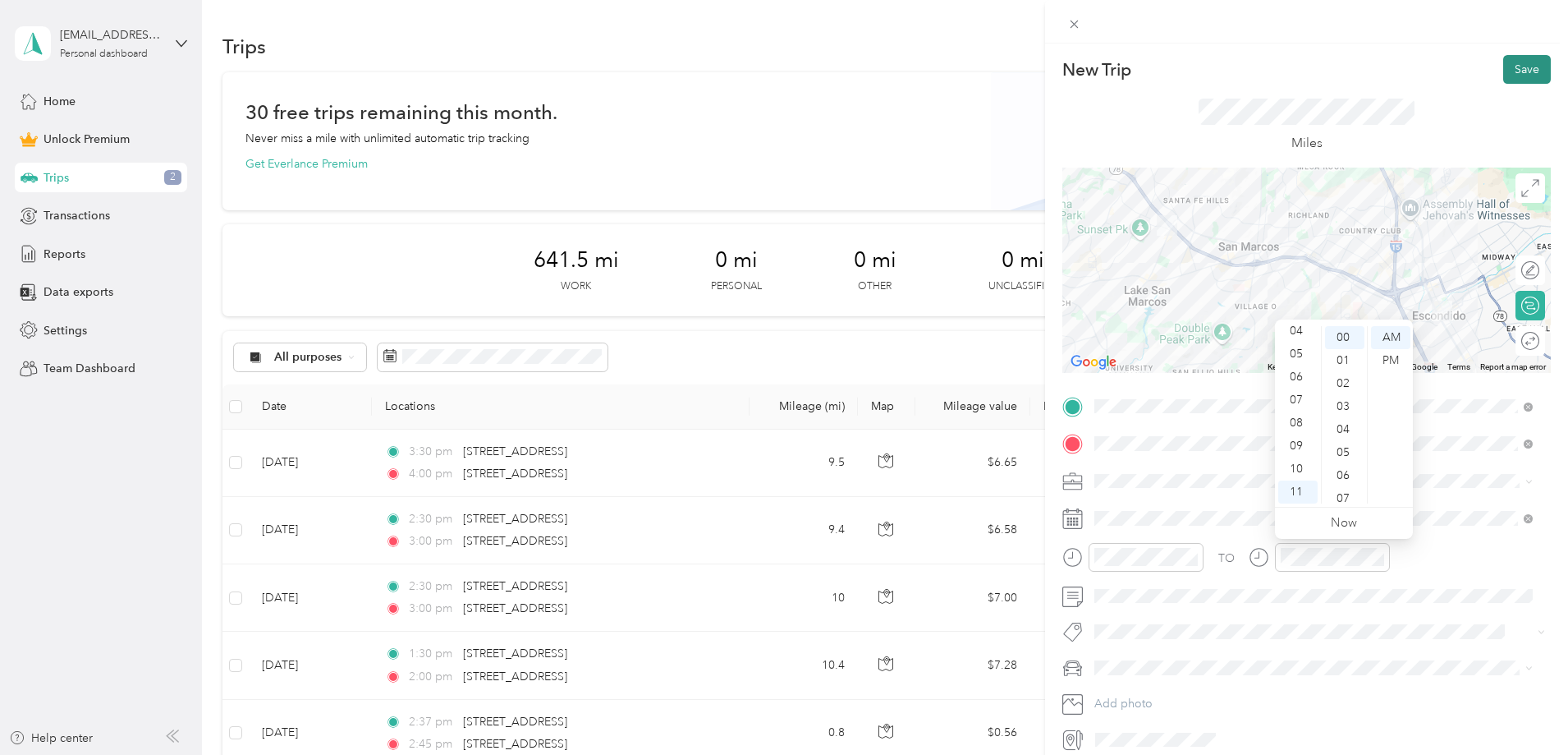
click at [1525, 74] on button "Save" at bounding box center [1527, 70] width 47 height 29
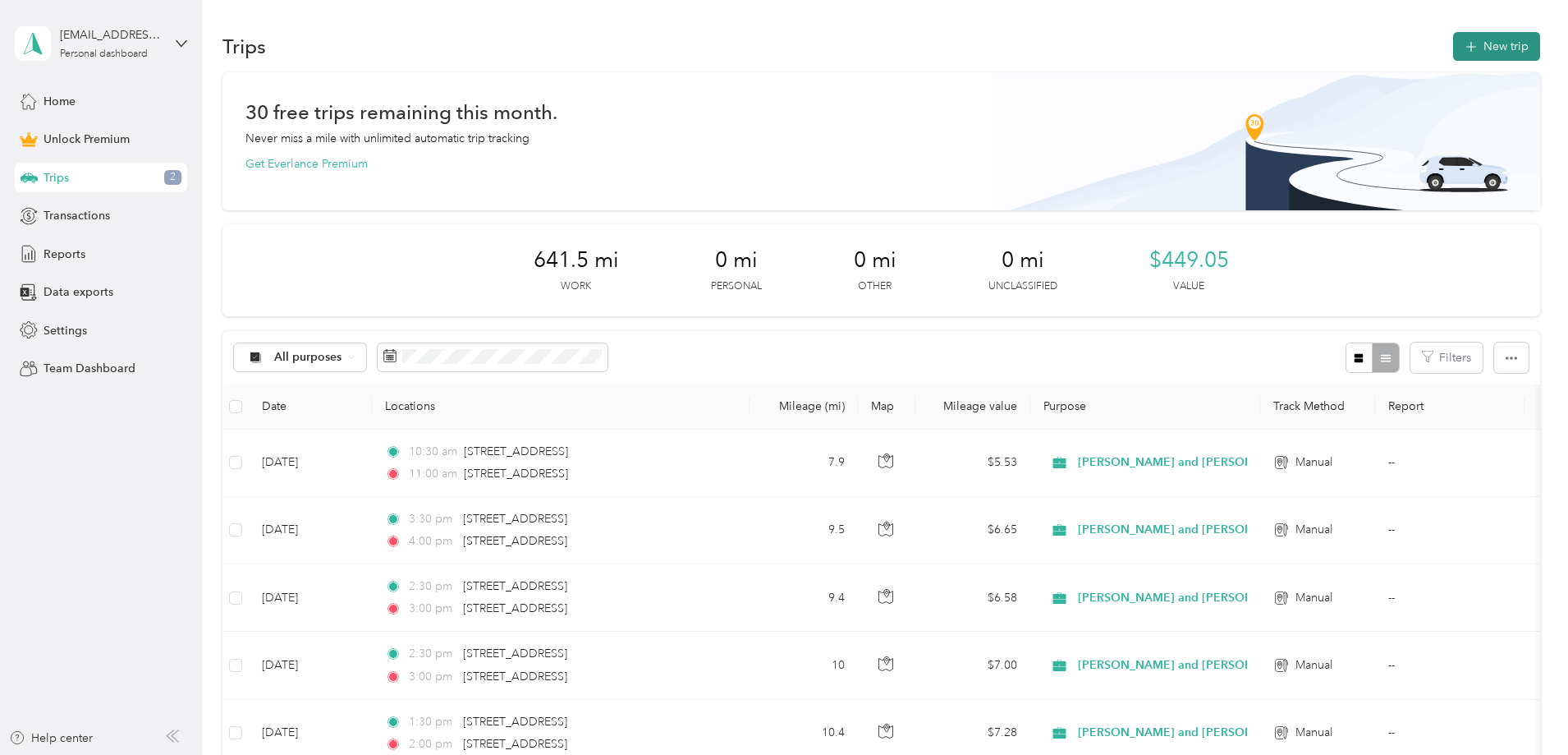
click at [1454, 49] on button "New trip" at bounding box center [1497, 46] width 87 height 29
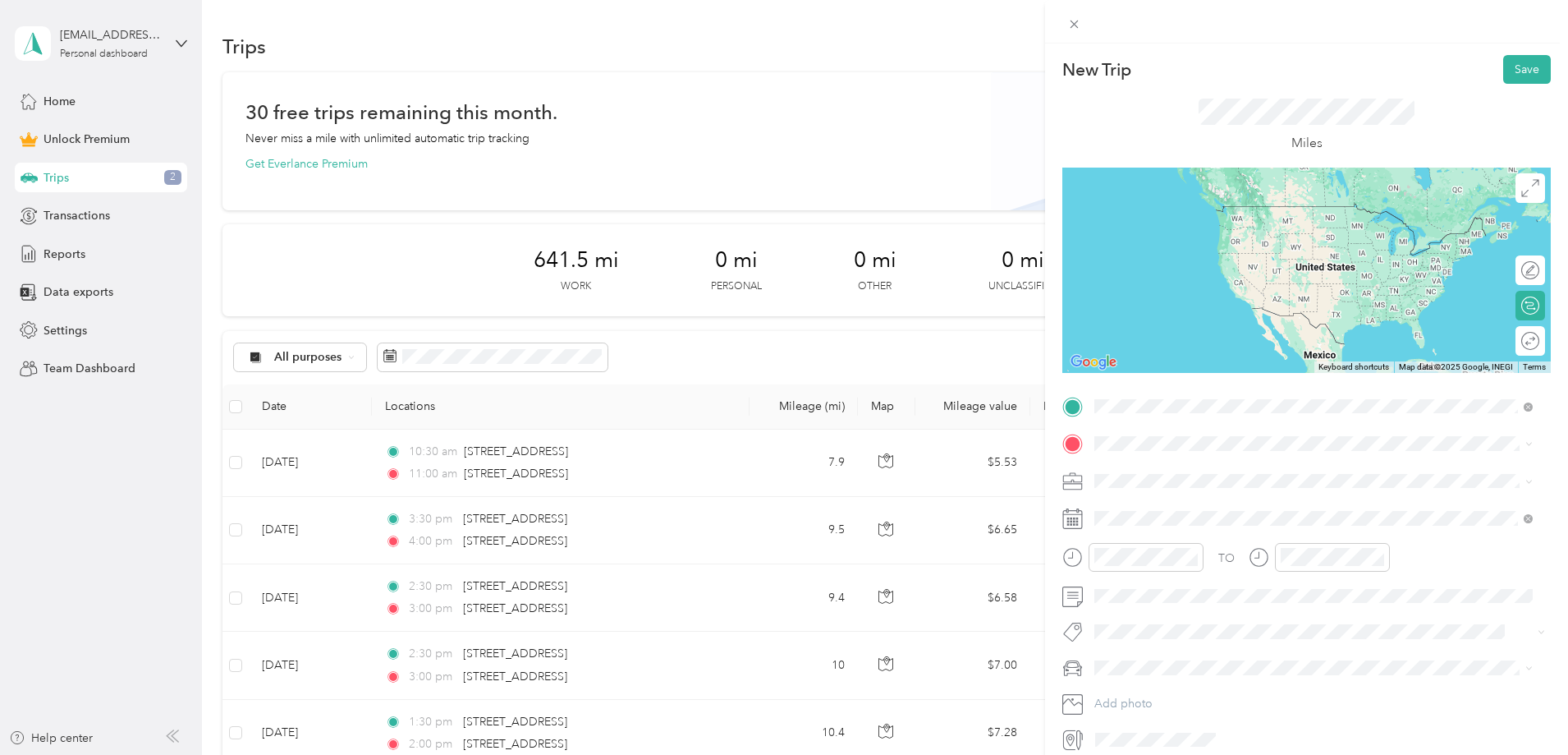
click at [1181, 470] on span "[STREET_ADDRESS][US_STATE]" at bounding box center [1207, 466] width 164 height 15
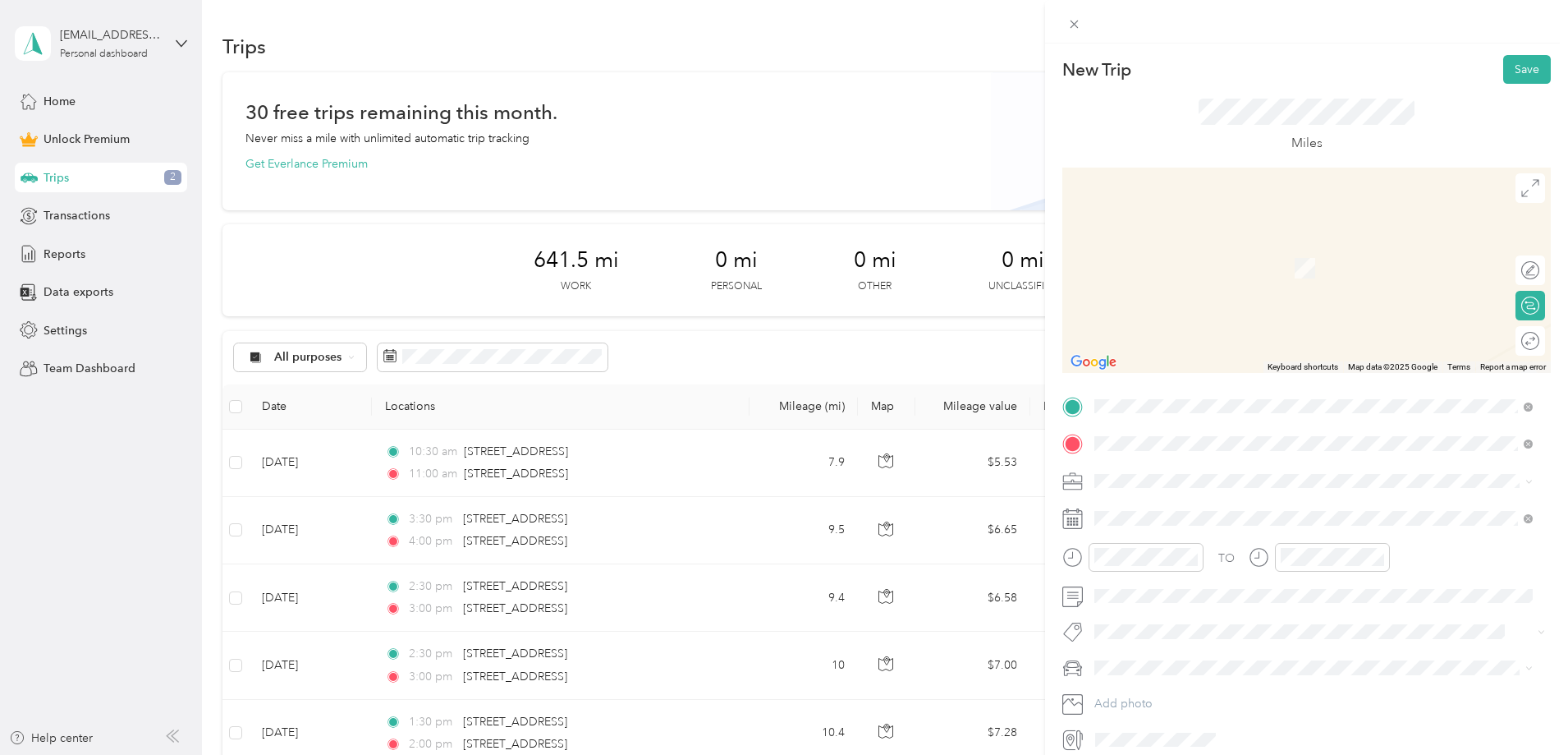
click at [1188, 506] on span "[STREET_ADDRESS][US_STATE]" at bounding box center [1207, 503] width 164 height 15
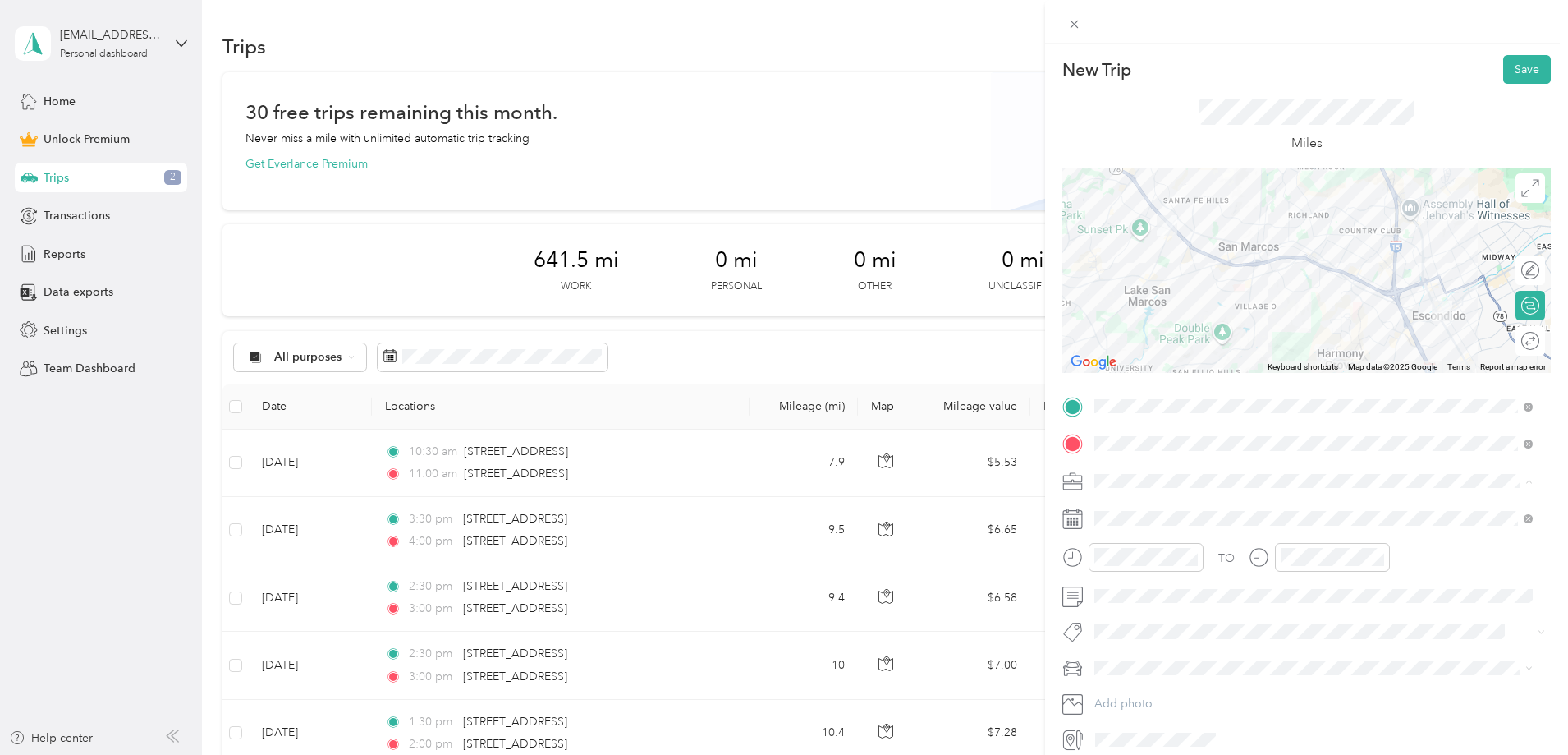
click at [1162, 568] on span "[PERSON_NAME] and [PERSON_NAME] [PERSON_NAME]" at bounding box center [1251, 566] width 303 height 14
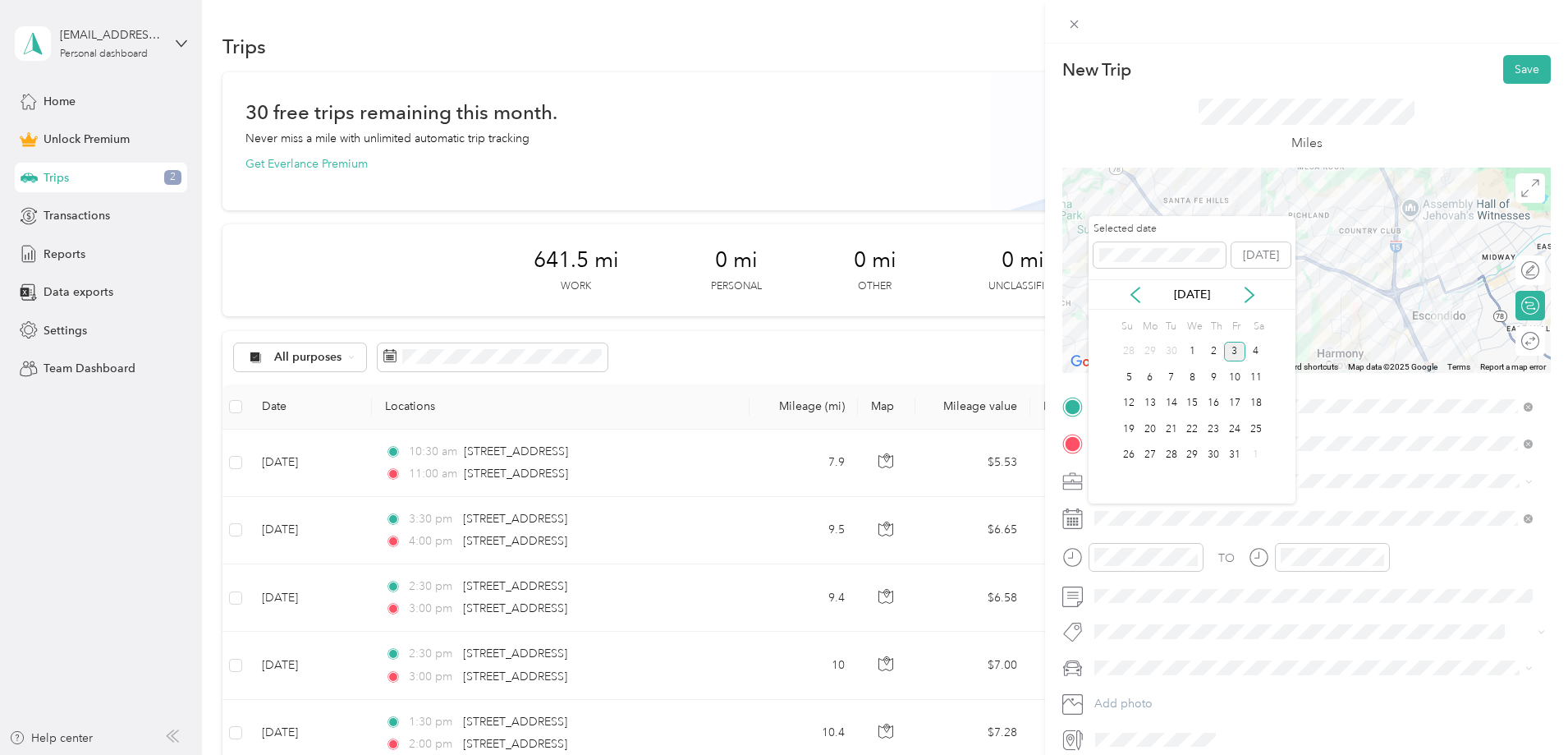
click at [1144, 296] on div "[DATE]" at bounding box center [1192, 294] width 207 height 17
click at [1142, 297] on icon at bounding box center [1135, 295] width 16 height 16
click at [1221, 376] on div "11" at bounding box center [1214, 377] width 22 height 21
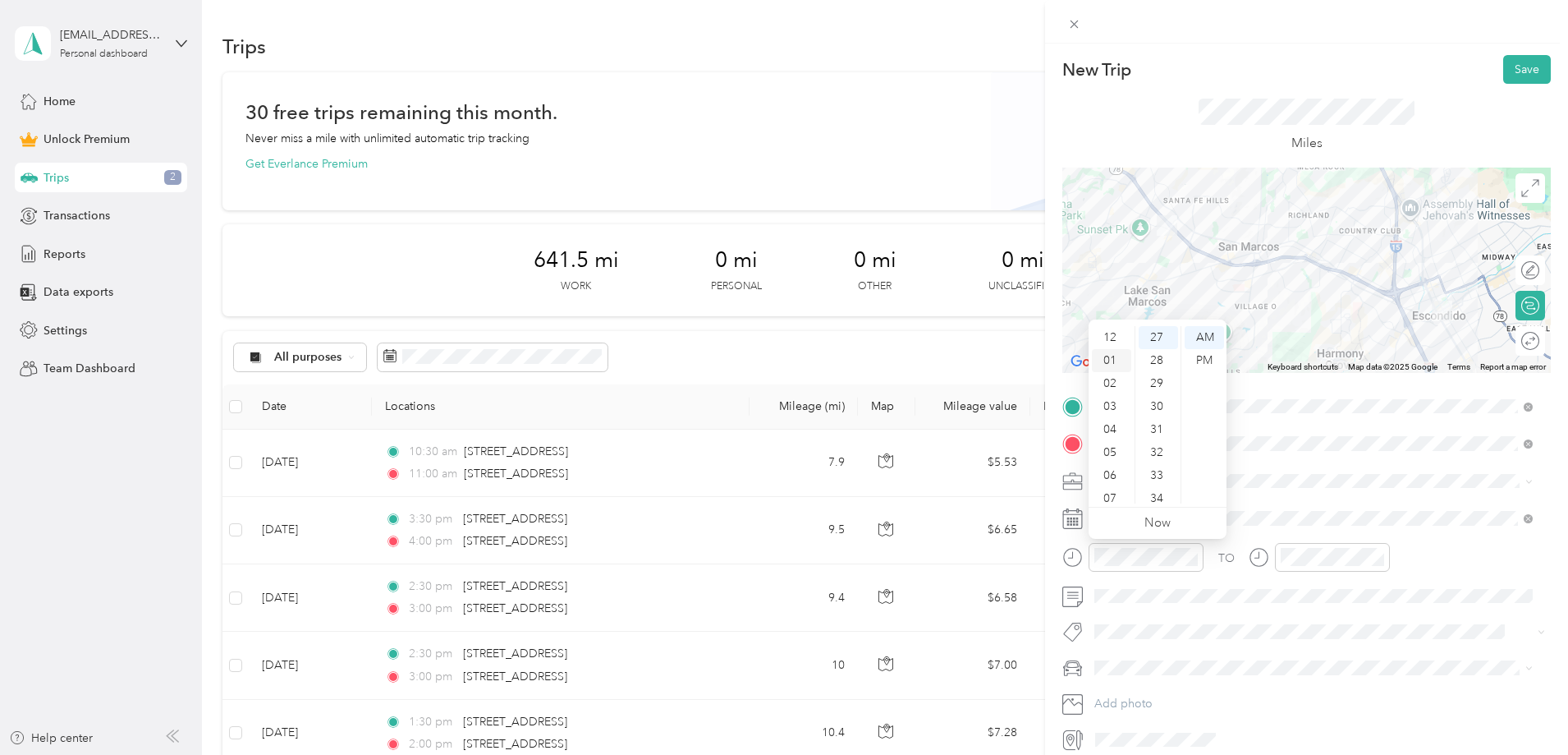
click at [1111, 354] on div "01" at bounding box center [1111, 360] width 39 height 23
click at [1194, 355] on div "PM" at bounding box center [1204, 360] width 39 height 23
click at [1160, 336] on div "00" at bounding box center [1158, 337] width 39 height 23
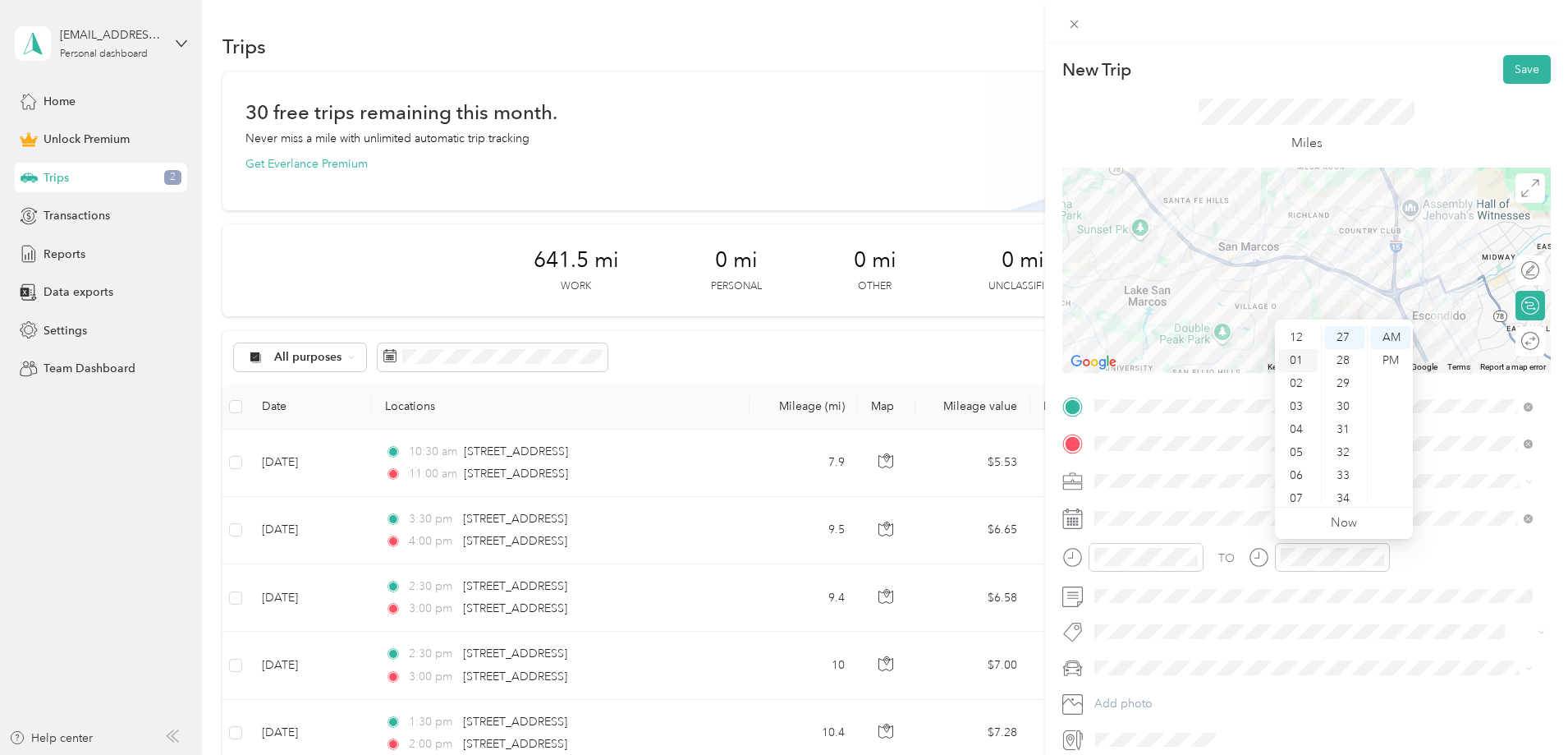
click at [1298, 359] on div "01" at bounding box center [1298, 360] width 39 height 23
click at [1344, 386] on div "20" at bounding box center [1344, 386] width 39 height 23
click at [1343, 402] on div "30" at bounding box center [1344, 403] width 39 height 23
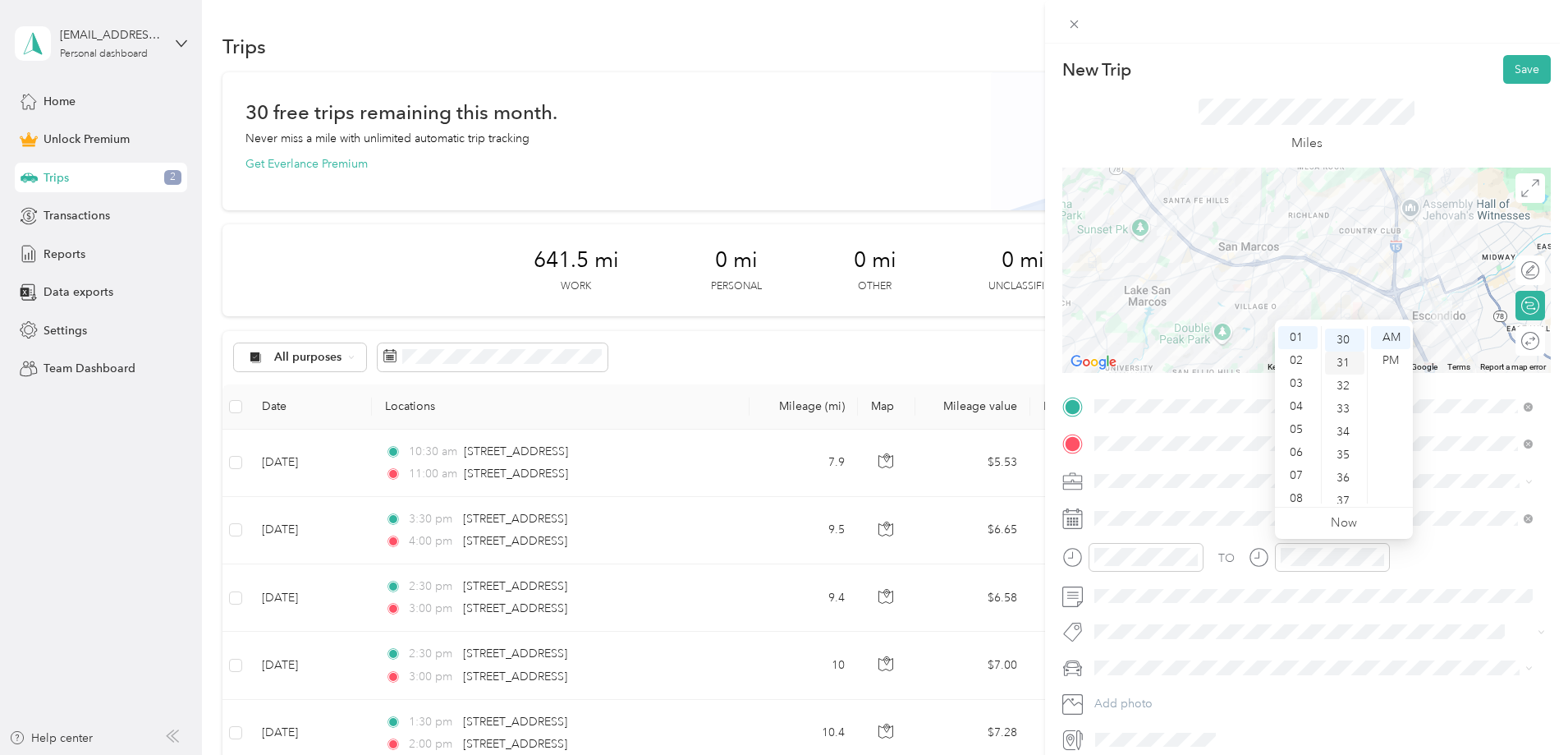
scroll to position [690, 0]
click at [1384, 359] on div "PM" at bounding box center [1390, 360] width 39 height 23
click at [1354, 566] on div at bounding box center [1332, 557] width 115 height 29
click at [1426, 560] on div "TO" at bounding box center [1307, 563] width 488 height 40
click at [1529, 66] on button "Save" at bounding box center [1527, 70] width 47 height 29
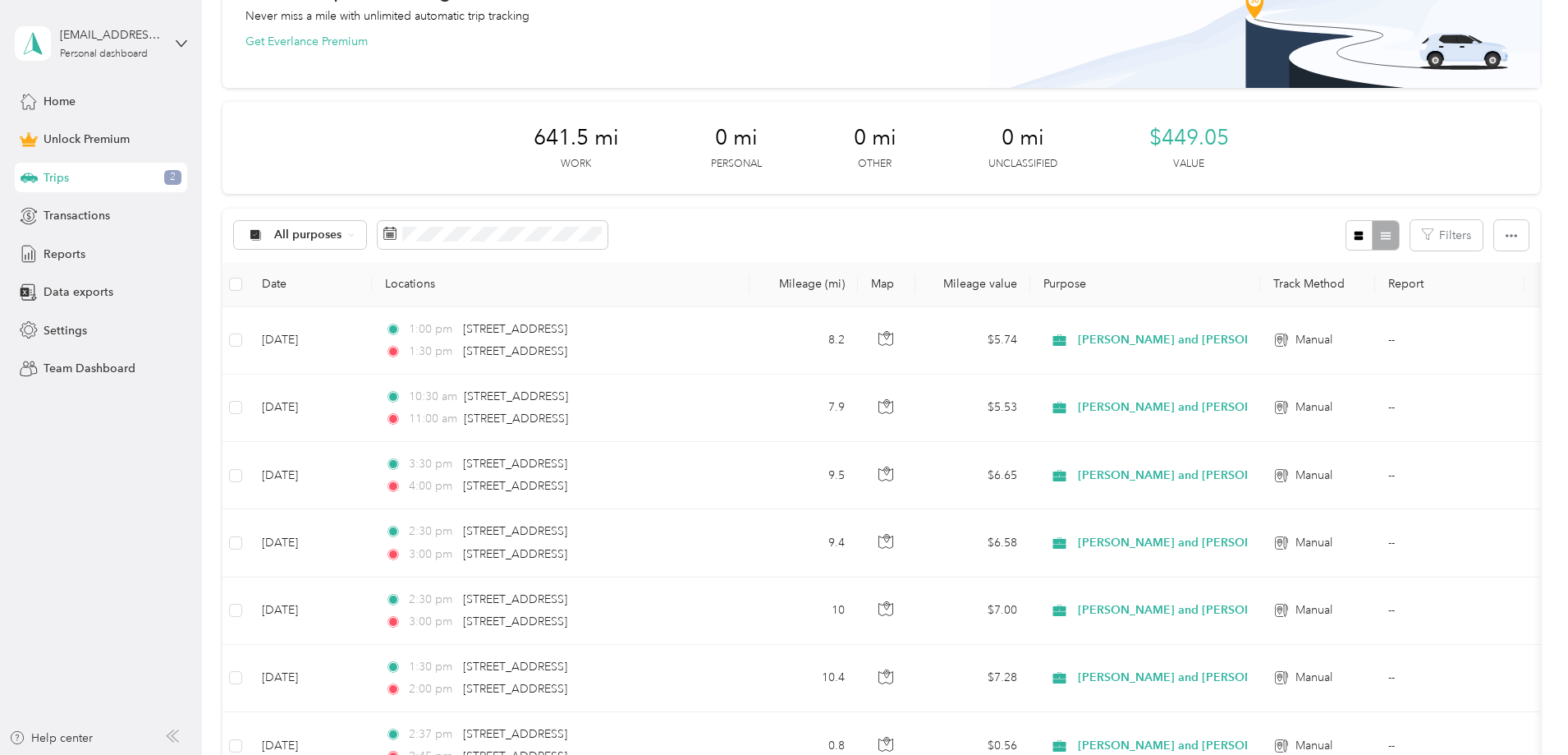
scroll to position [0, 0]
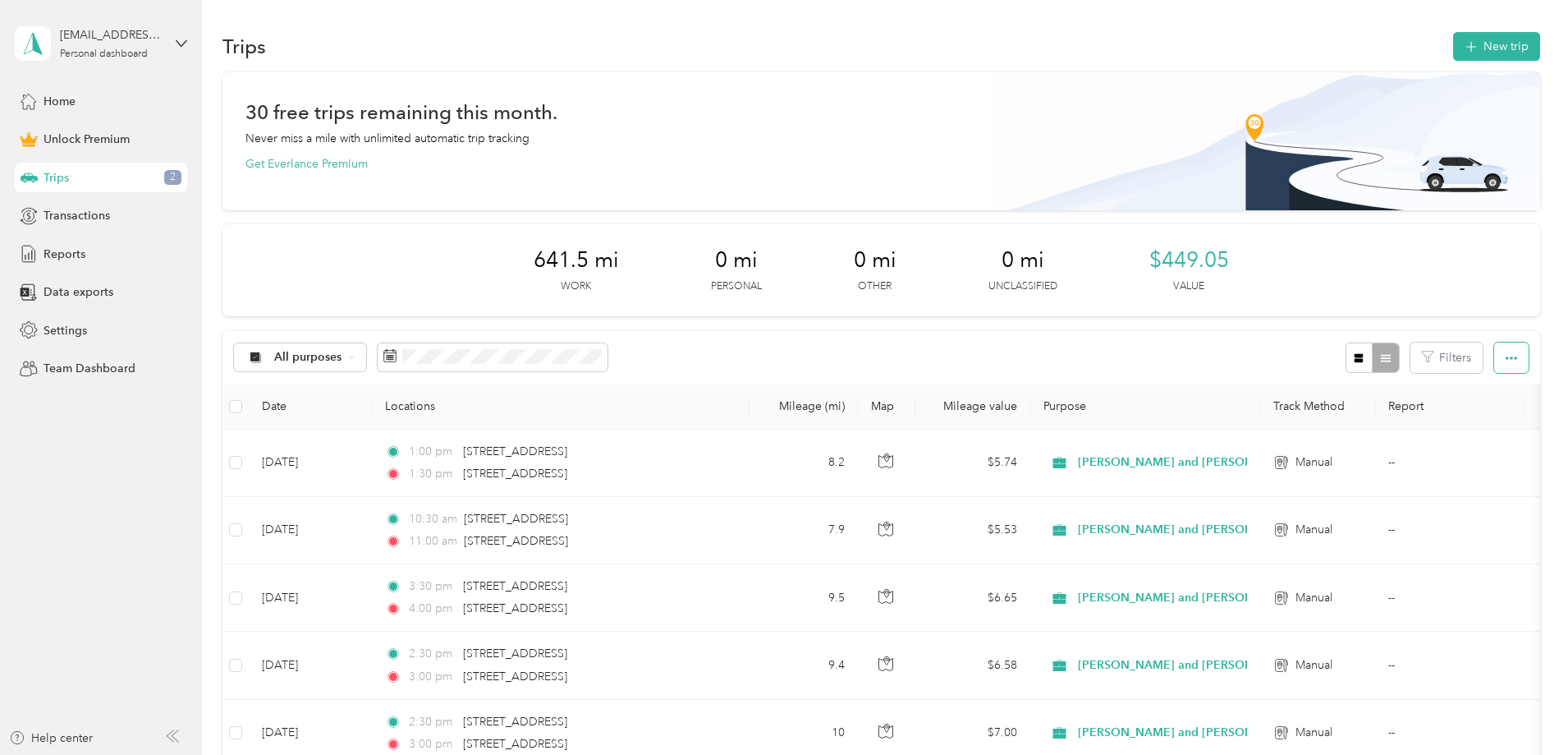
click at [1494, 353] on button "button" at bounding box center [1512, 357] width 34 height 30
click at [1372, 413] on span "Export" at bounding box center [1375, 417] width 34 height 14
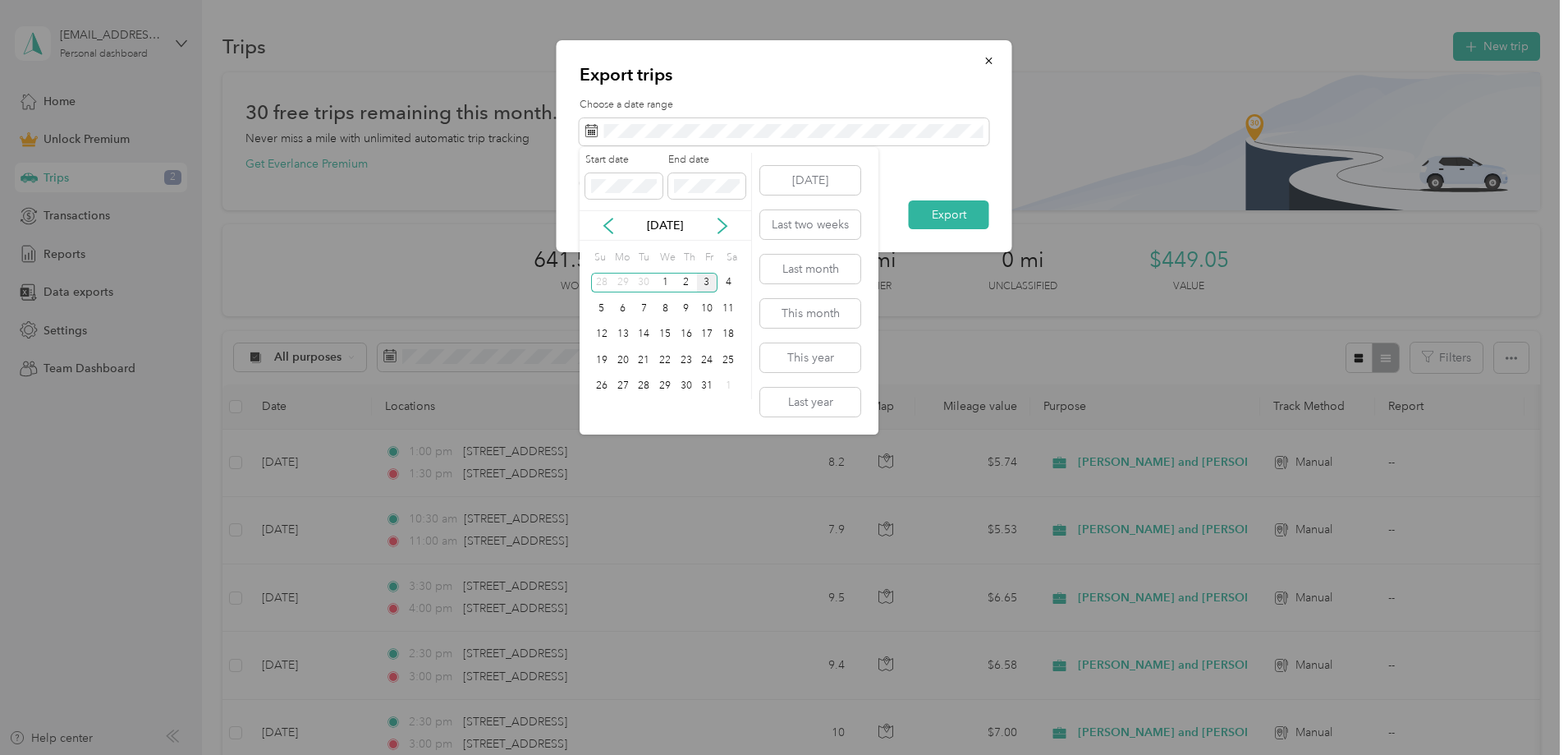
click at [618, 222] on div "[DATE]" at bounding box center [665, 225] width 172 height 17
click at [608, 224] on icon at bounding box center [608, 226] width 16 height 16
click at [622, 281] on div "1" at bounding box center [623, 282] width 22 height 21
click at [638, 384] on div "30" at bounding box center [644, 386] width 22 height 21
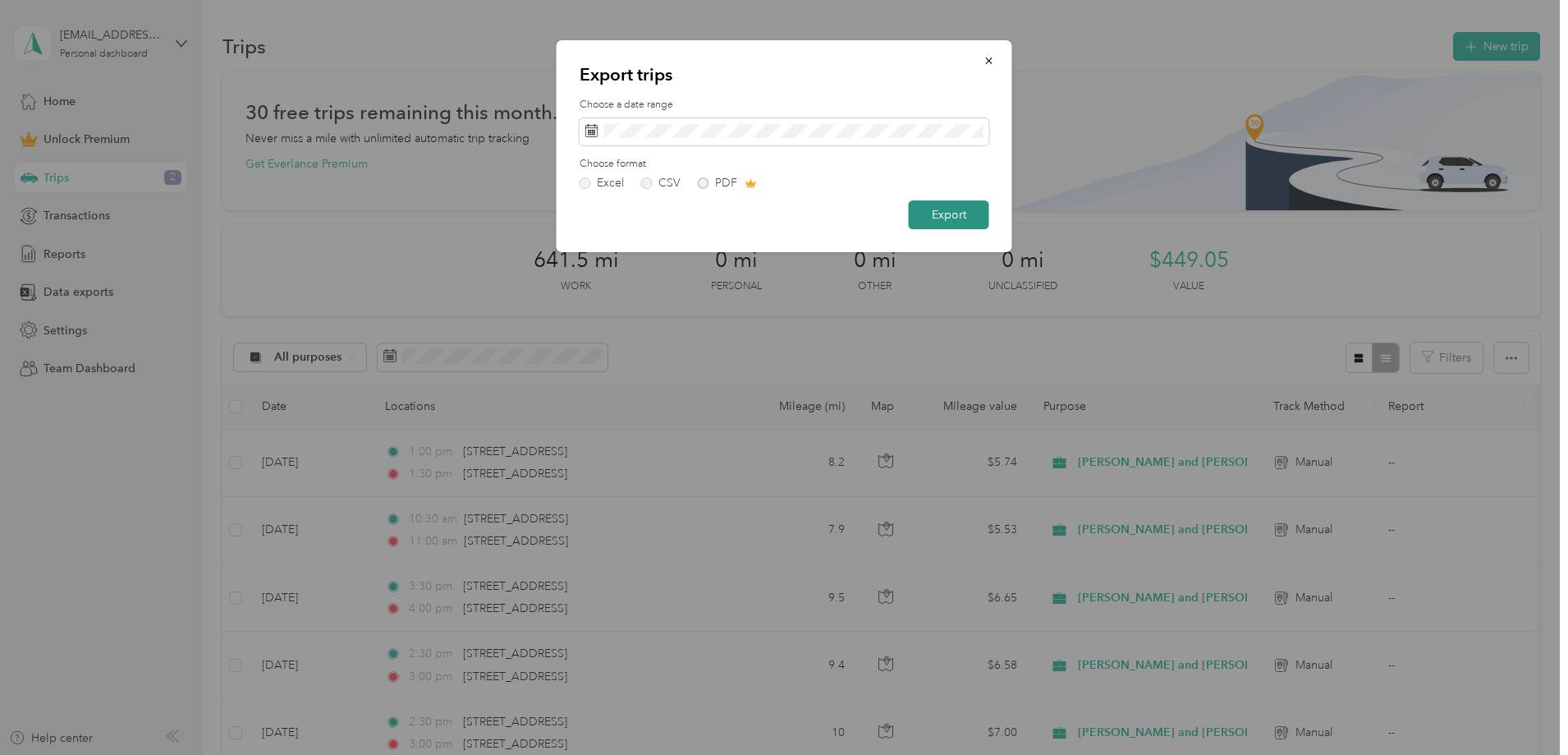
click at [935, 221] on button "Export" at bounding box center [949, 215] width 81 height 29
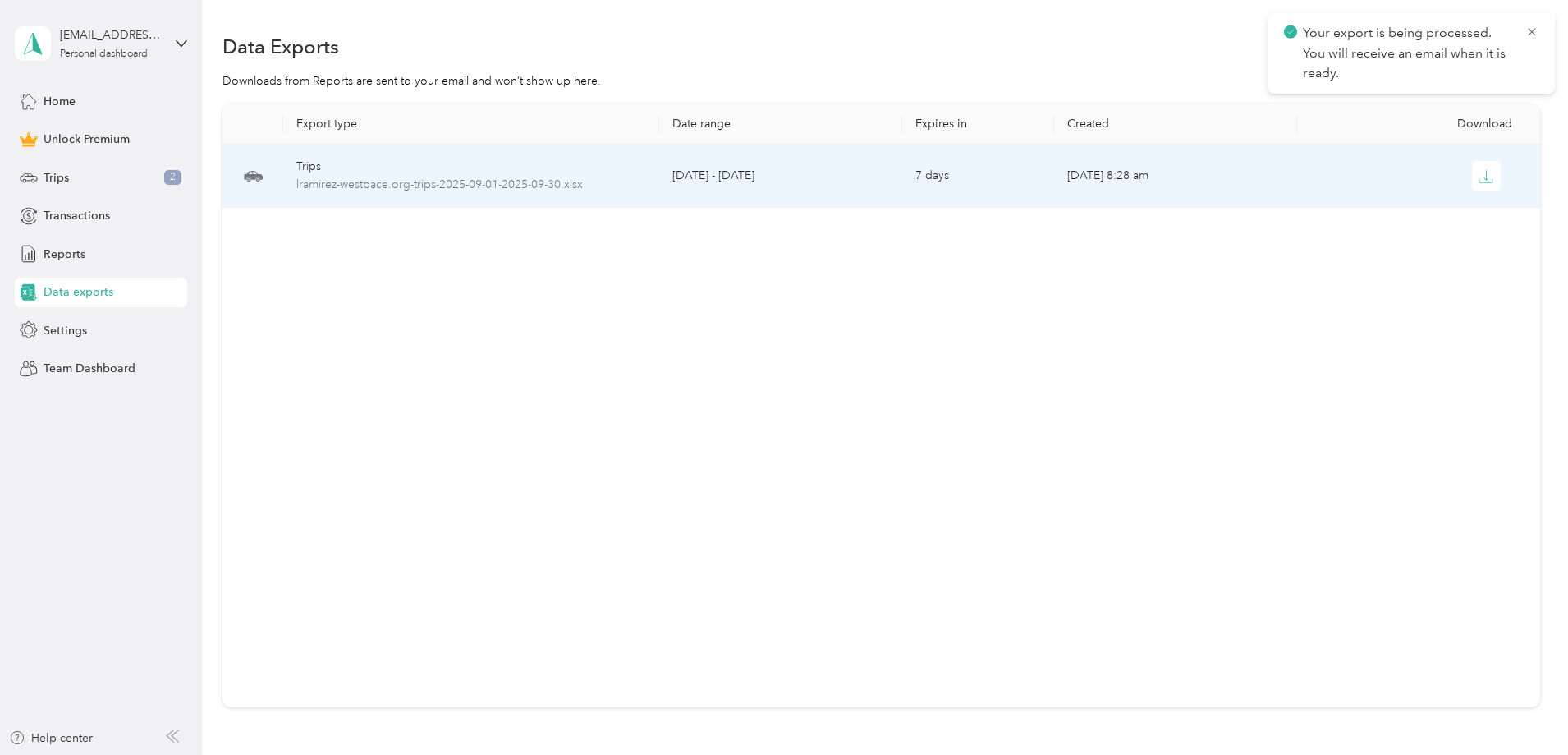
click at [828, 190] on td "[DATE] - [DATE]" at bounding box center [781, 176] width 243 height 64
click at [1479, 179] on icon "button" at bounding box center [1486, 176] width 15 height 15
click at [1479, 172] on icon "button" at bounding box center [1486, 176] width 15 height 15
